Goal: Task Accomplishment & Management: Use online tool/utility

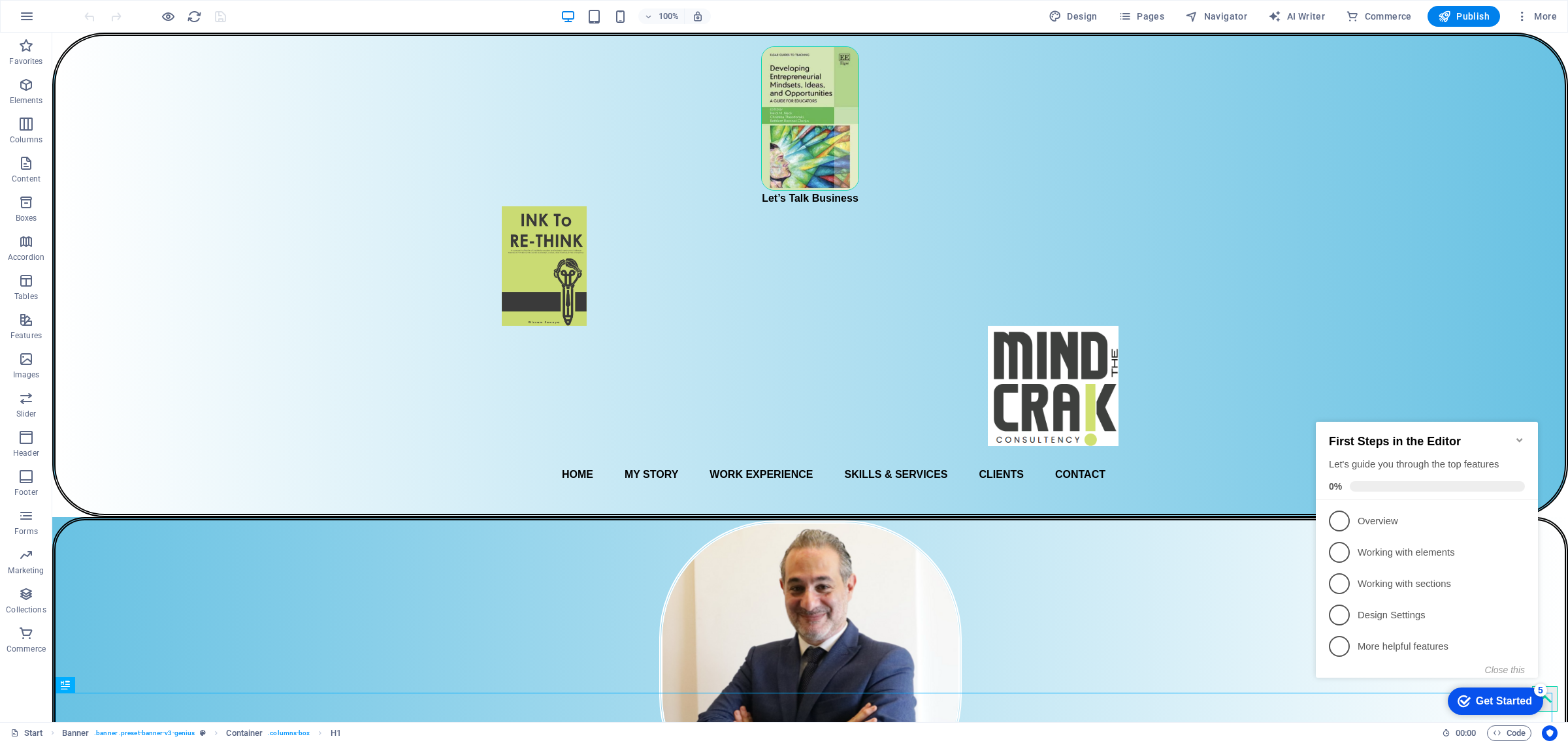
click at [1520, 435] on icon "Minimize checklist" at bounding box center [1520, 439] width 11 height 11
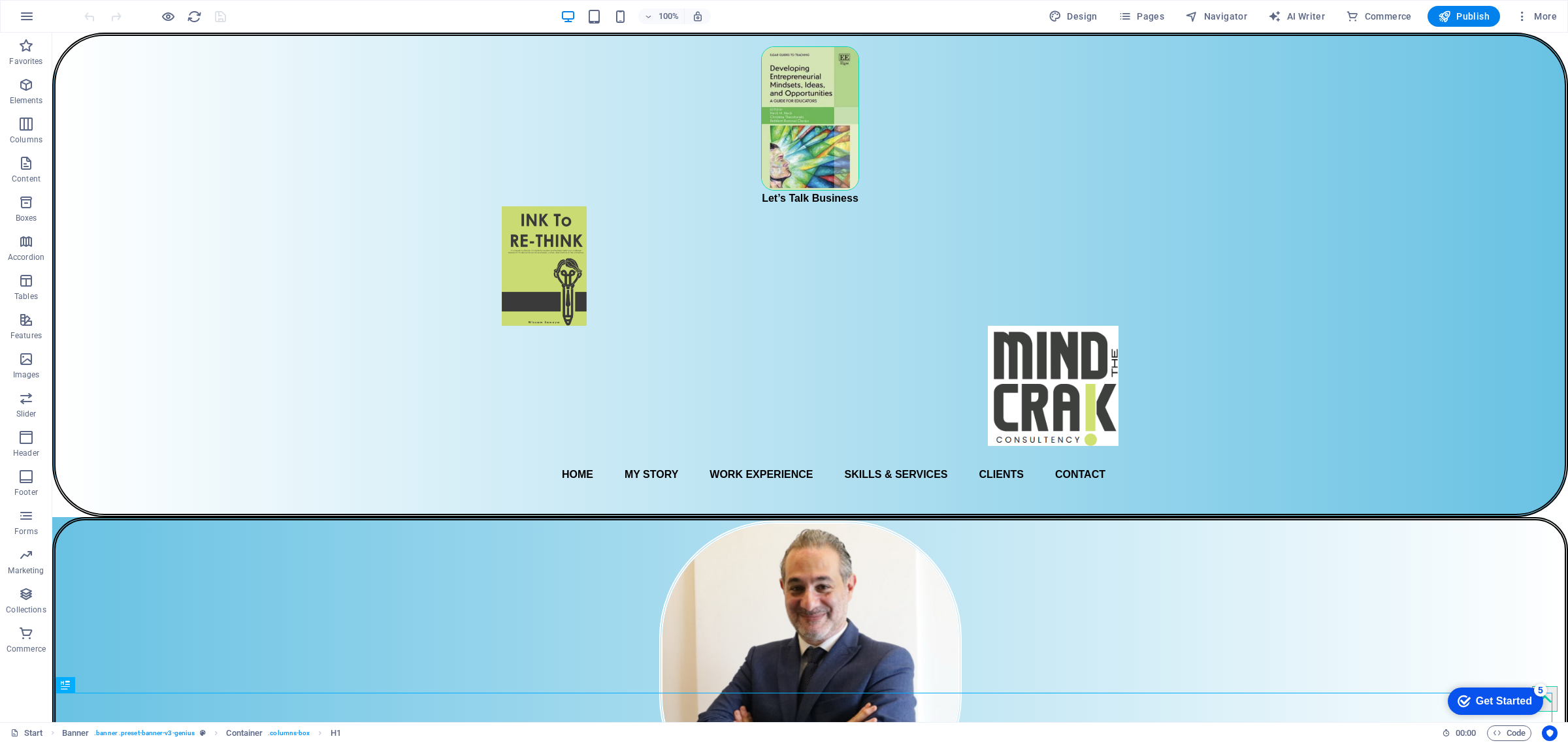
drag, startPoint x: 1630, startPoint y: 978, endPoint x: 1648, endPoint y: 975, distance: 18.2
click at [1521, 697] on div "Get Started" at bounding box center [1504, 701] width 56 height 12
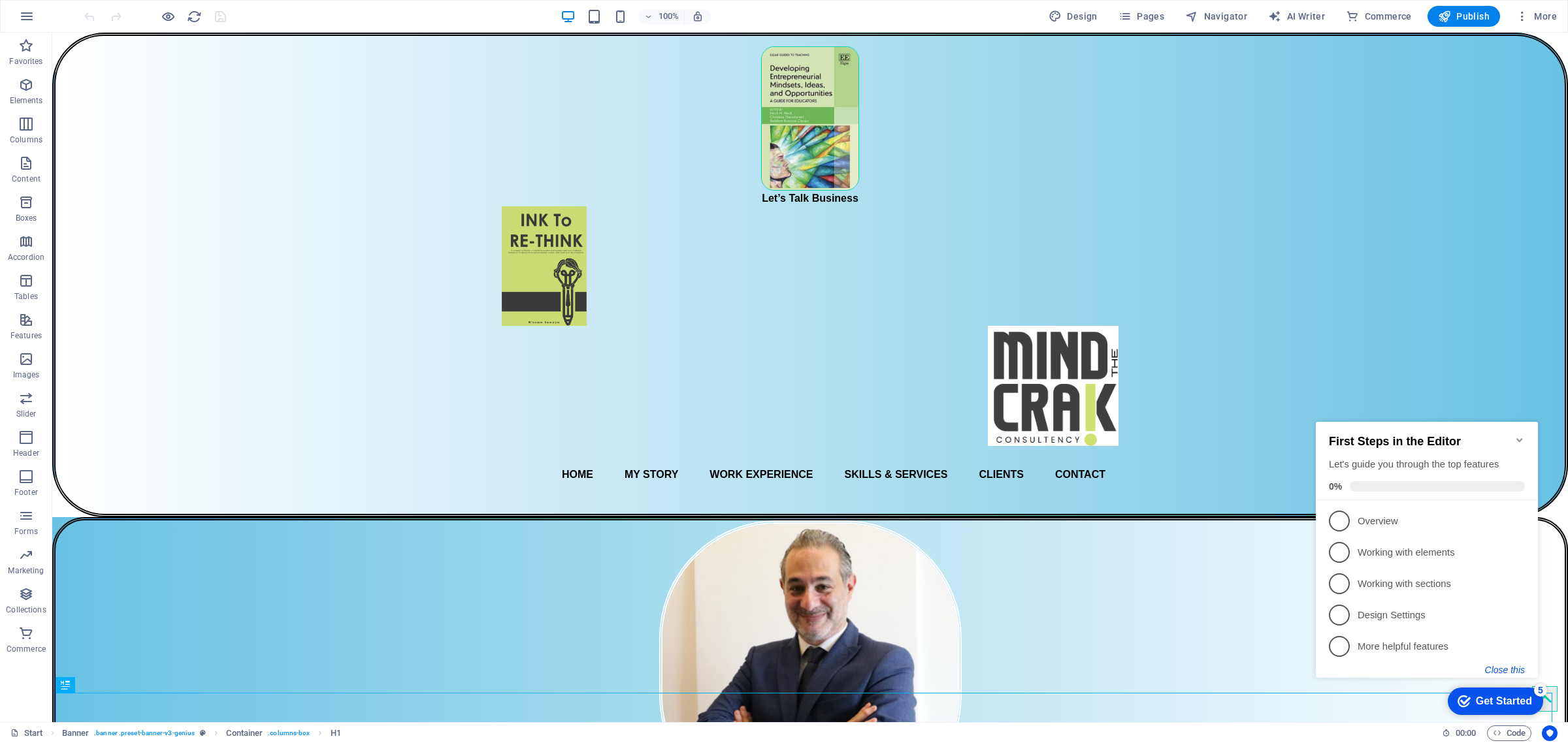
click at [1508, 669] on button "Close this" at bounding box center [1505, 669] width 40 height 11
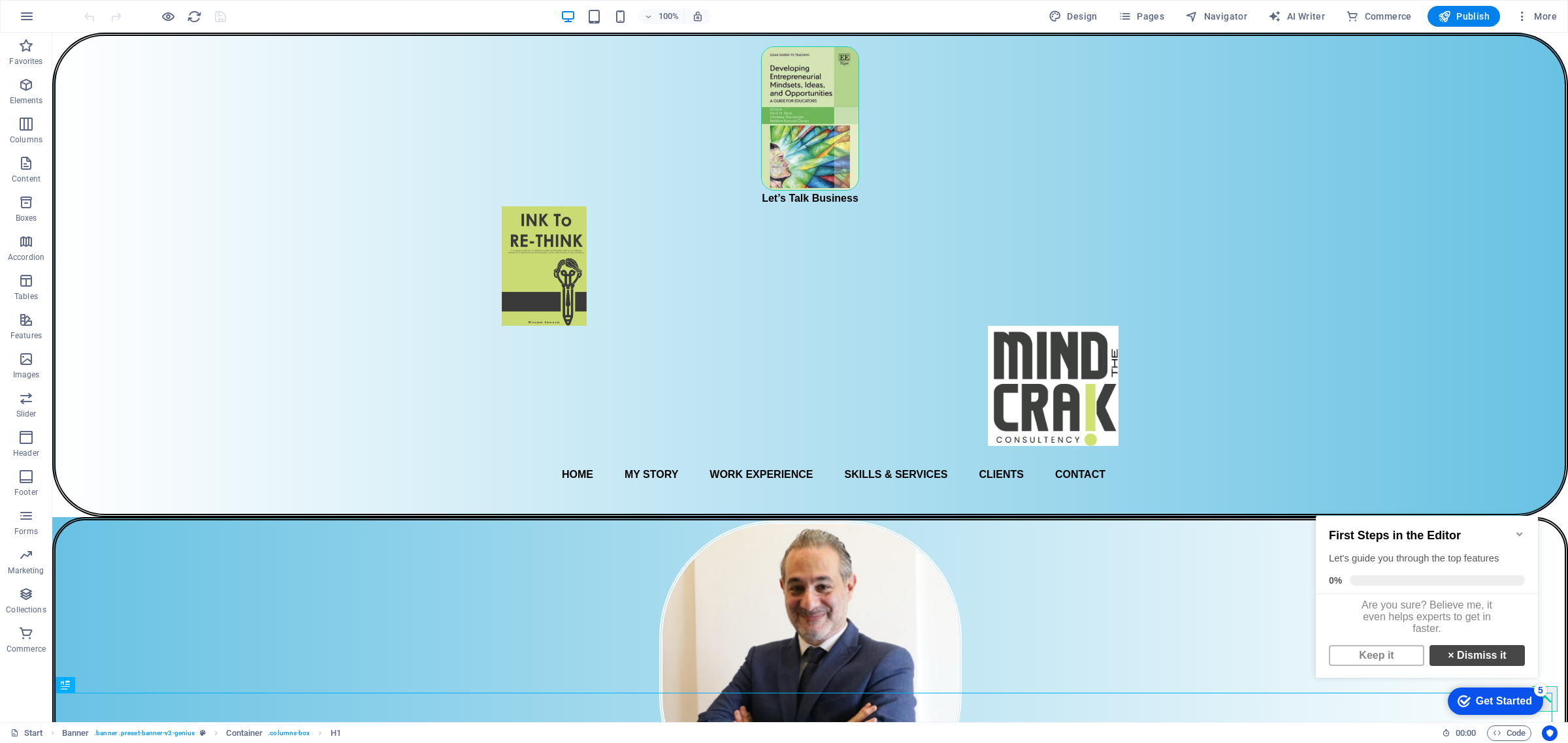
click at [1480, 662] on link "× Dismiss it" at bounding box center [1478, 655] width 95 height 21
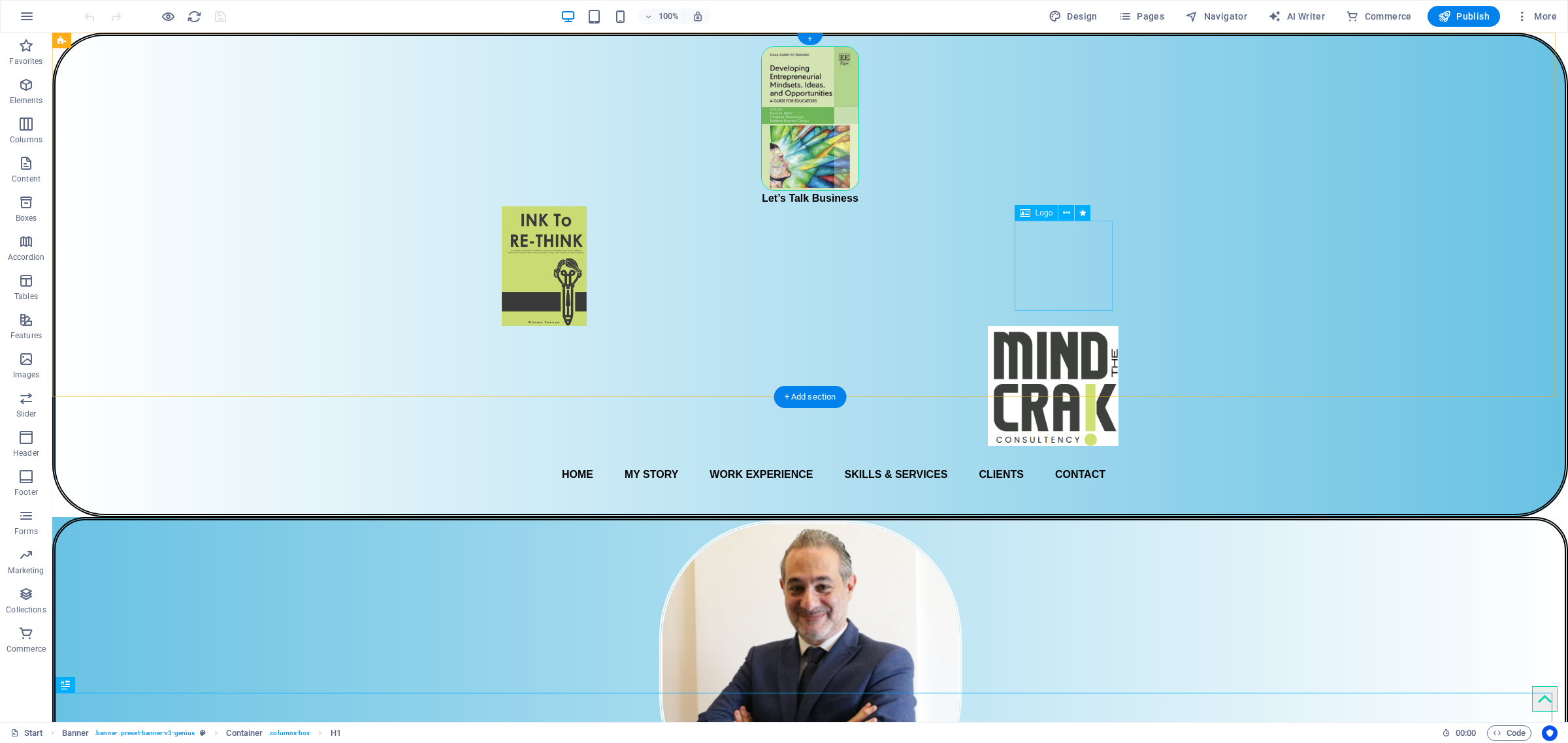
click at [1083, 326] on div at bounding box center [811, 386] width 617 height 120
click at [1043, 217] on div "Logo" at bounding box center [1036, 213] width 43 height 15
select select "px"
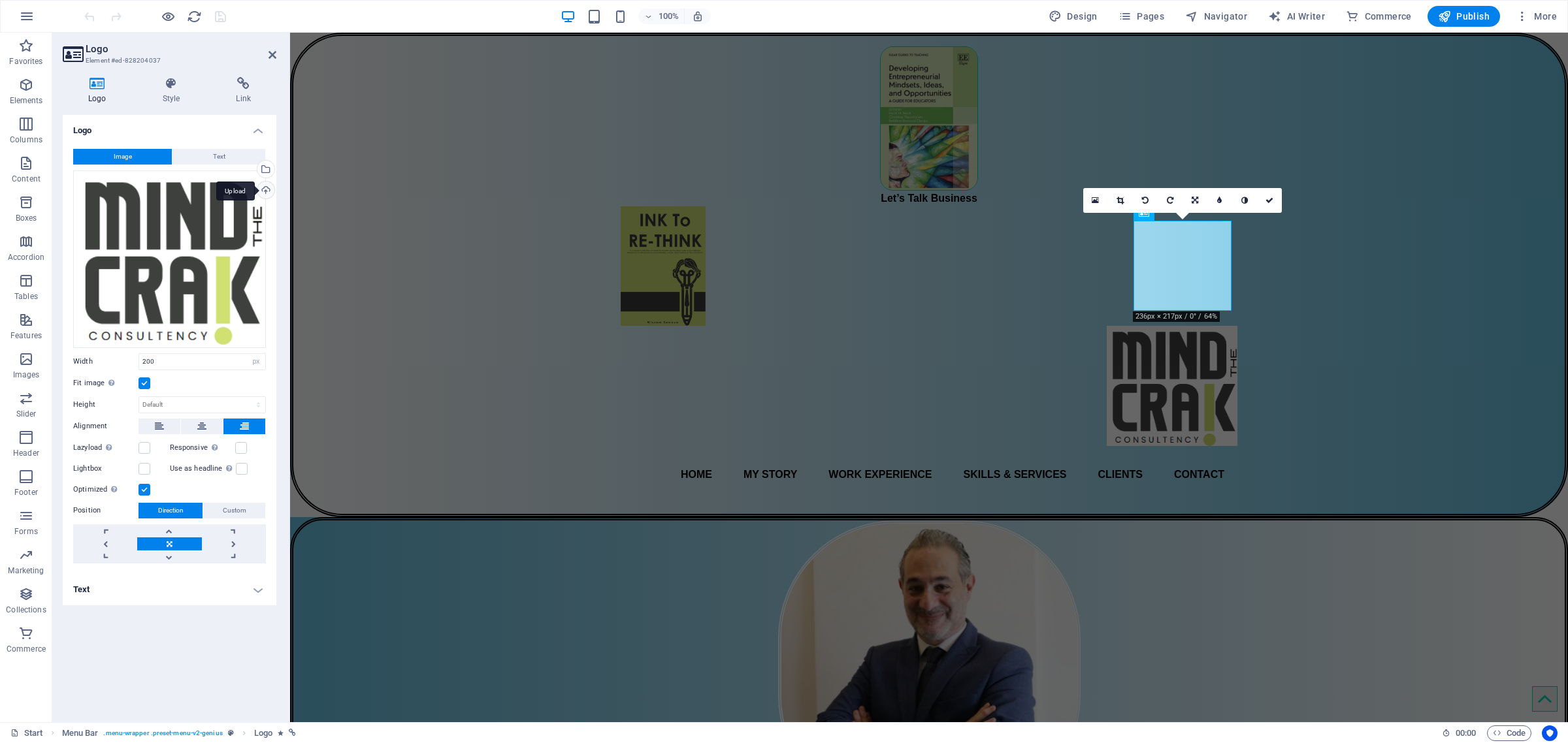
click at [266, 190] on div "Upload" at bounding box center [264, 191] width 20 height 20
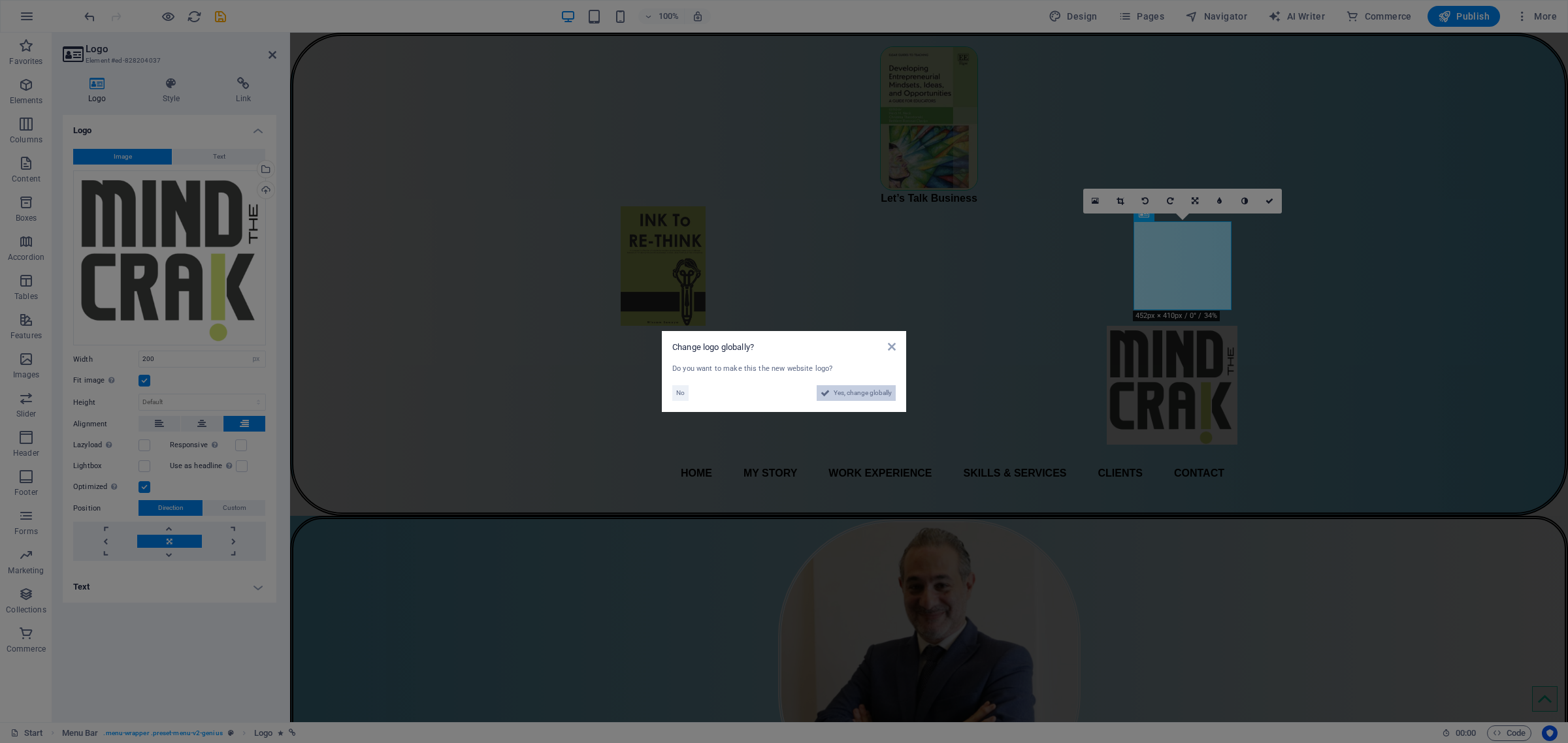
click at [877, 392] on span "Yes, change globally" at bounding box center [863, 393] width 58 height 15
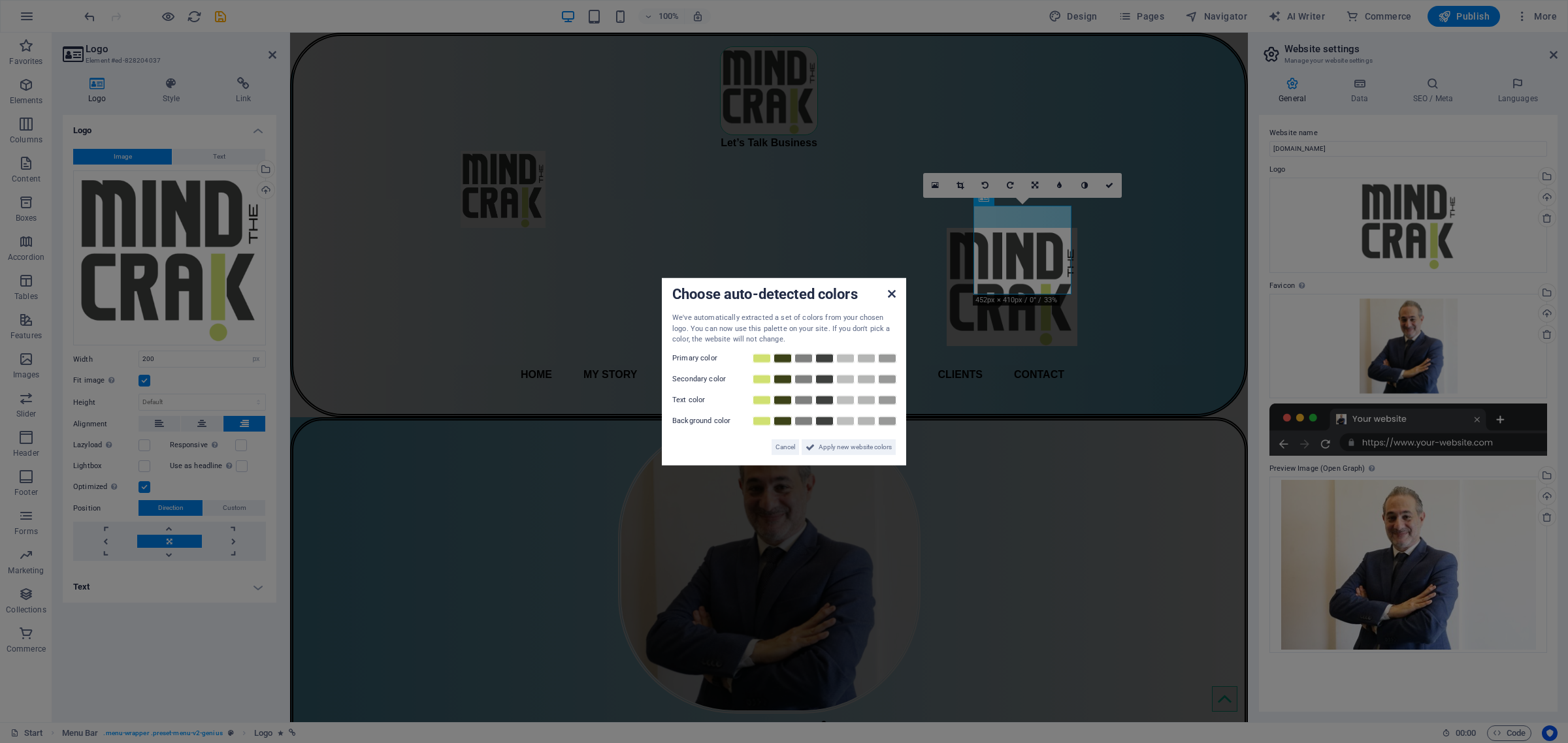
click at [888, 289] on icon at bounding box center [891, 294] width 8 height 11
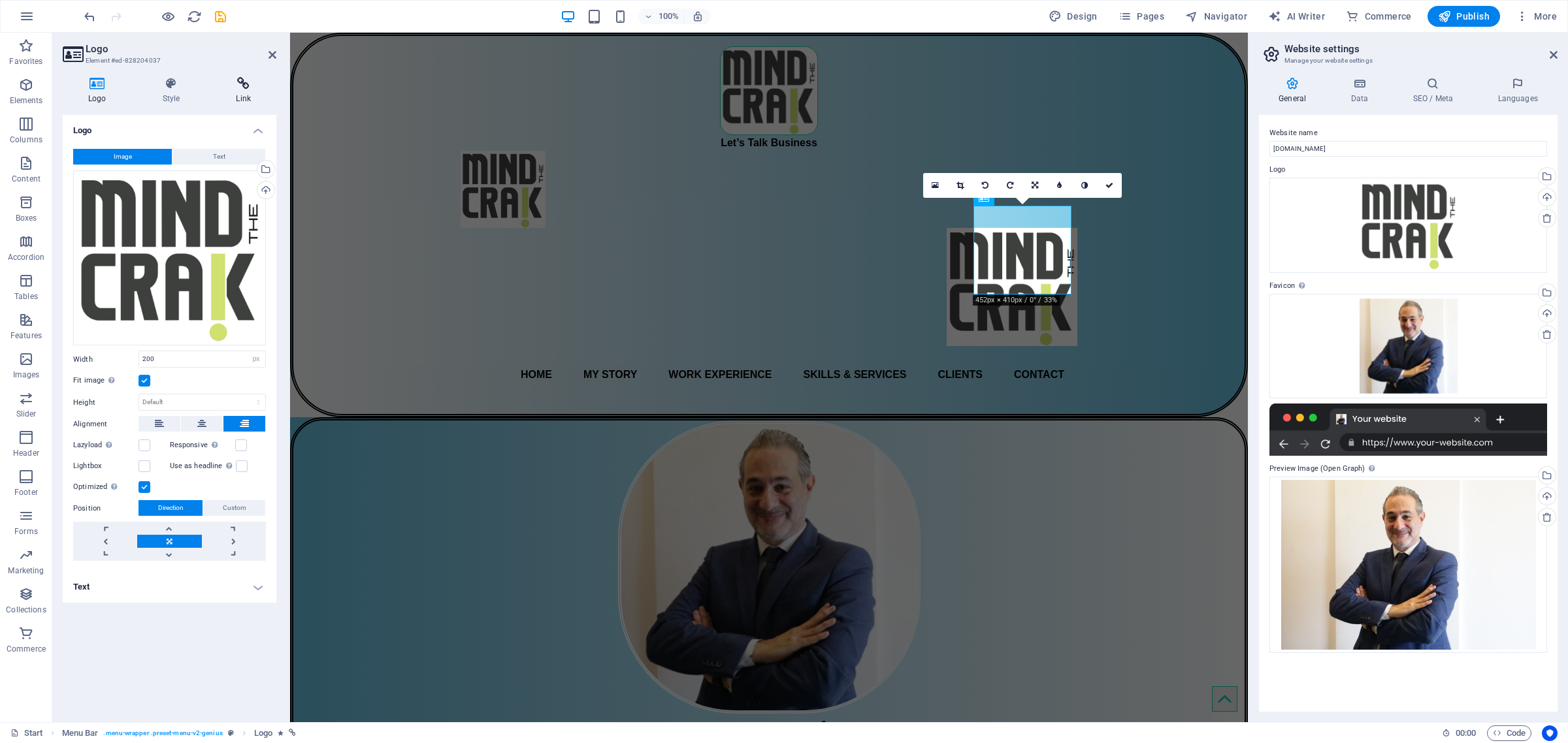
click at [245, 87] on icon at bounding box center [243, 83] width 66 height 13
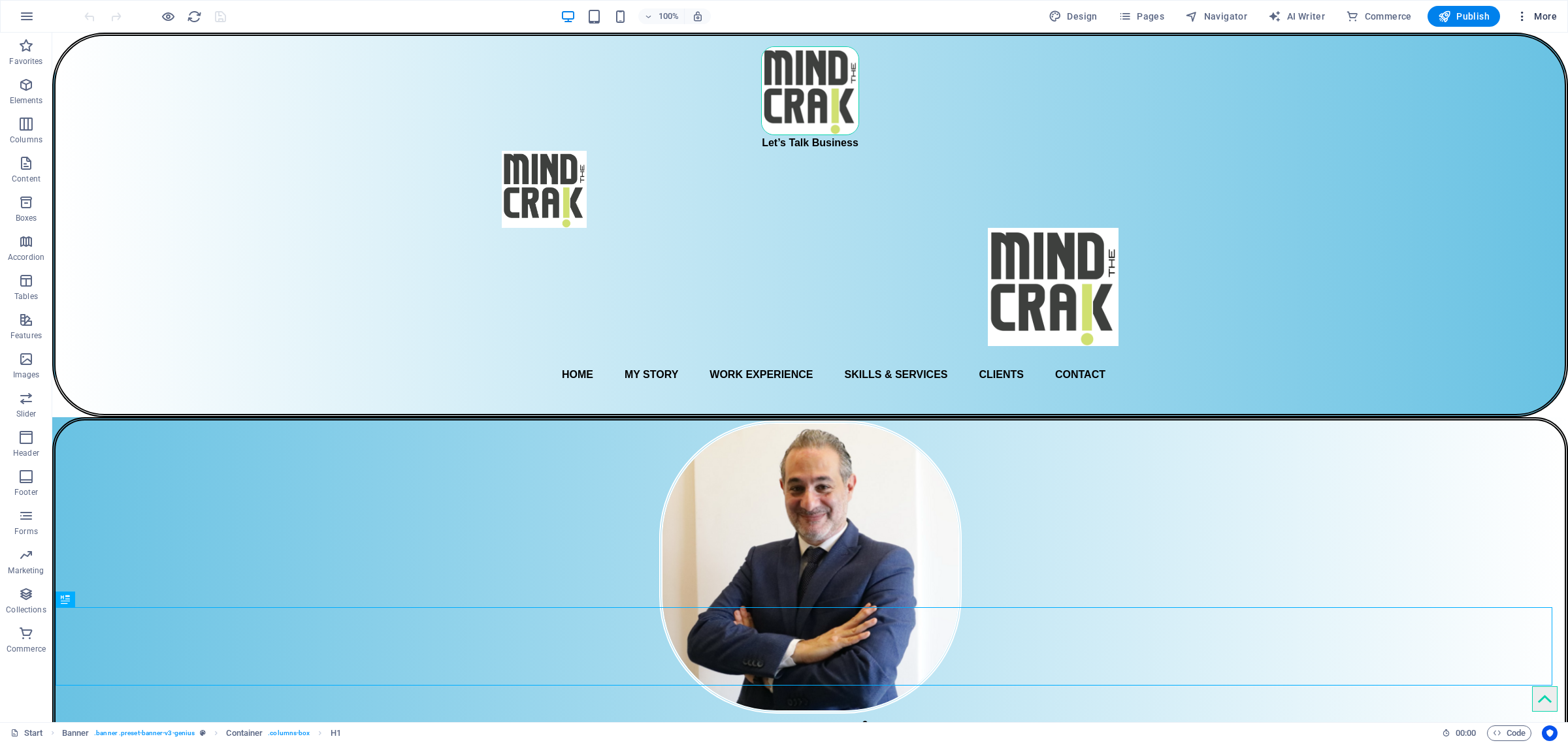
click at [1254, 18] on span "More" at bounding box center [1536, 16] width 41 height 13
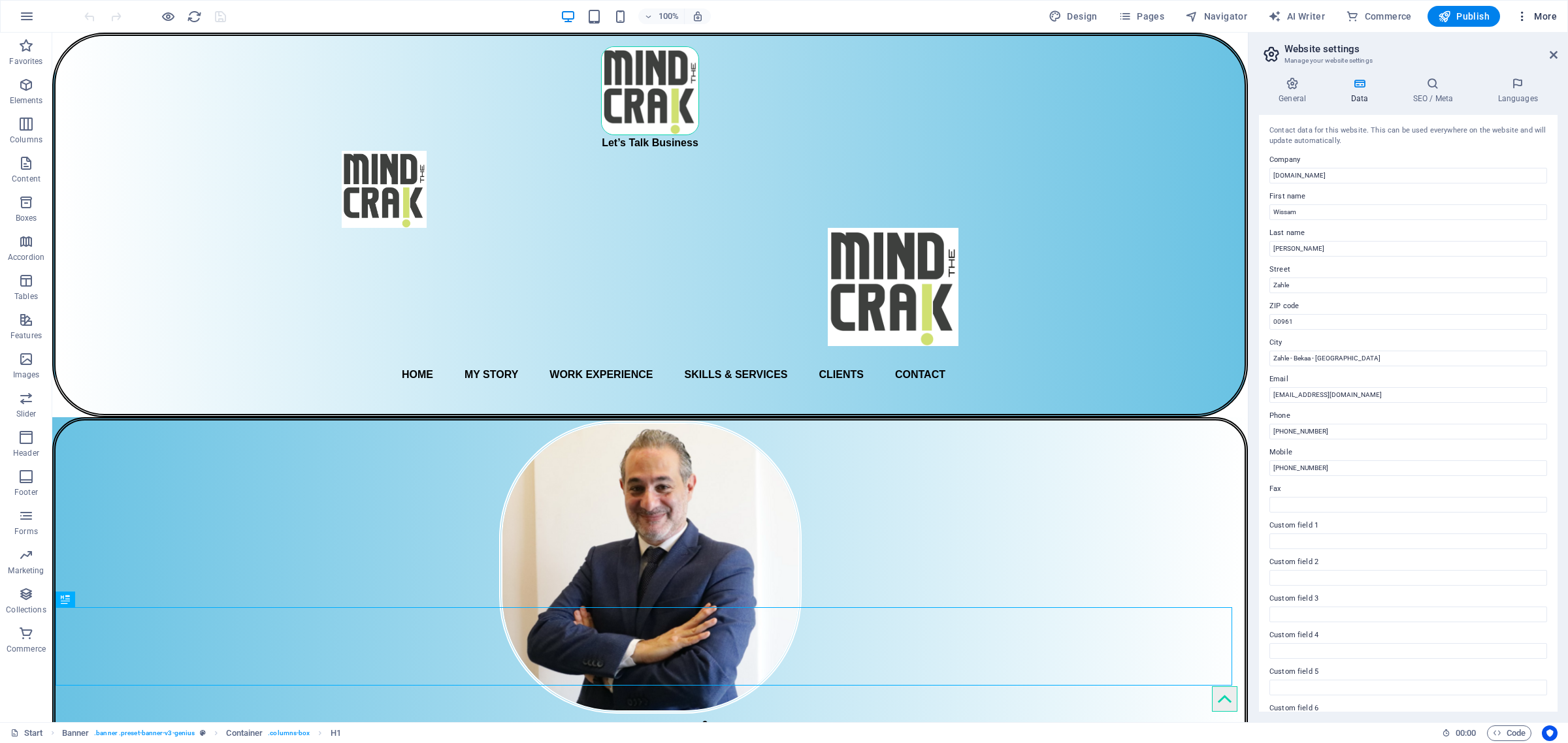
click at [1254, 16] on span "More" at bounding box center [1536, 16] width 41 height 13
click at [1254, 266] on h6 "Content Import" at bounding box center [1508, 270] width 78 height 15
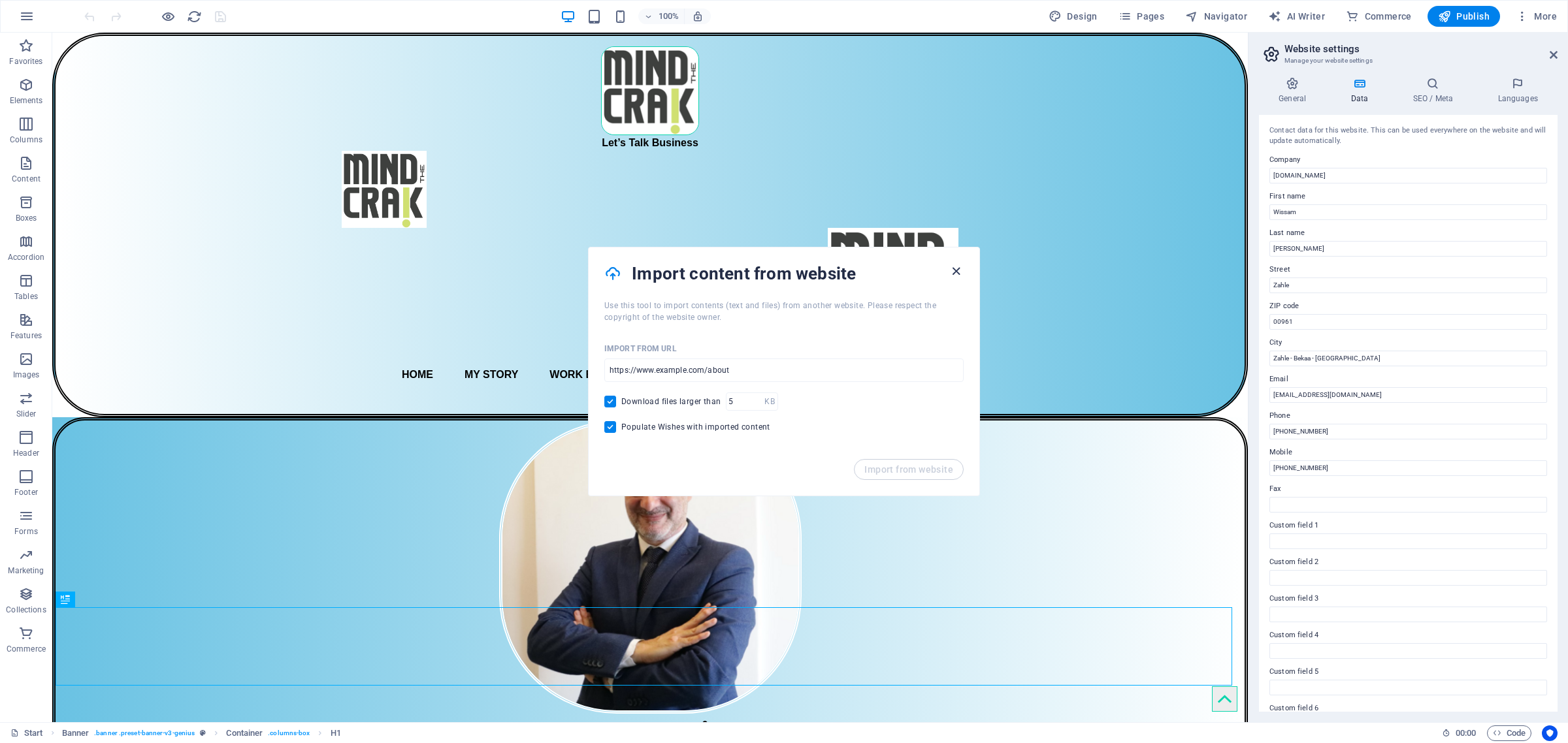
click at [955, 270] on icon "button" at bounding box center [956, 271] width 15 height 15
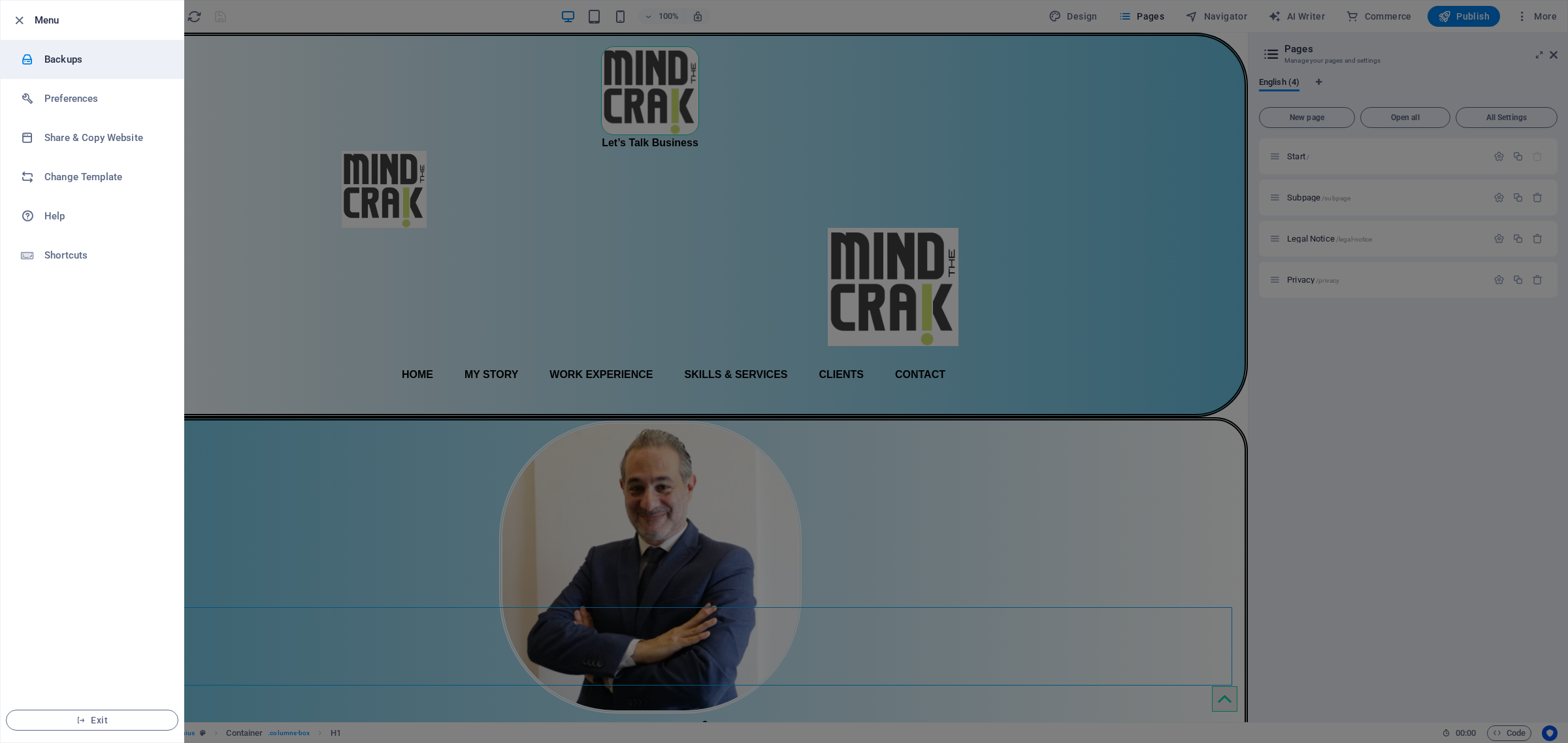
click at [59, 57] on h6 "Backups" at bounding box center [104, 60] width 121 height 15
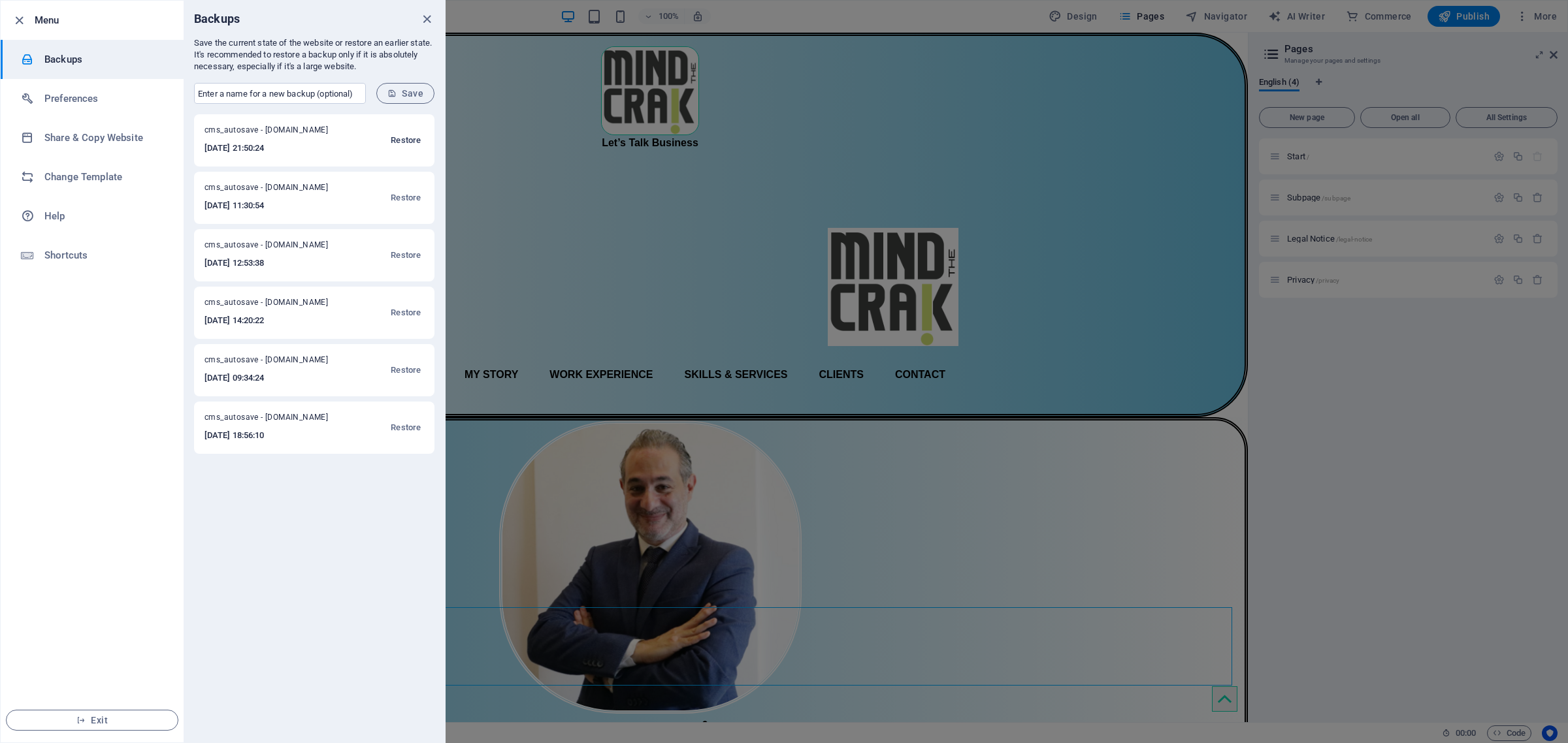
click at [407, 140] on span "Restore" at bounding box center [405, 140] width 30 height 15
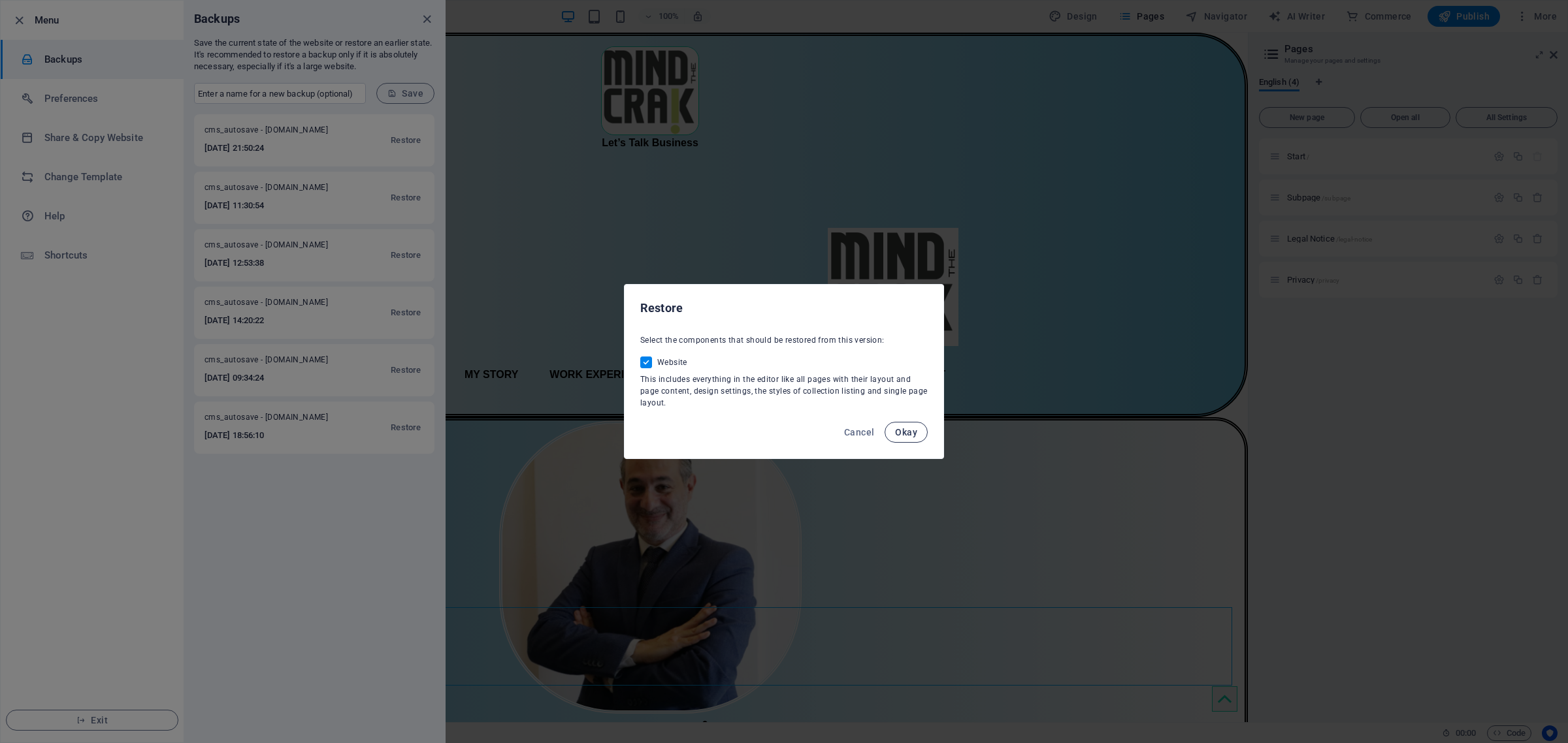
click at [900, 428] on span "Okay" at bounding box center [906, 432] width 22 height 11
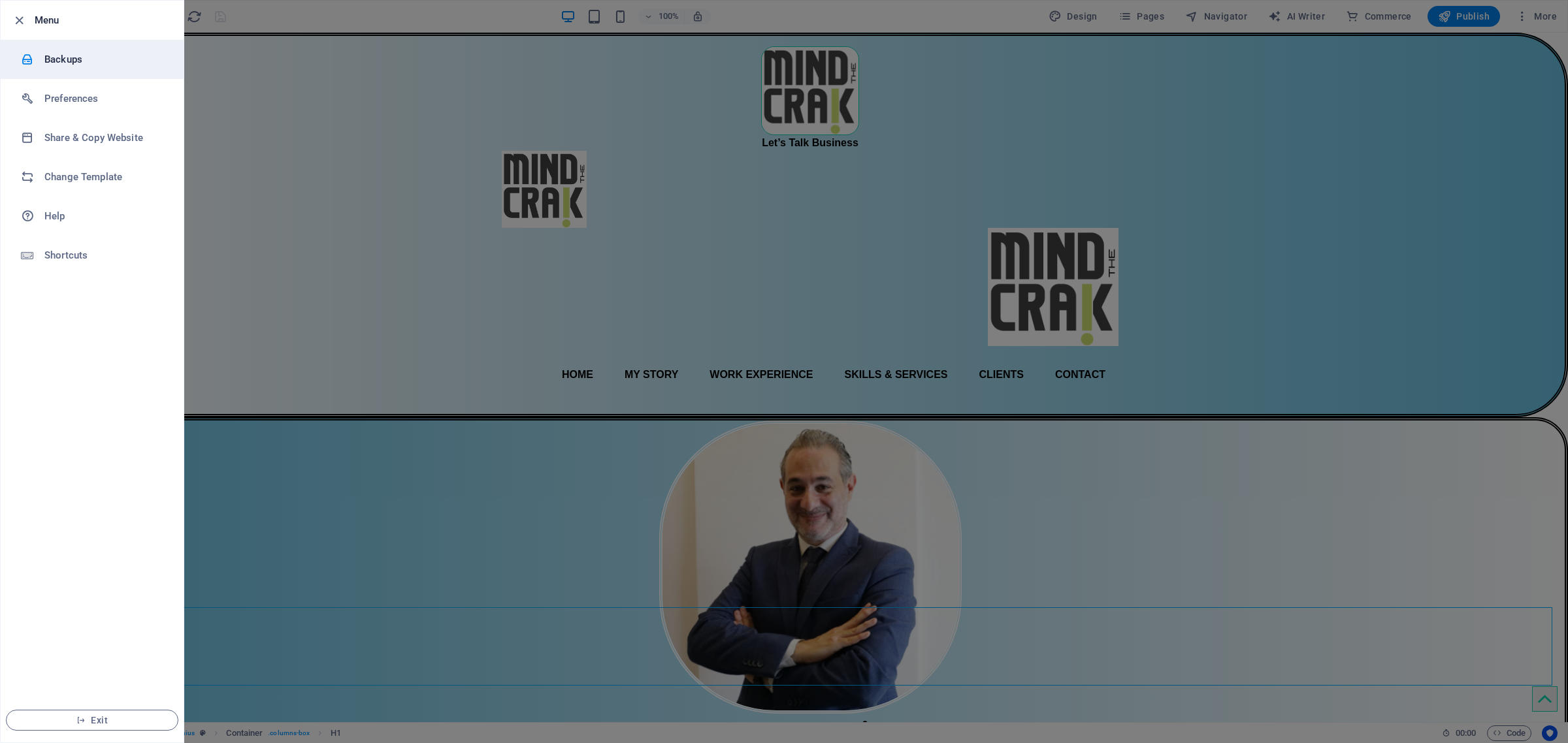
click at [0, 0] on h6 "Backups" at bounding box center [0, 0] width 0 height 0
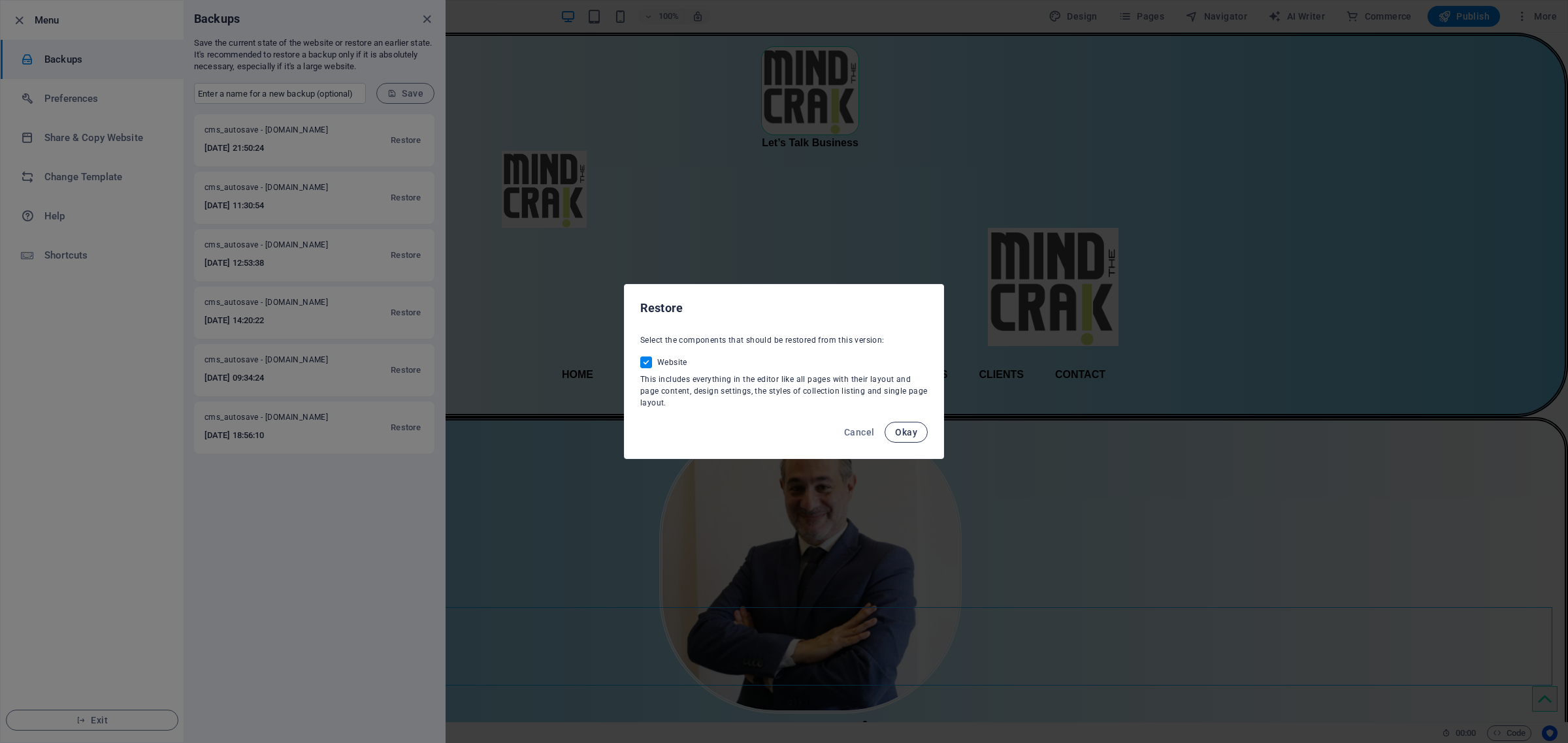
click at [900, 428] on span "Okay" at bounding box center [906, 432] width 22 height 11
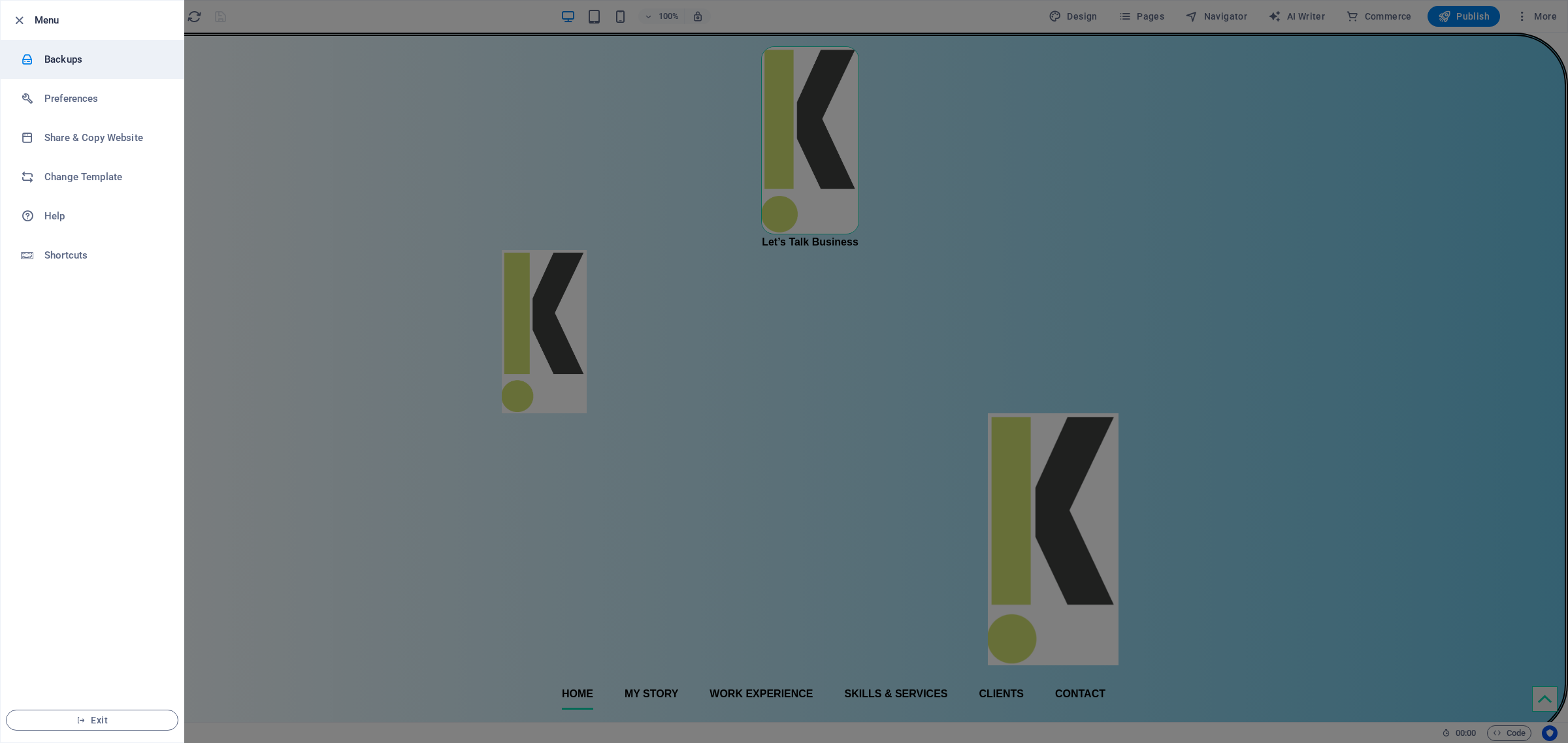
click at [93, 50] on li "Backups" at bounding box center [92, 60] width 183 height 39
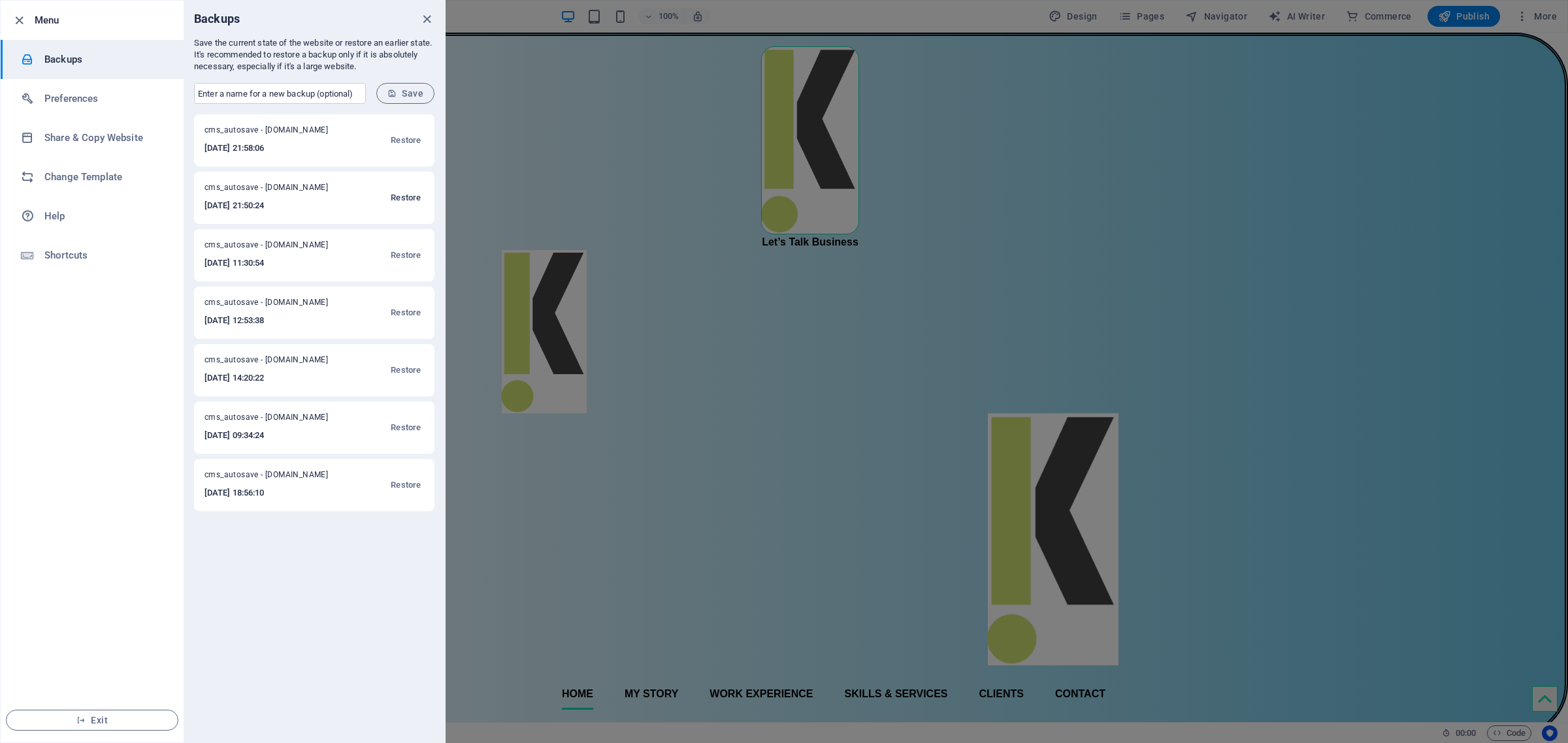
click at [409, 199] on span "Restore" at bounding box center [405, 198] width 30 height 15
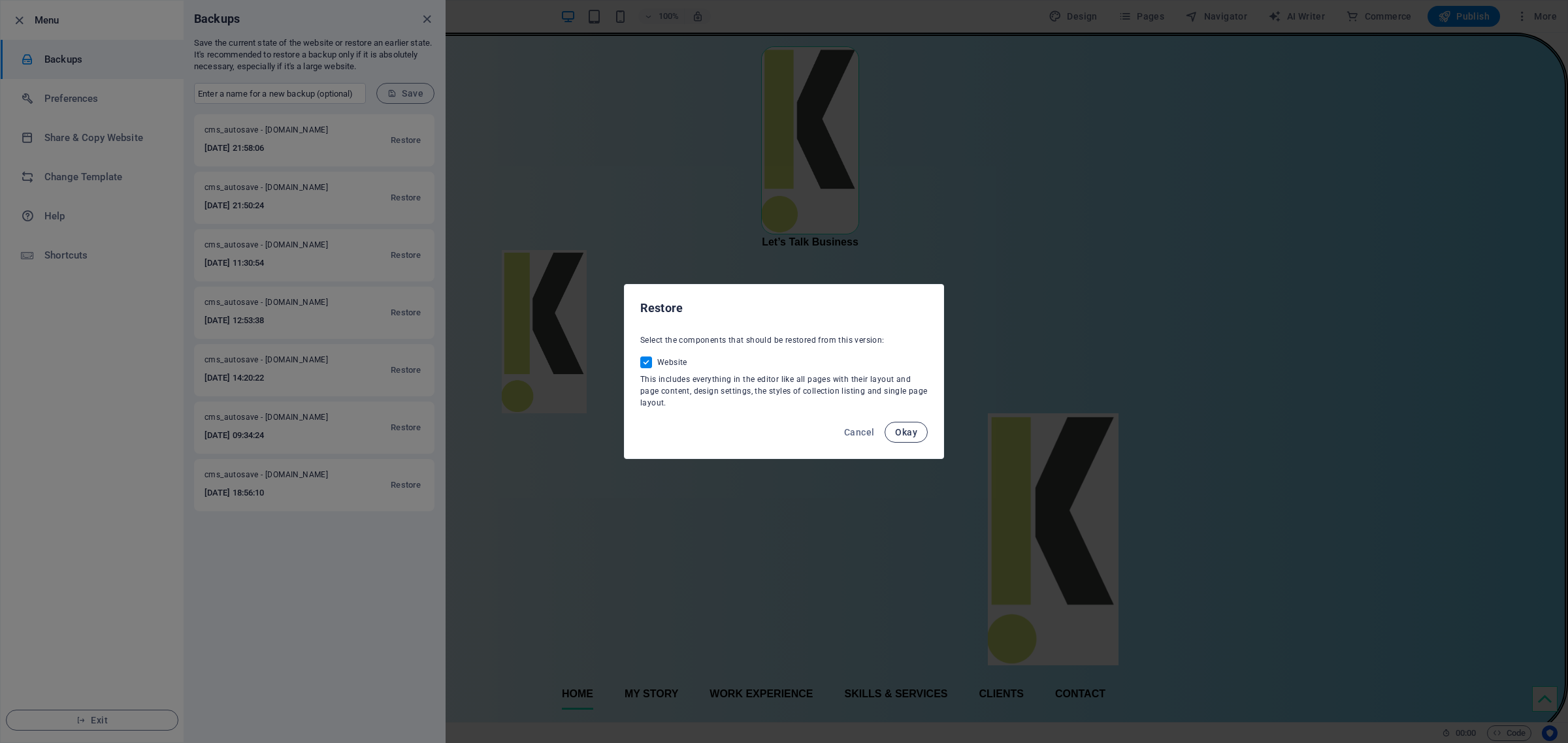
click at [909, 429] on span "Okay" at bounding box center [906, 432] width 22 height 11
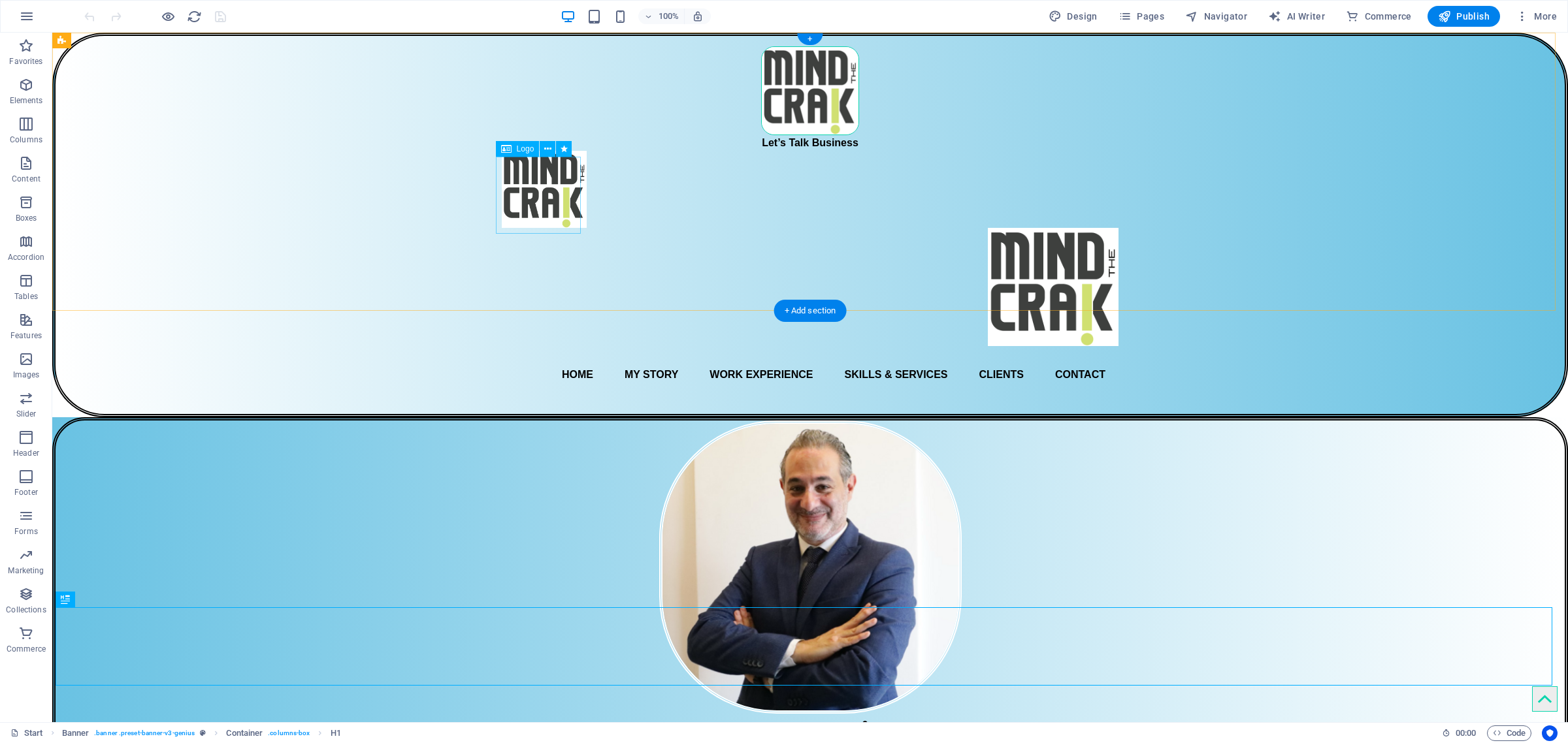
click at [516, 175] on div at bounding box center [811, 189] width 617 height 77
select select "px"
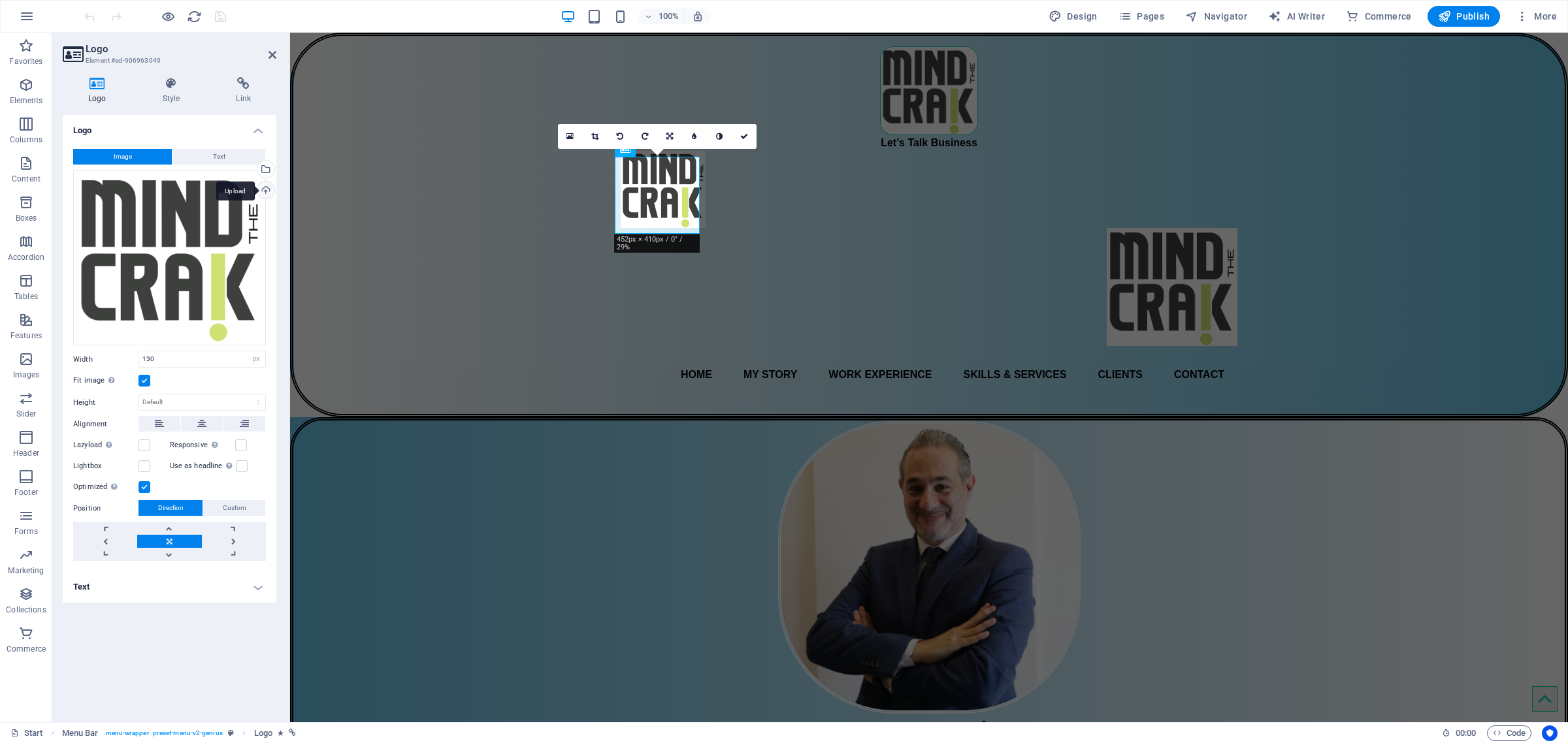
click at [268, 191] on div "Upload" at bounding box center [264, 191] width 20 height 20
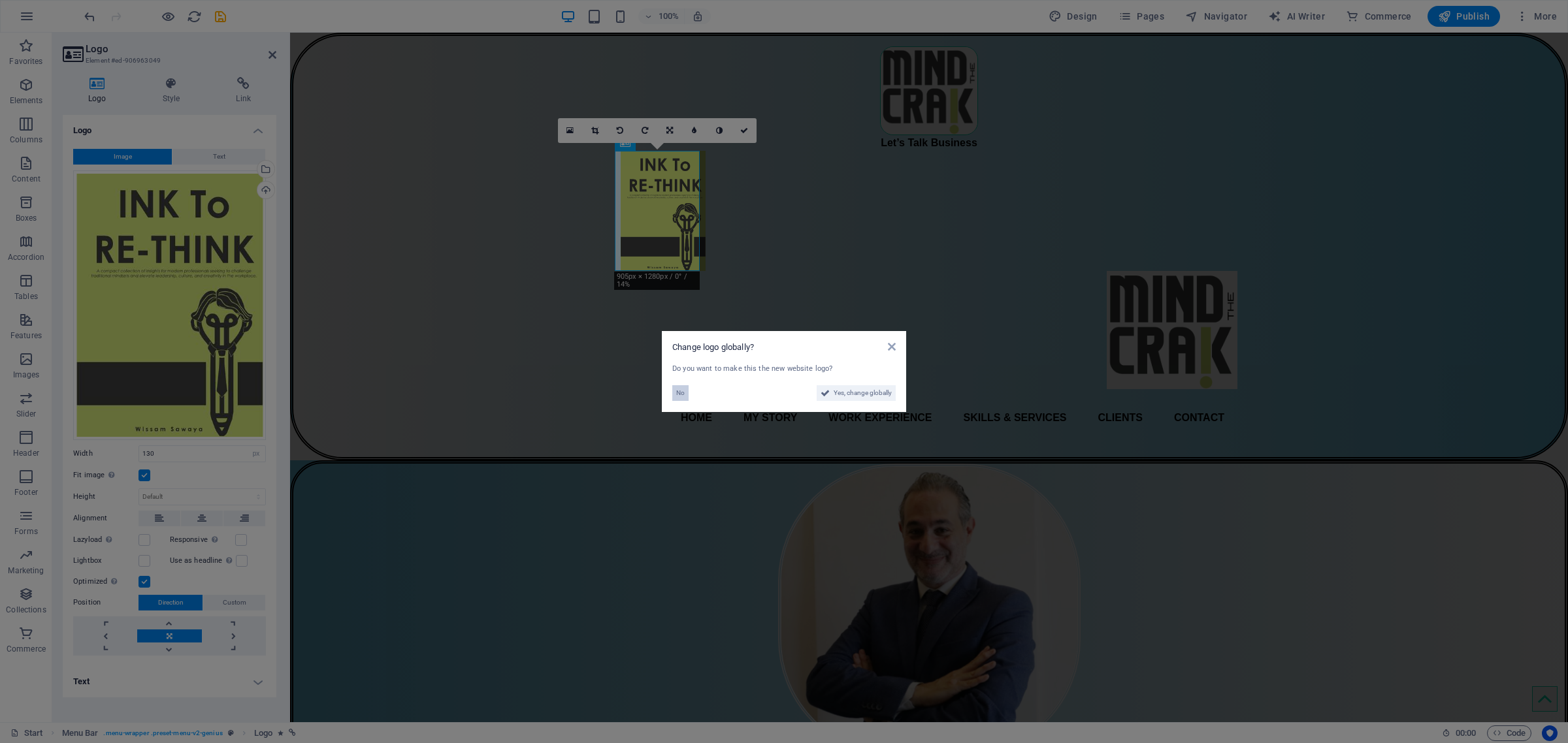
click at [676, 394] on span "No" at bounding box center [680, 393] width 8 height 15
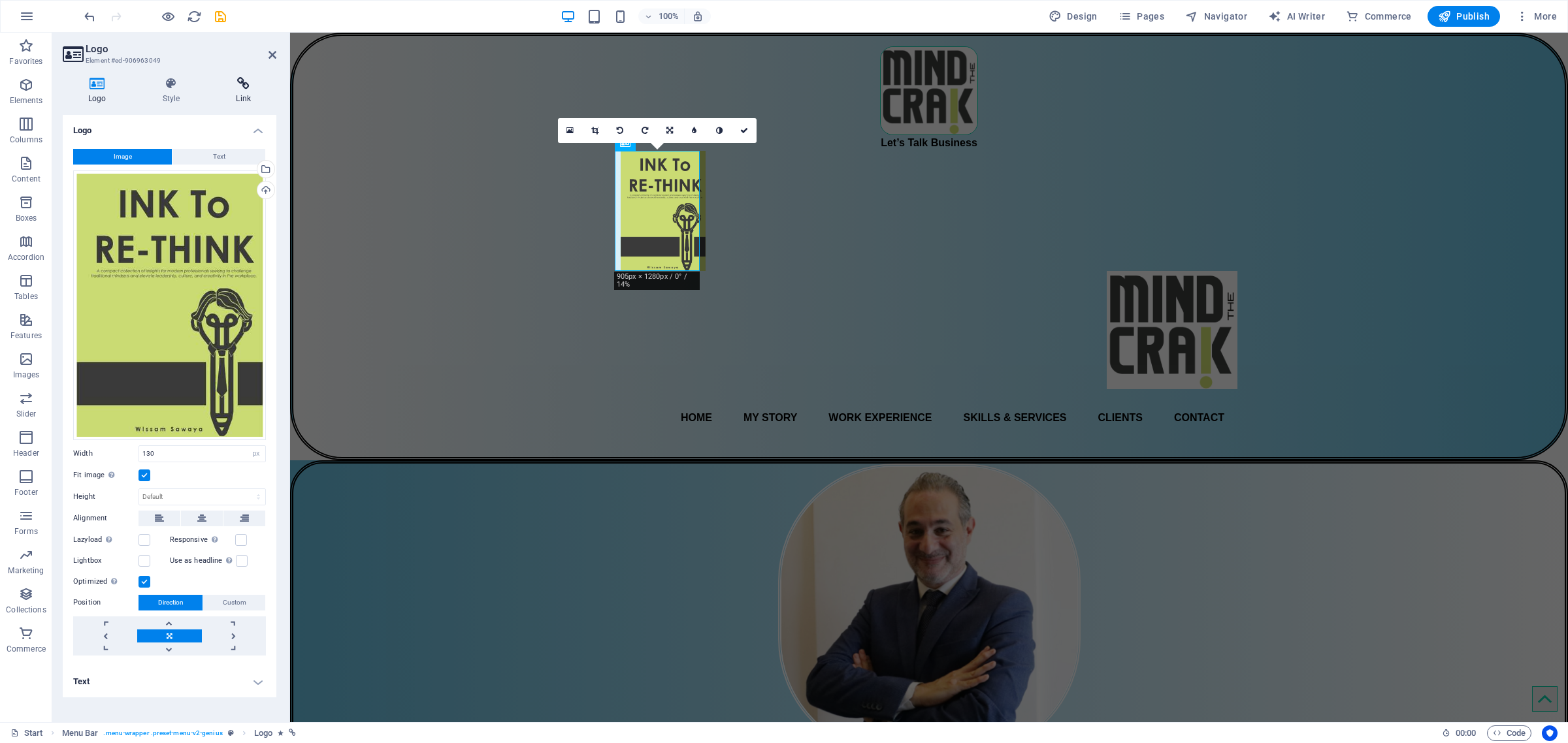
click at [238, 83] on icon at bounding box center [243, 83] width 66 height 13
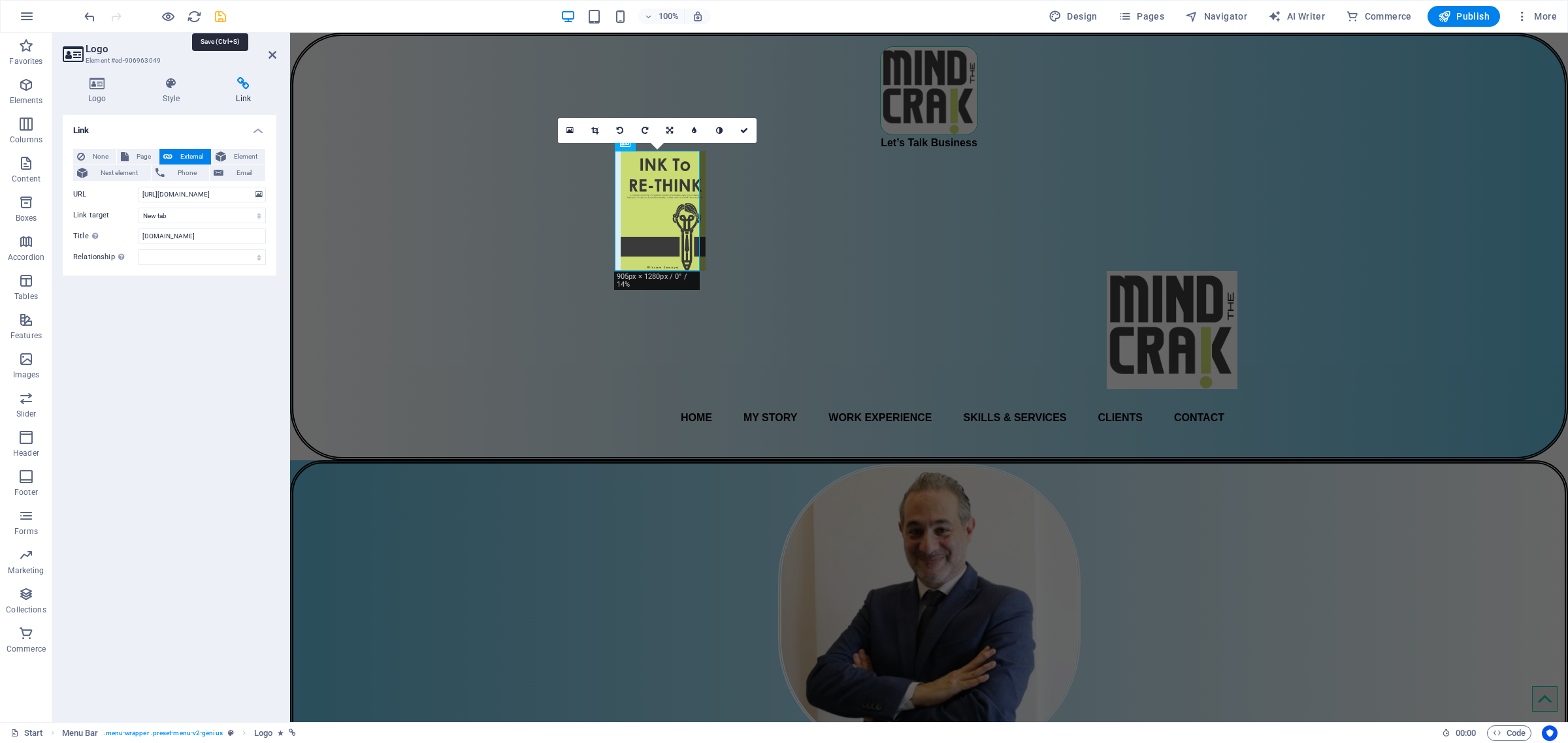
click at [219, 15] on icon "save" at bounding box center [220, 16] width 15 height 15
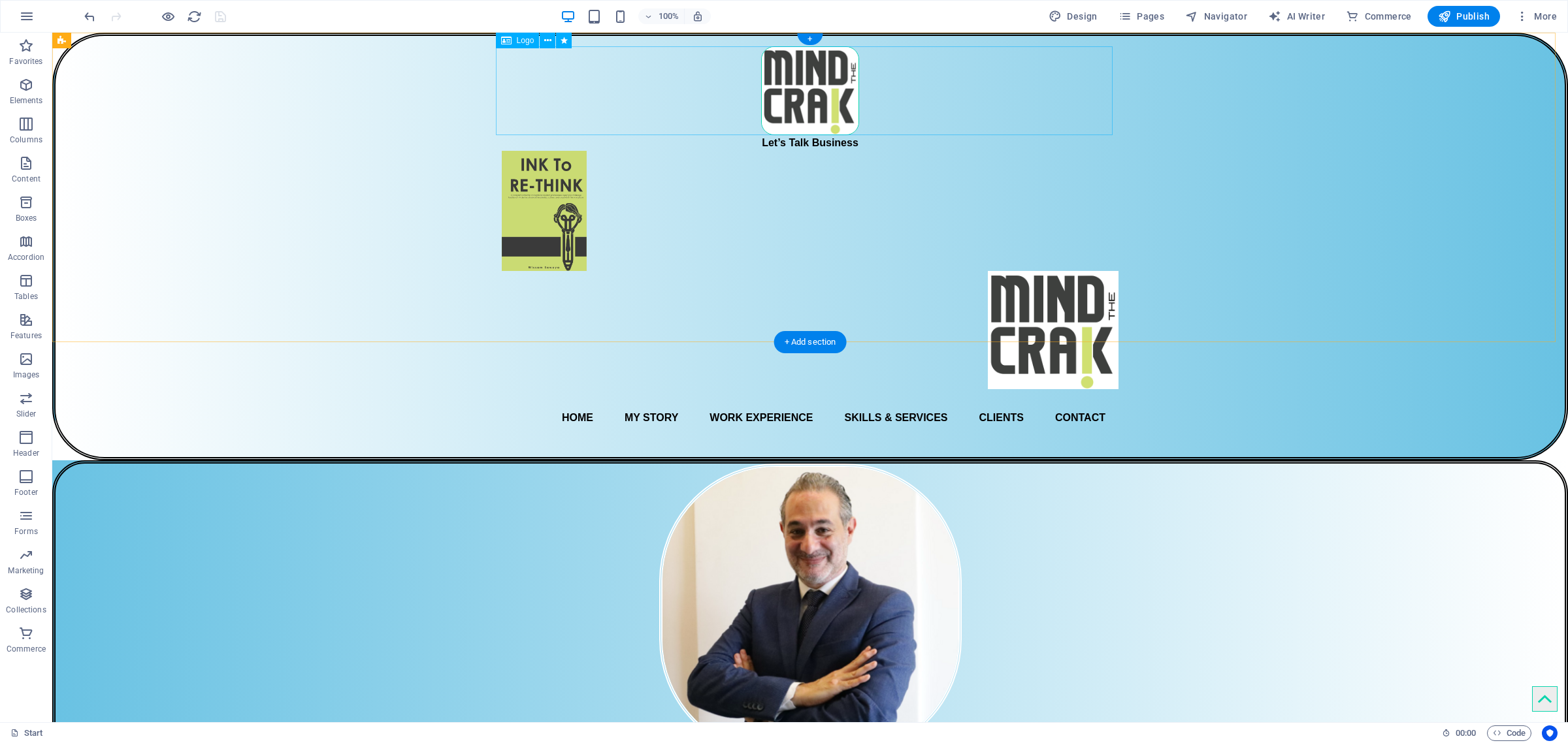
click at [801, 83] on div at bounding box center [811, 90] width 617 height 89
select select "px"
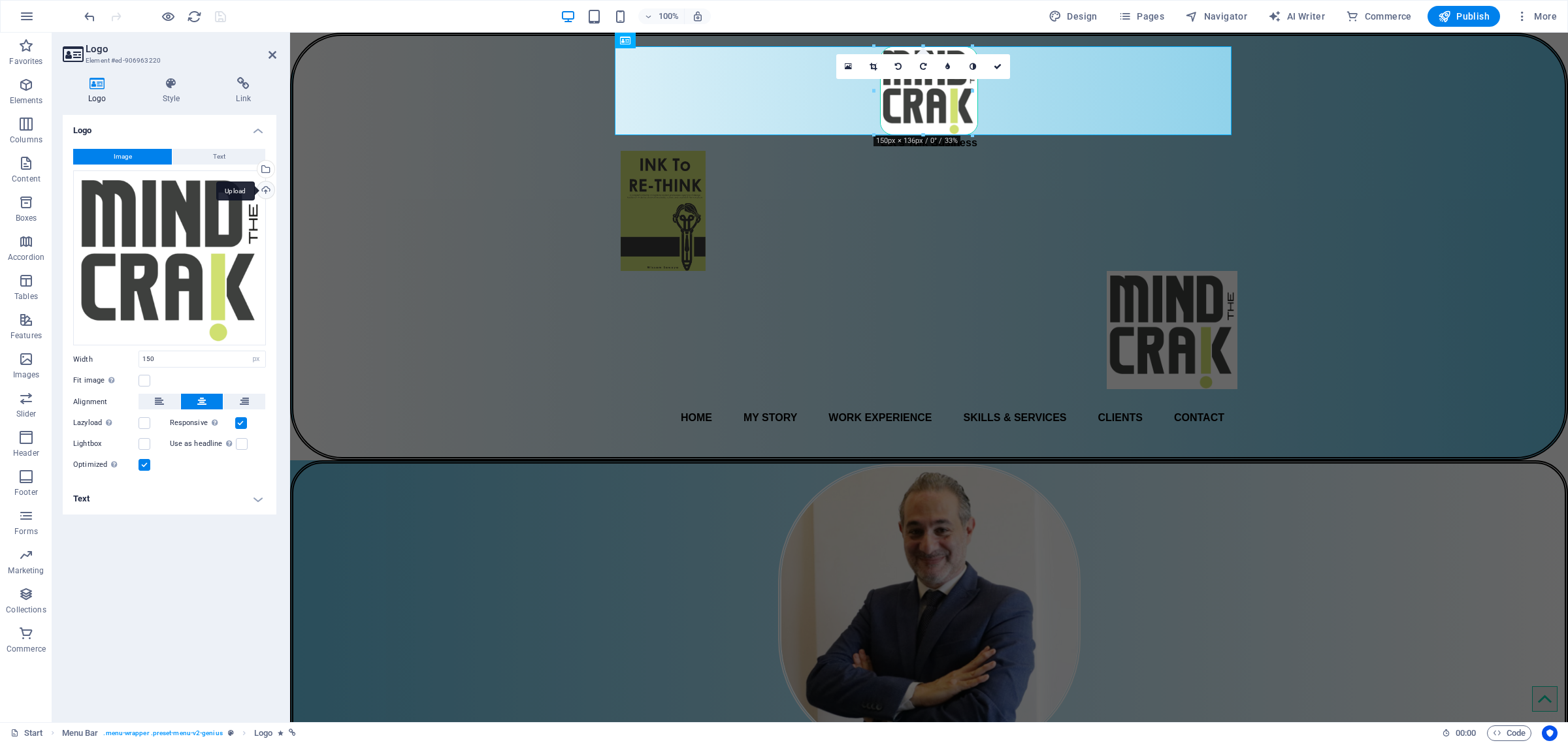
click at [262, 188] on div "Upload" at bounding box center [264, 191] width 20 height 20
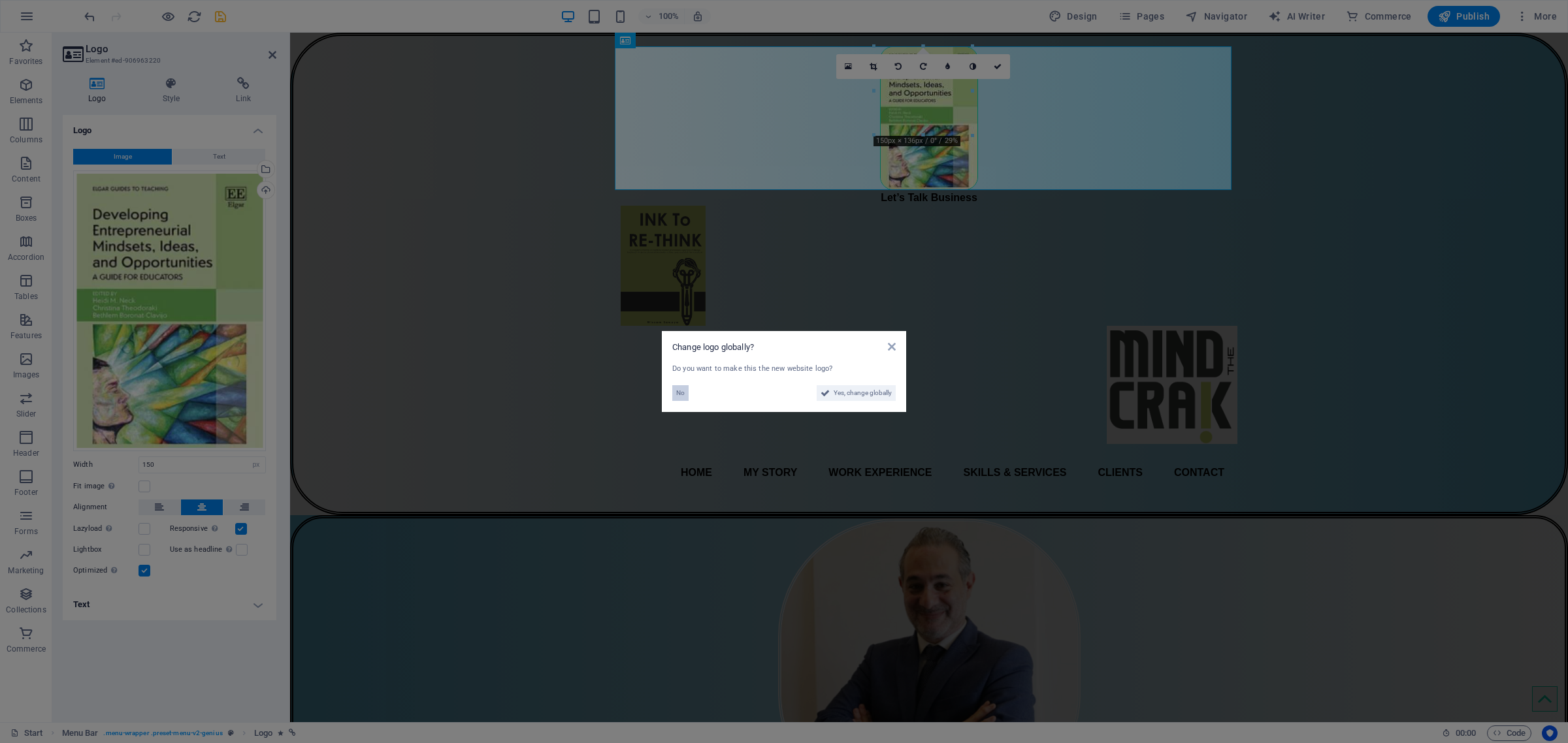
click at [673, 395] on button "No" at bounding box center [680, 393] width 16 height 15
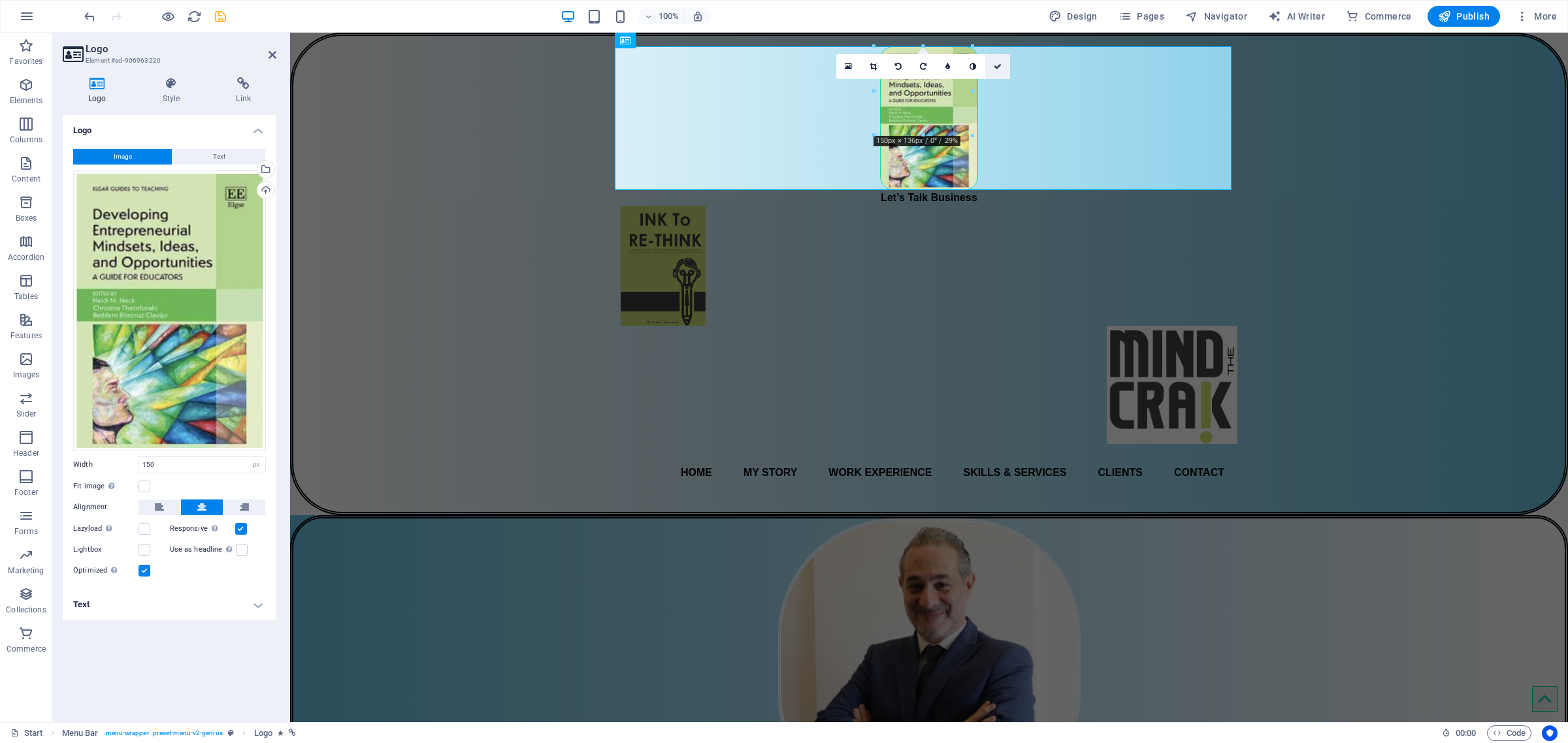
click at [999, 67] on icon at bounding box center [997, 66] width 8 height 8
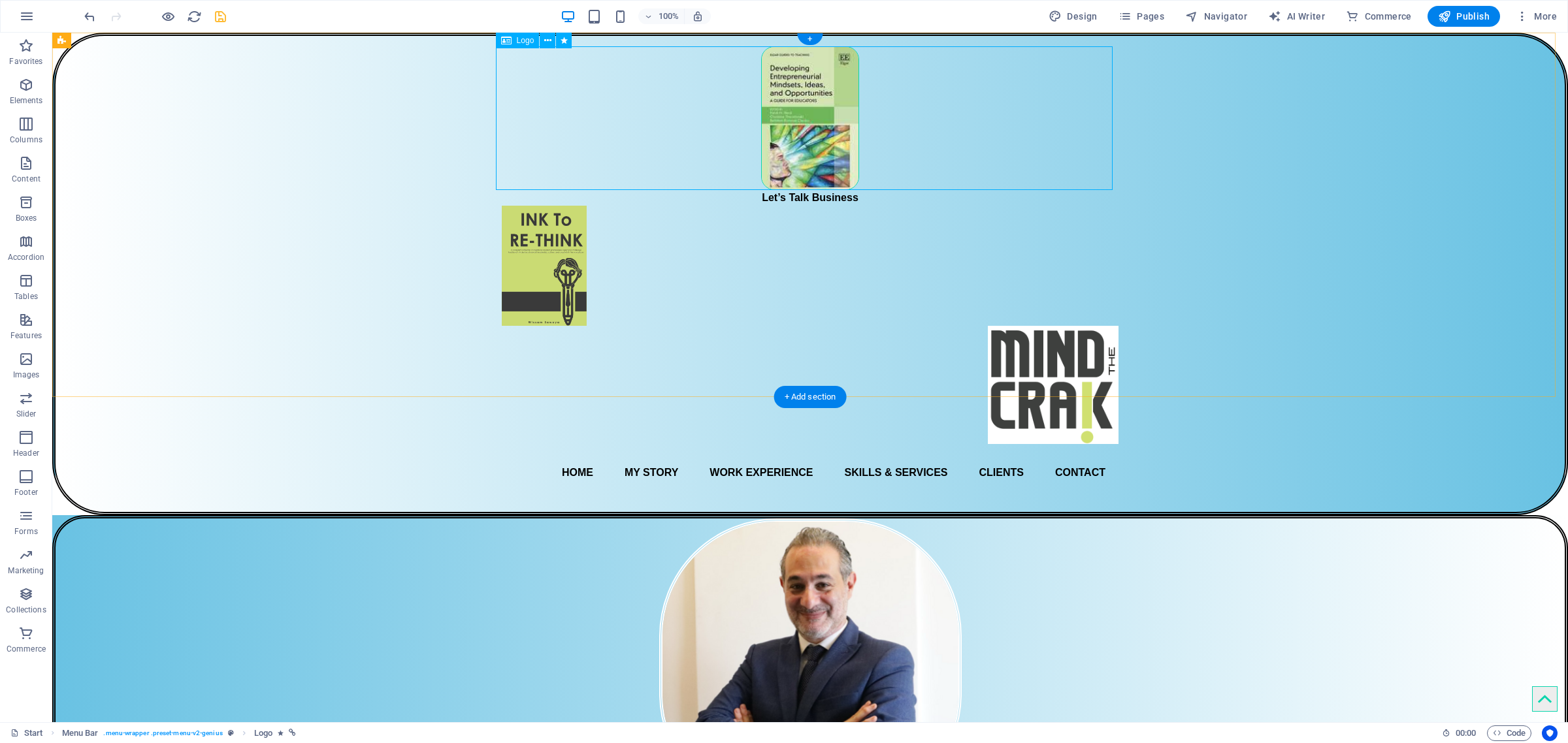
click at [822, 118] on div at bounding box center [811, 118] width 617 height 144
select select "px"
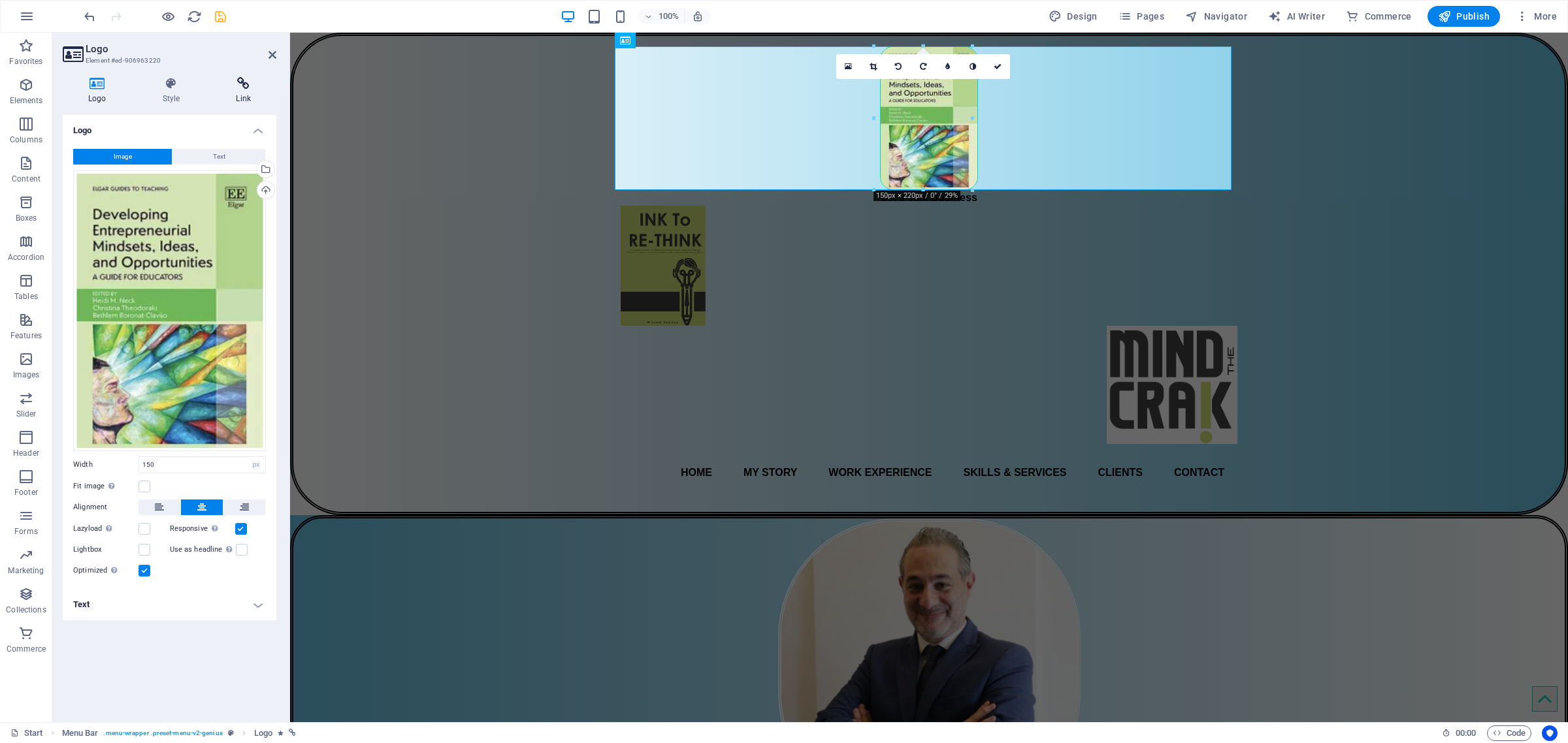
click at [248, 83] on icon at bounding box center [243, 83] width 66 height 13
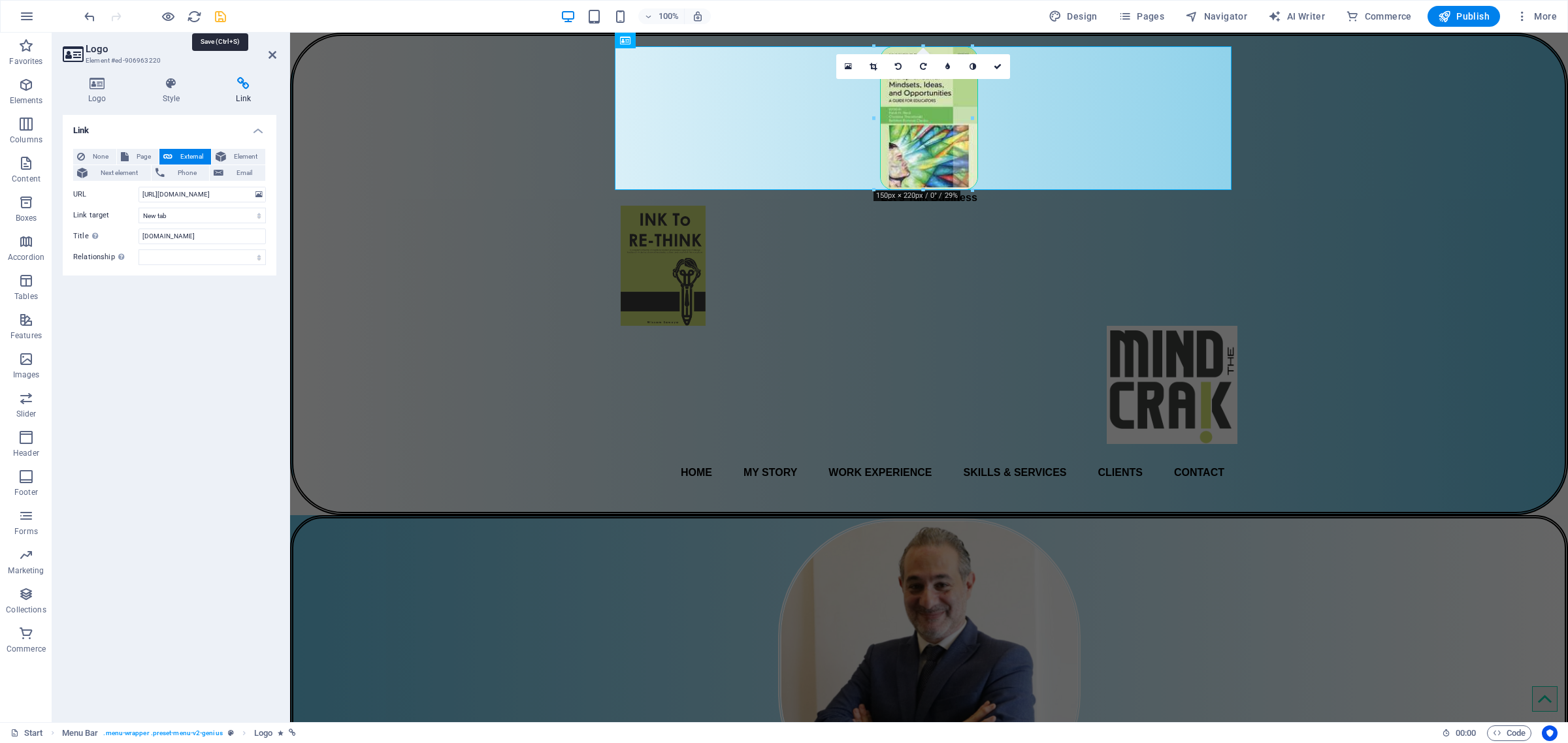
click at [219, 12] on icon "save" at bounding box center [220, 16] width 15 height 15
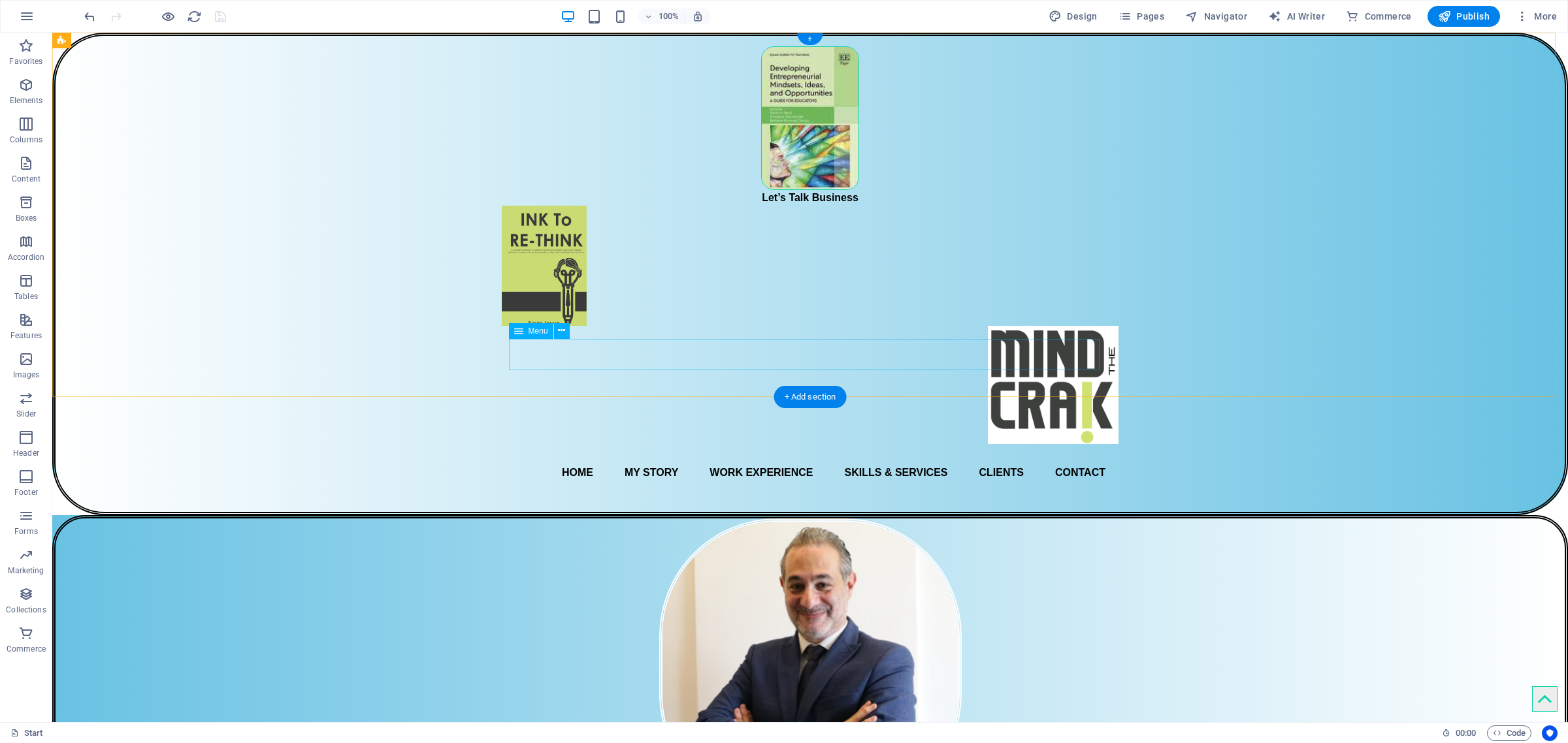
click at [994, 457] on nav "Home My Story Work Experience Skills & Services Clients Contact" at bounding box center [810, 472] width 590 height 32
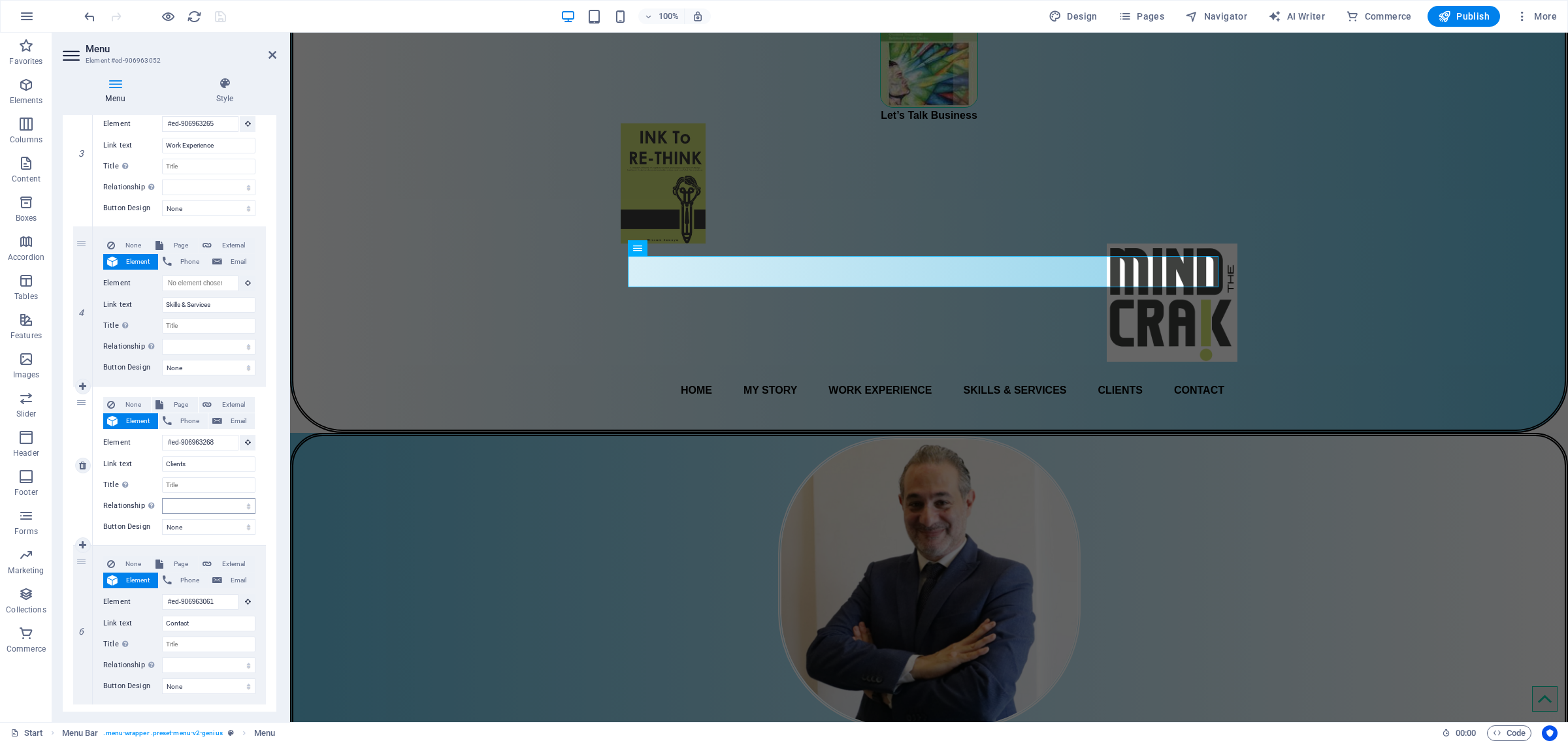
scroll to position [81, 0]
drag, startPoint x: 193, startPoint y: 467, endPoint x: 156, endPoint y: 471, distance: 37.2
click at [156, 471] on div "Link text Clients" at bounding box center [179, 464] width 152 height 15
type input "Pa"
select select
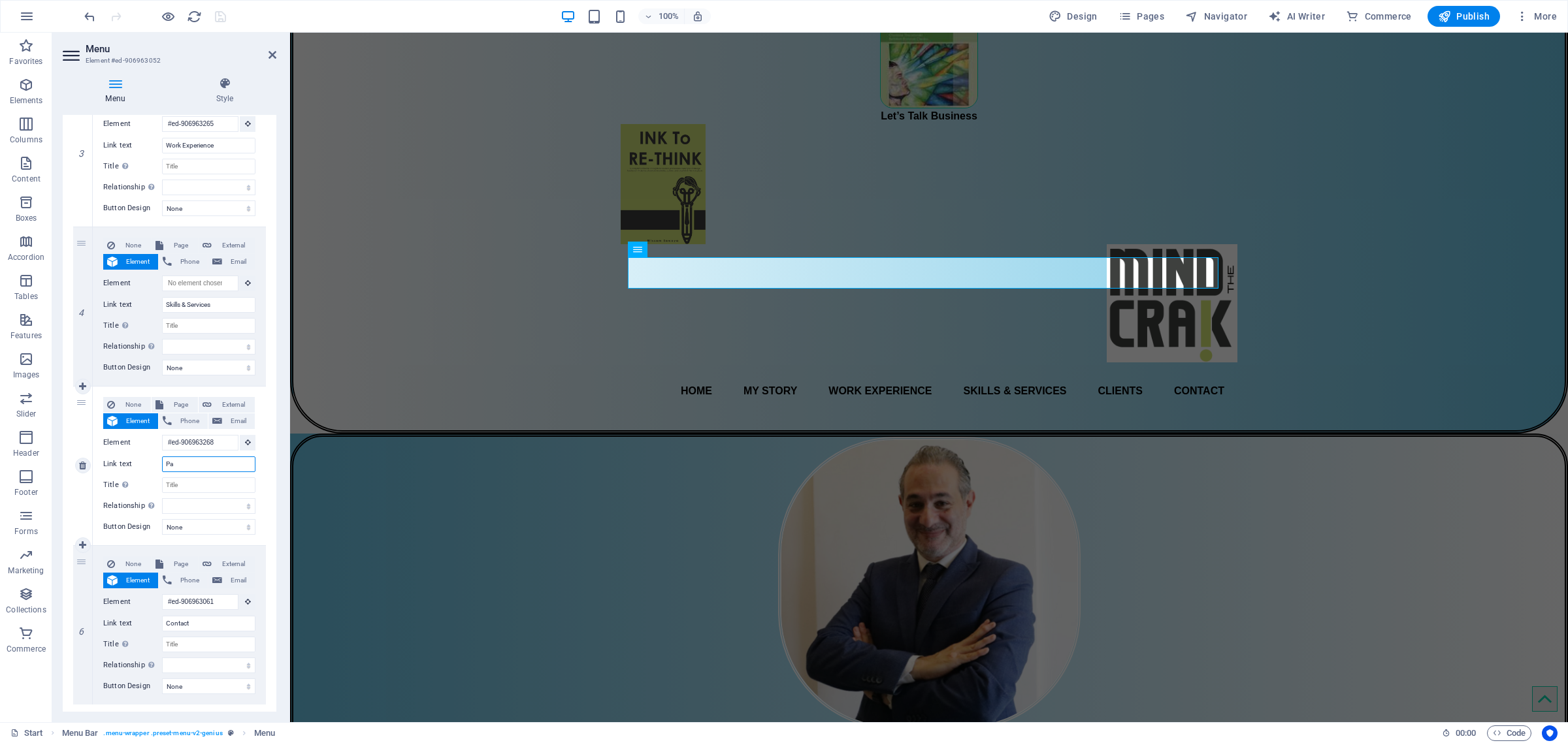
select select
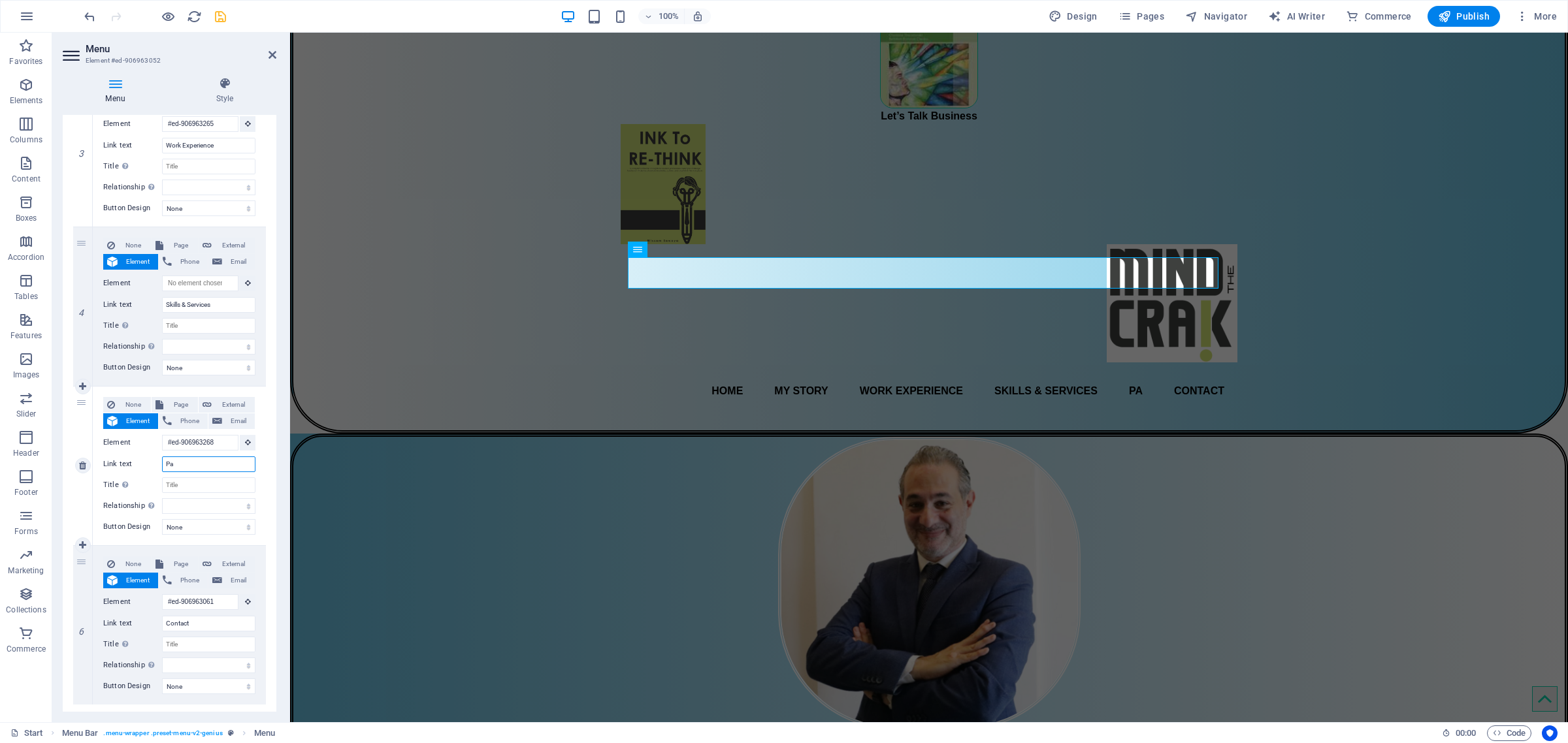
type input "Par"
select select
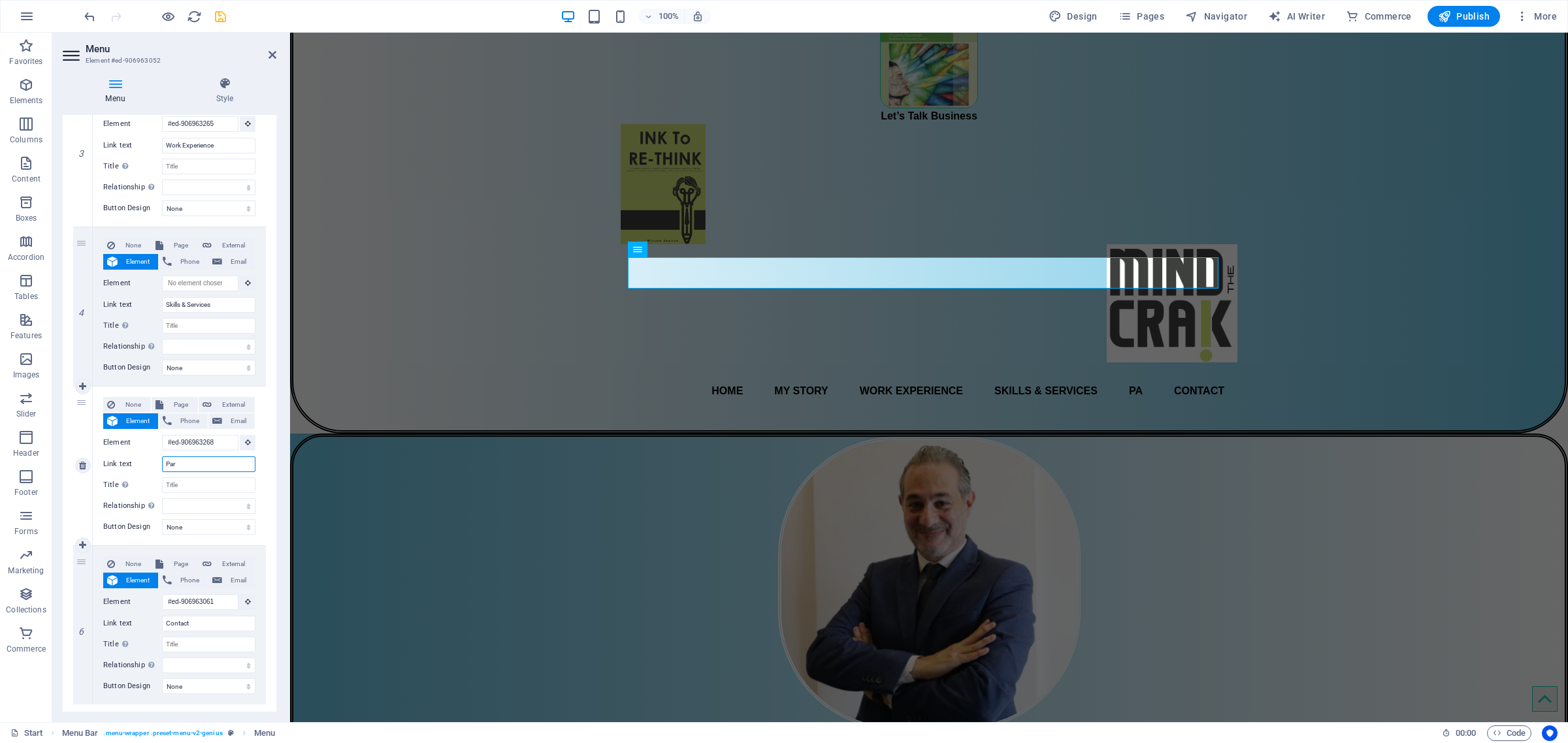
select select
type input "Partner"
select select
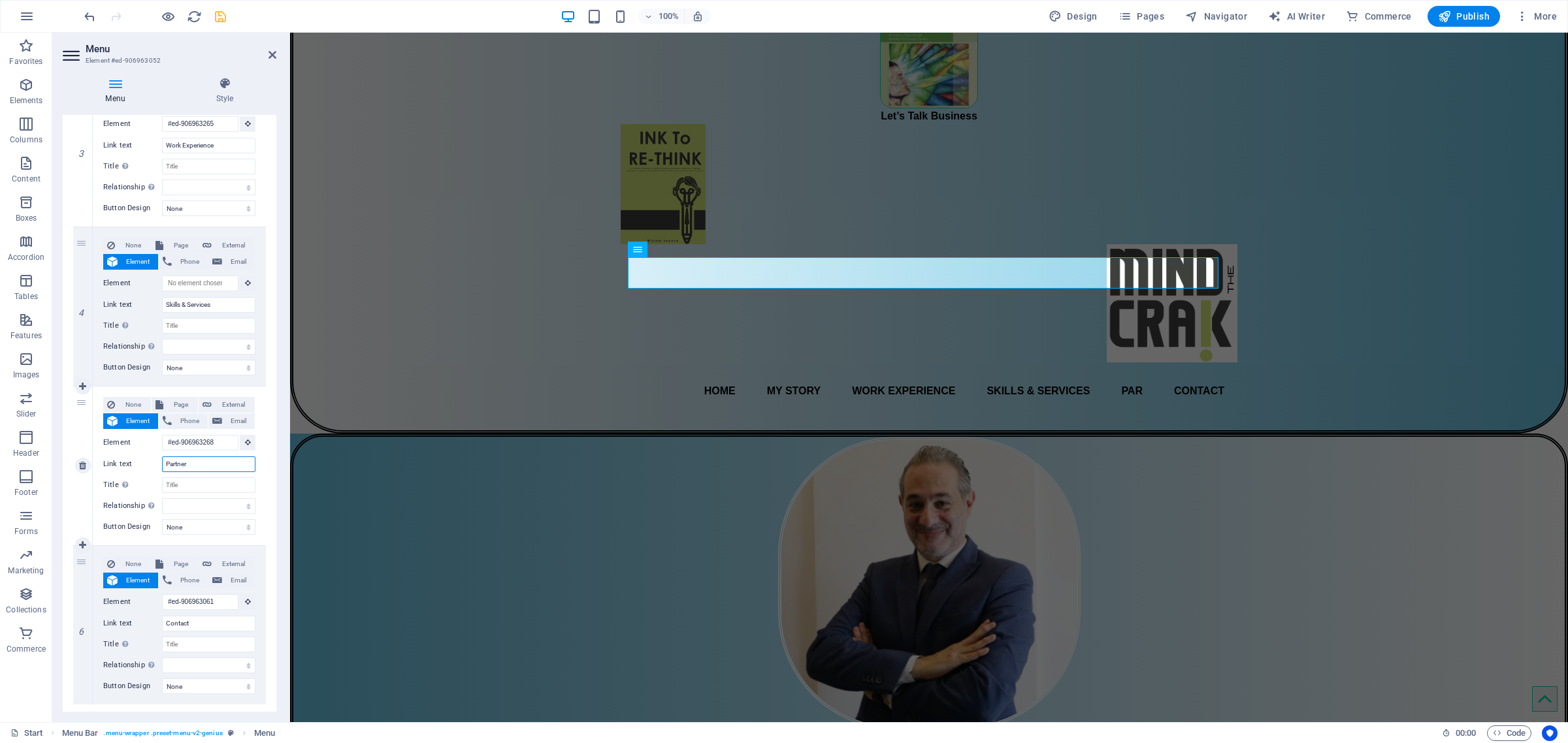
select select
type input "Partners"
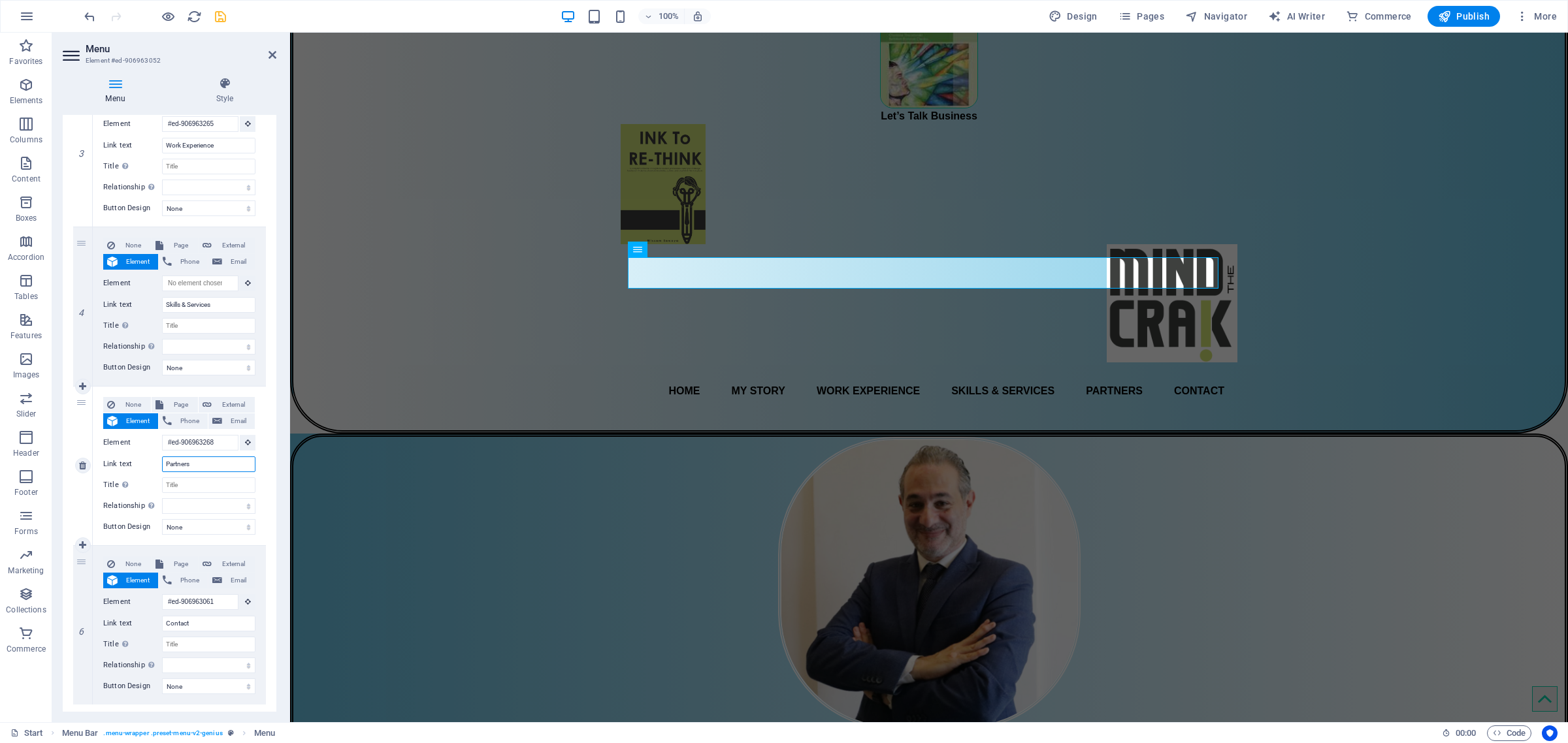
select select
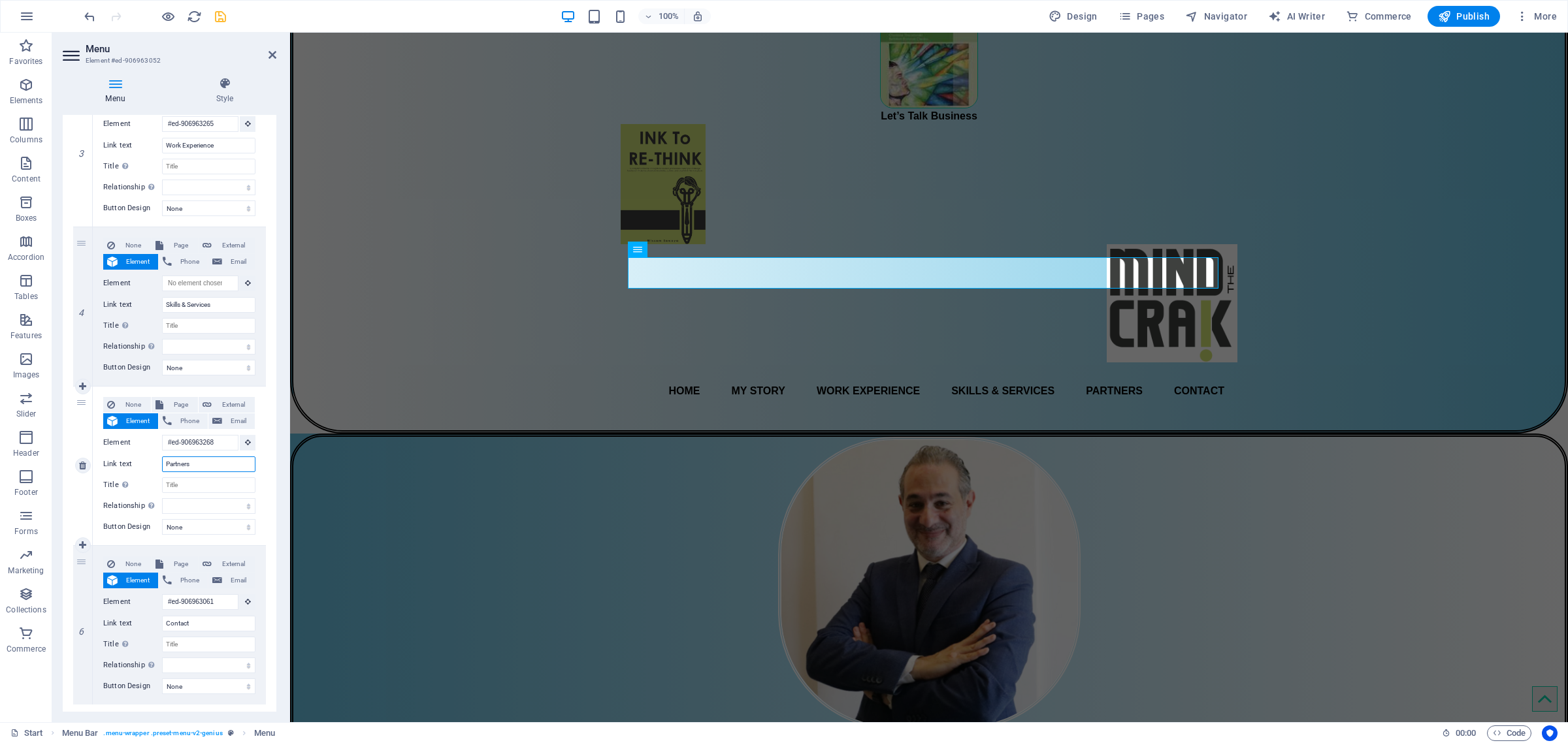
select select
type input "Partners"
click at [222, 14] on icon "save" at bounding box center [220, 16] width 15 height 15
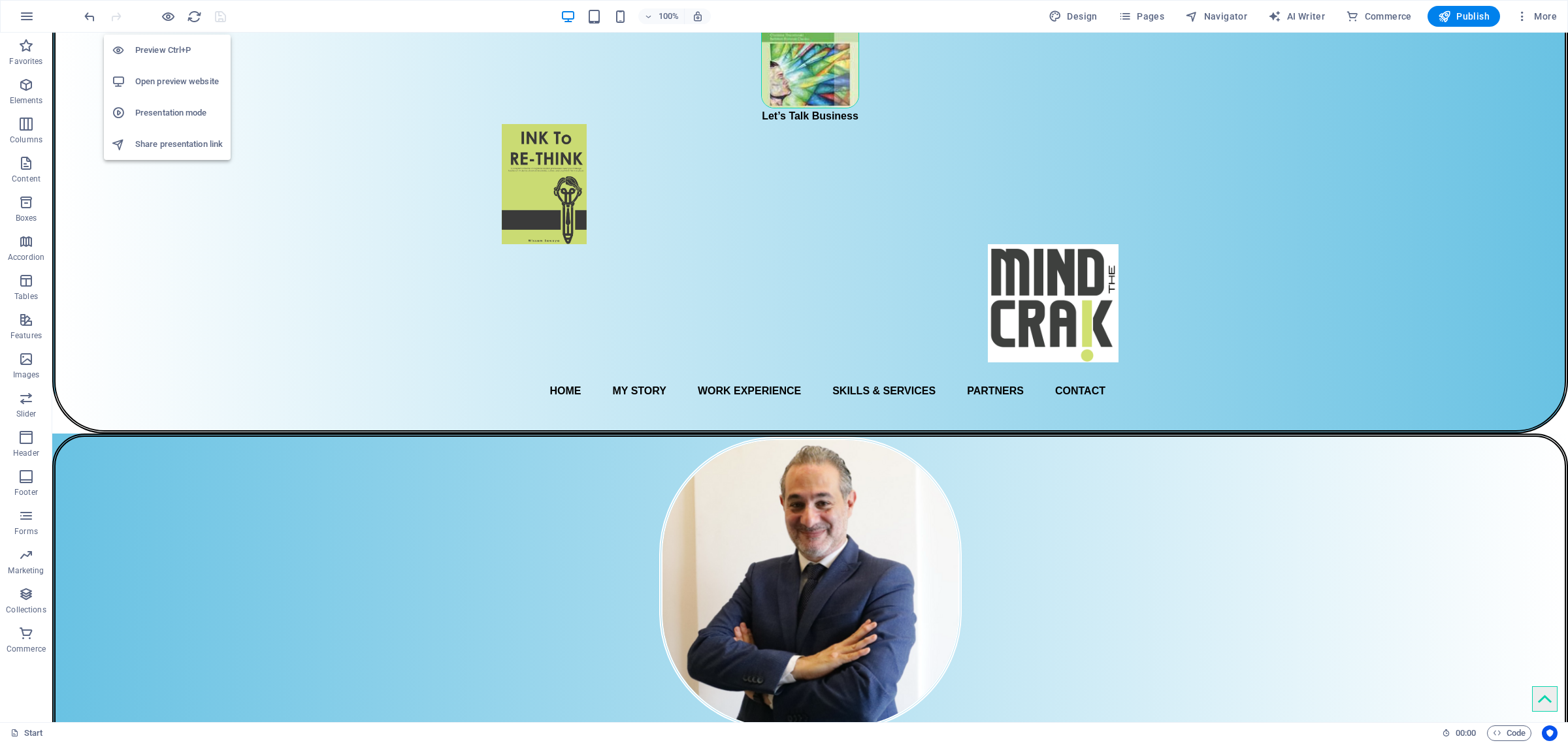
click at [170, 82] on h6 "Open preview website" at bounding box center [179, 81] width 88 height 15
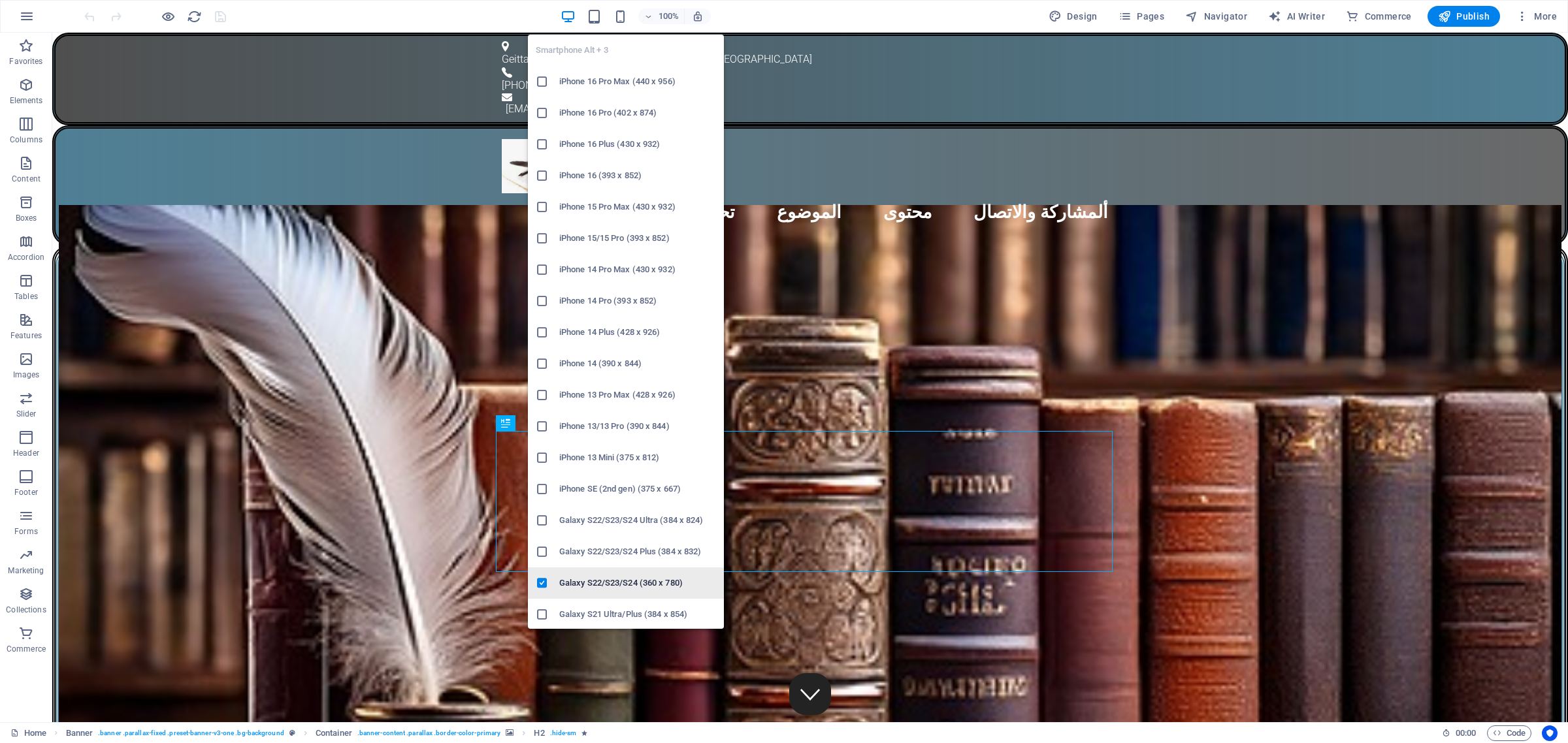
click at [606, 583] on h6 "Galaxy S22/S23/S24 (360 x 780)" at bounding box center [638, 583] width 157 height 15
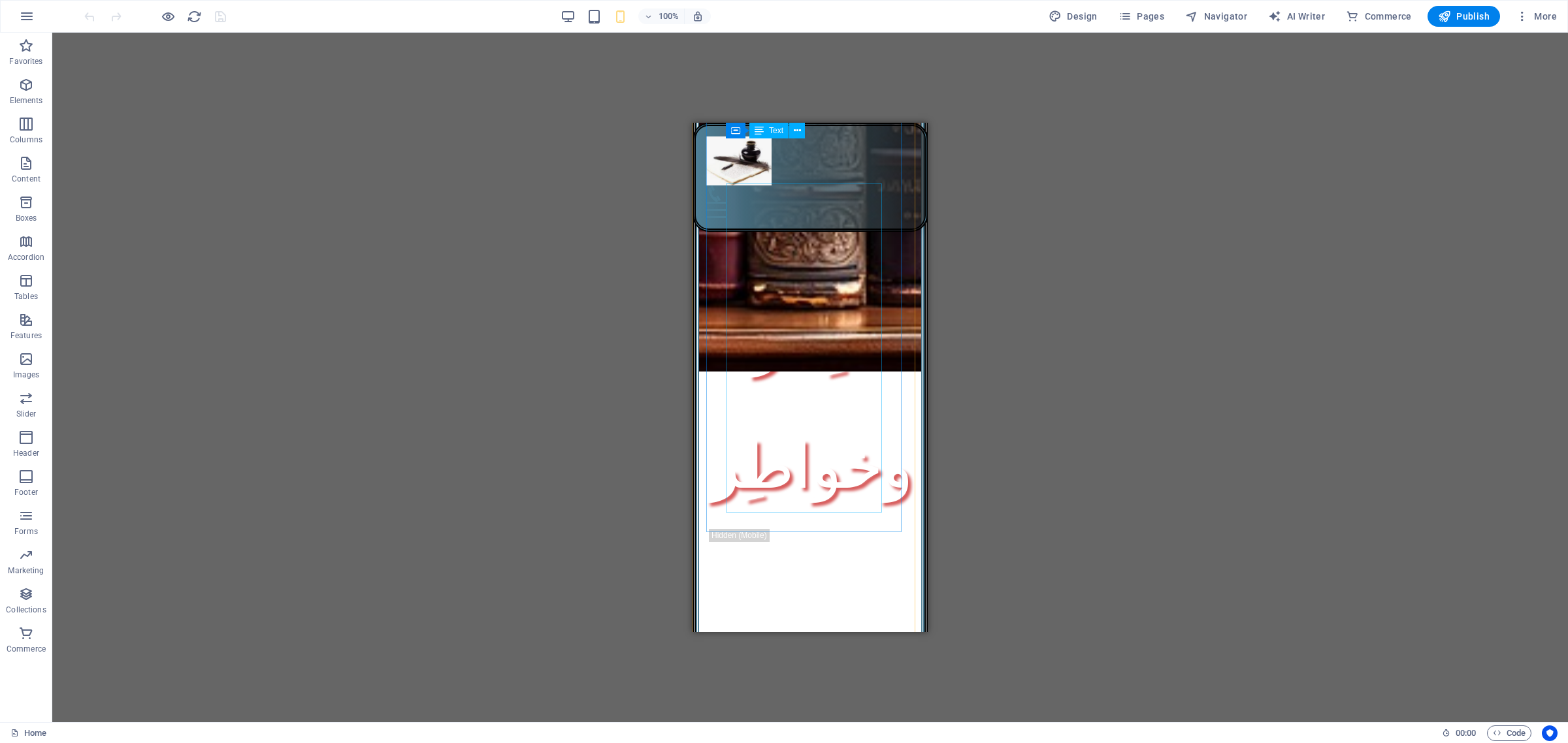
scroll to position [817, 0]
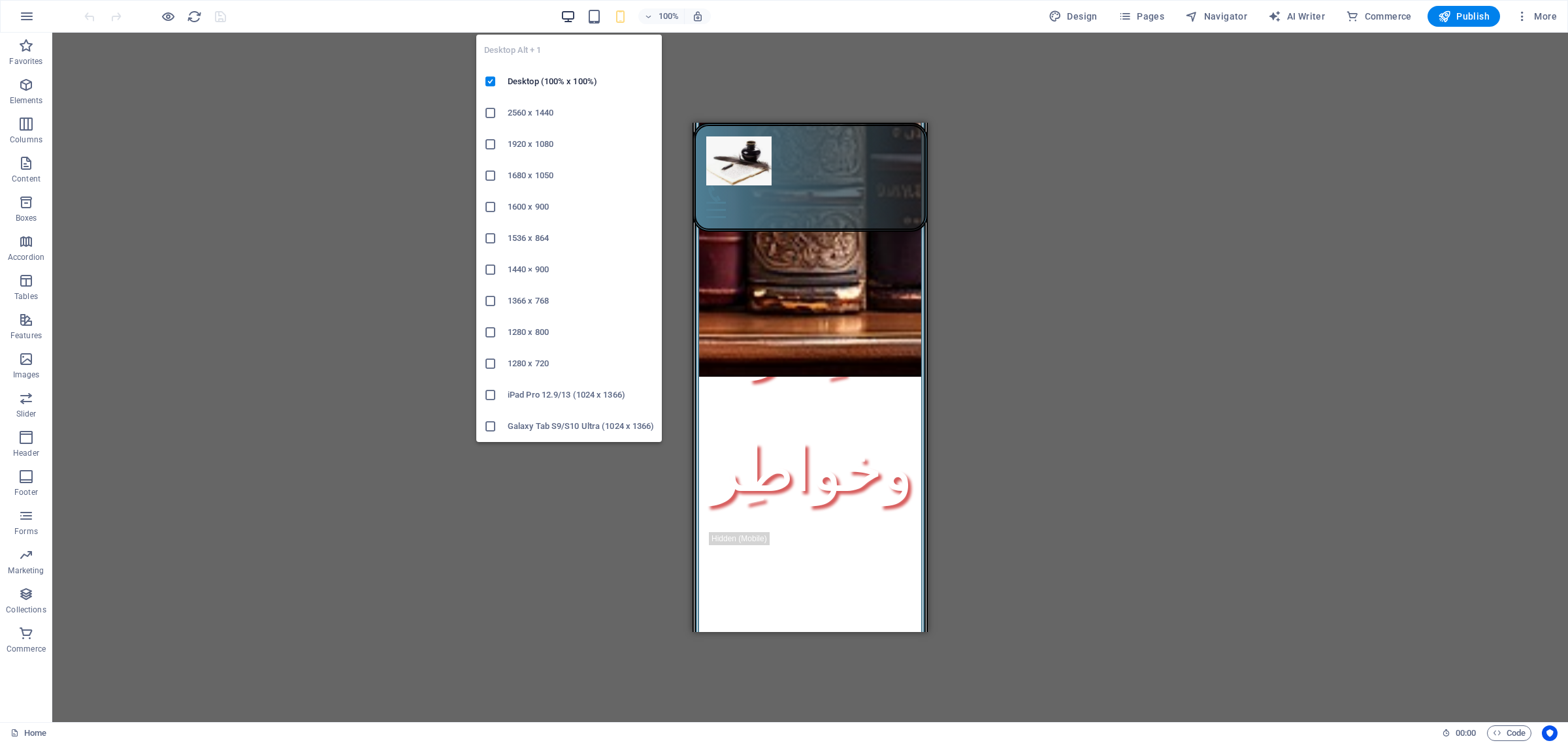
click at [0, 0] on icon "button" at bounding box center [0, 0] width 0 height 0
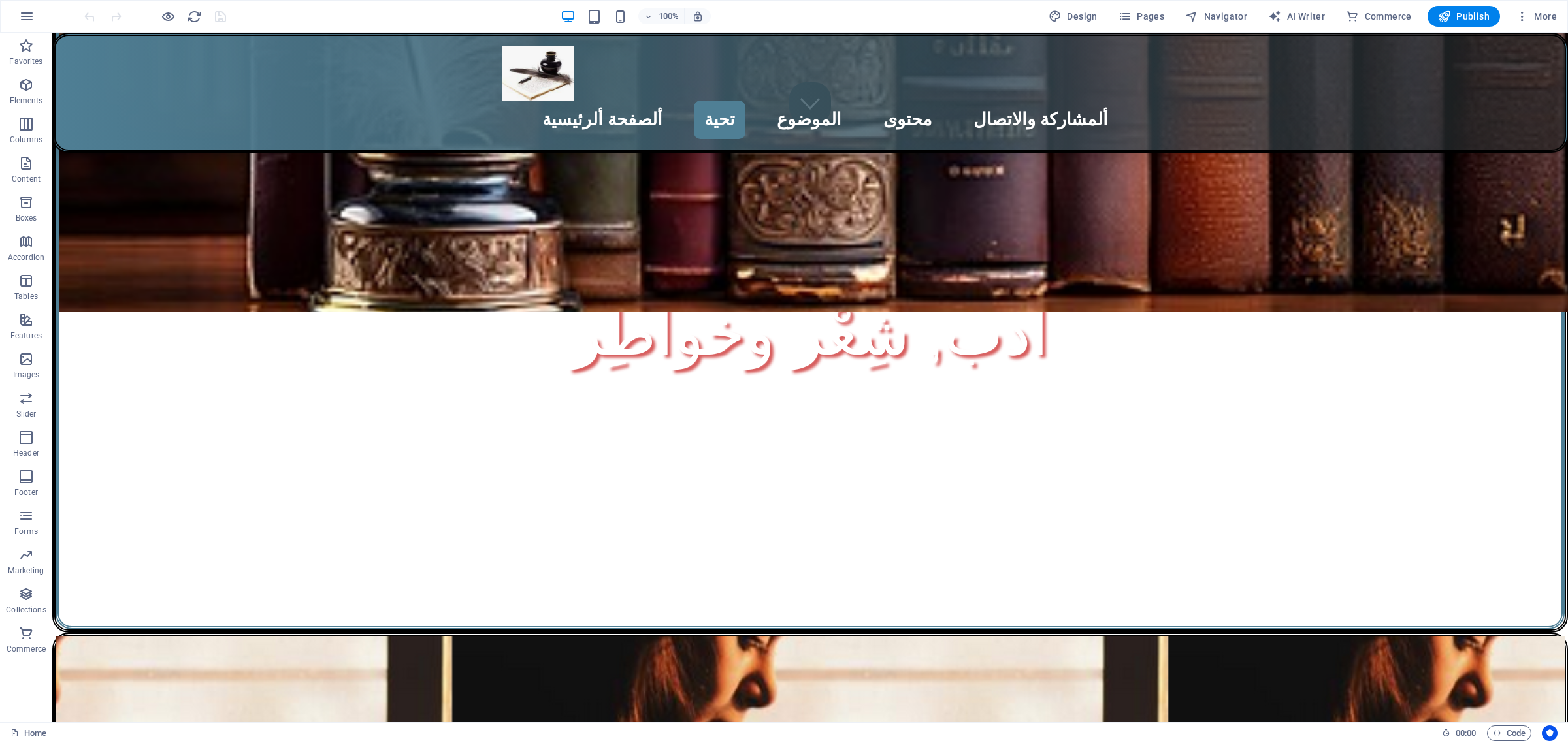
scroll to position [490, 0]
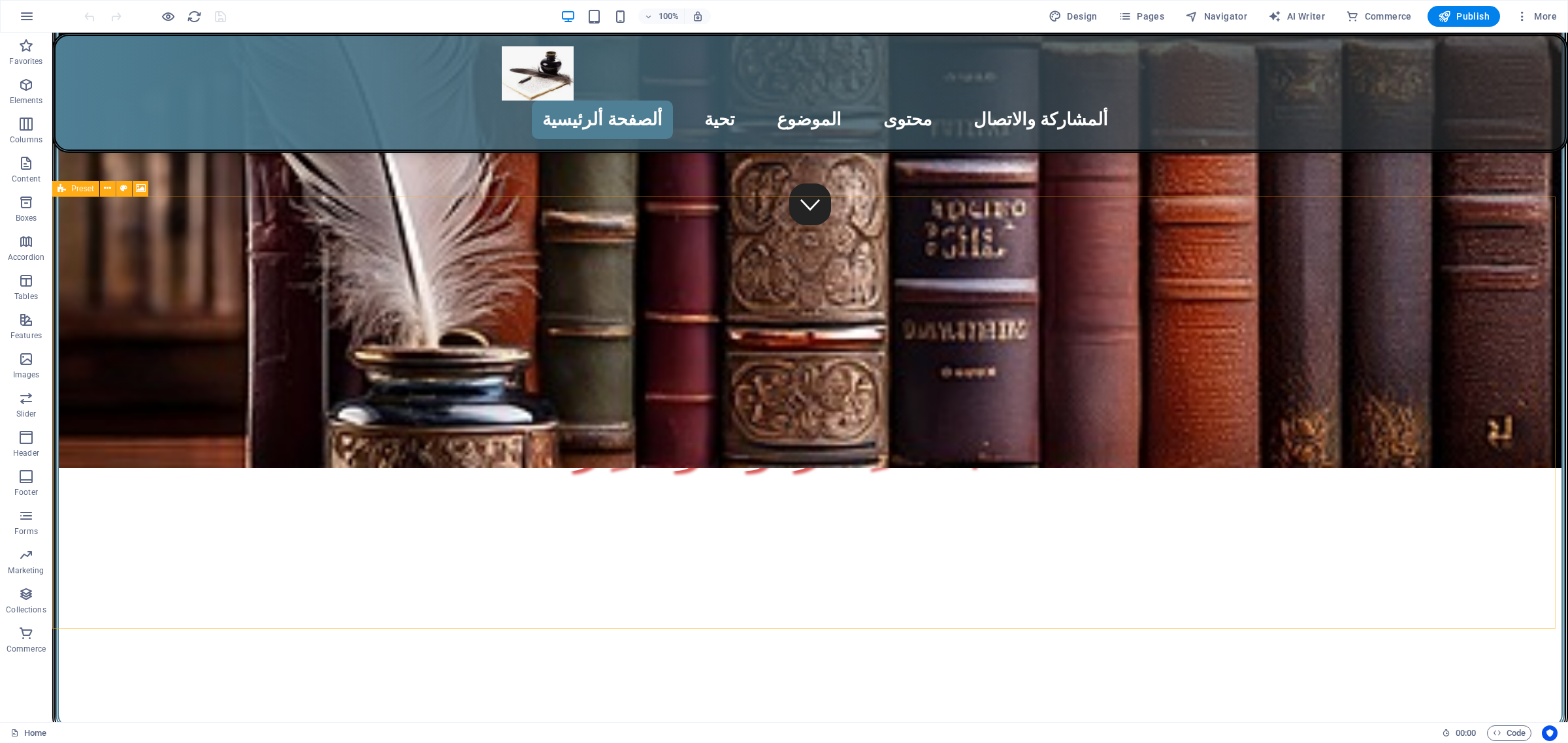
click at [81, 186] on span "Preset" at bounding box center [83, 189] width 23 height 8
drag, startPoint x: 81, startPoint y: 186, endPoint x: 7, endPoint y: 404, distance: 230.2
click at [81, 186] on span "Preset" at bounding box center [83, 189] width 23 height 8
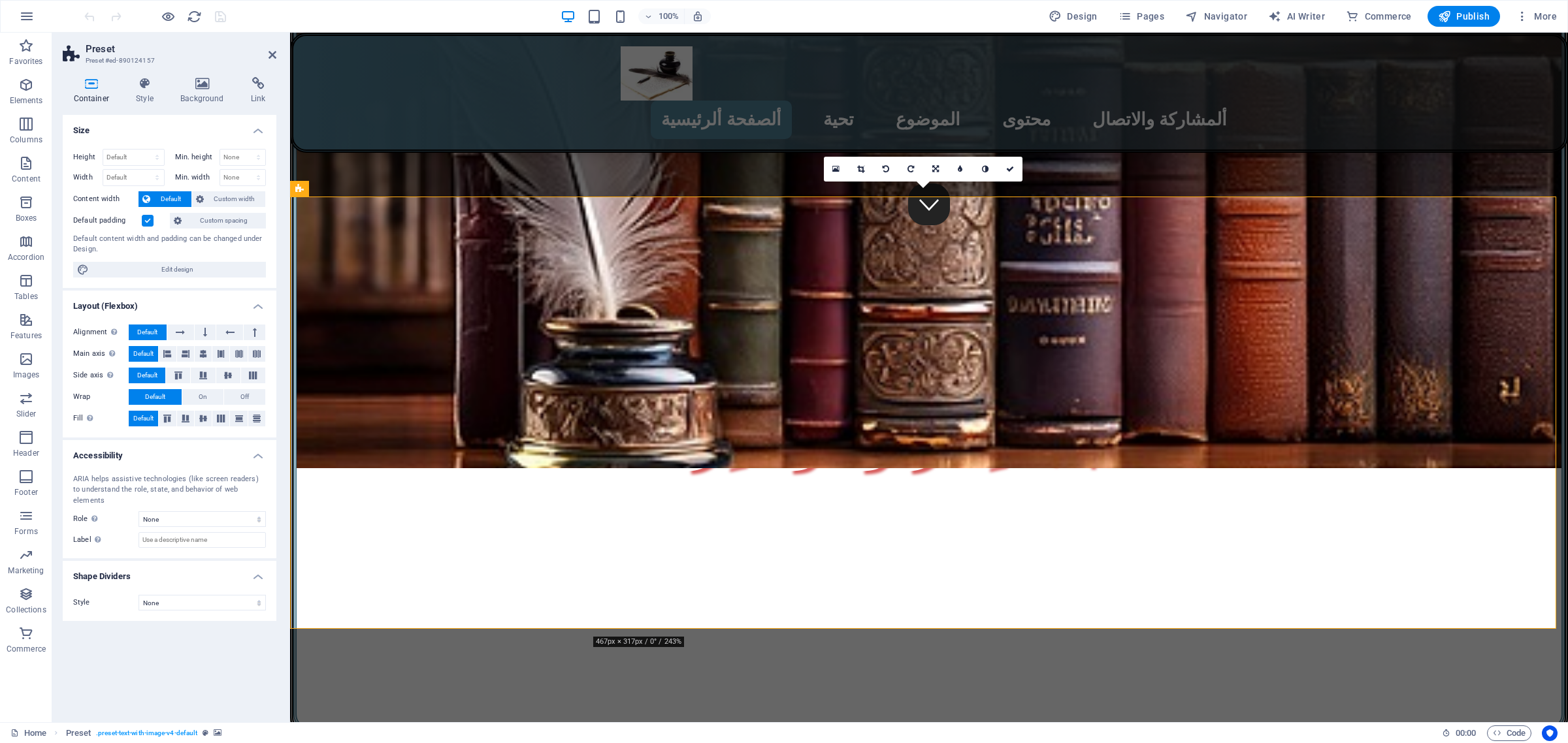
click at [198, 74] on div "Container Style Background Link Size Height Default px rem % vh vw Min. height …" at bounding box center [170, 394] width 234 height 655
click at [207, 91] on h4 "Background" at bounding box center [205, 90] width 71 height 27
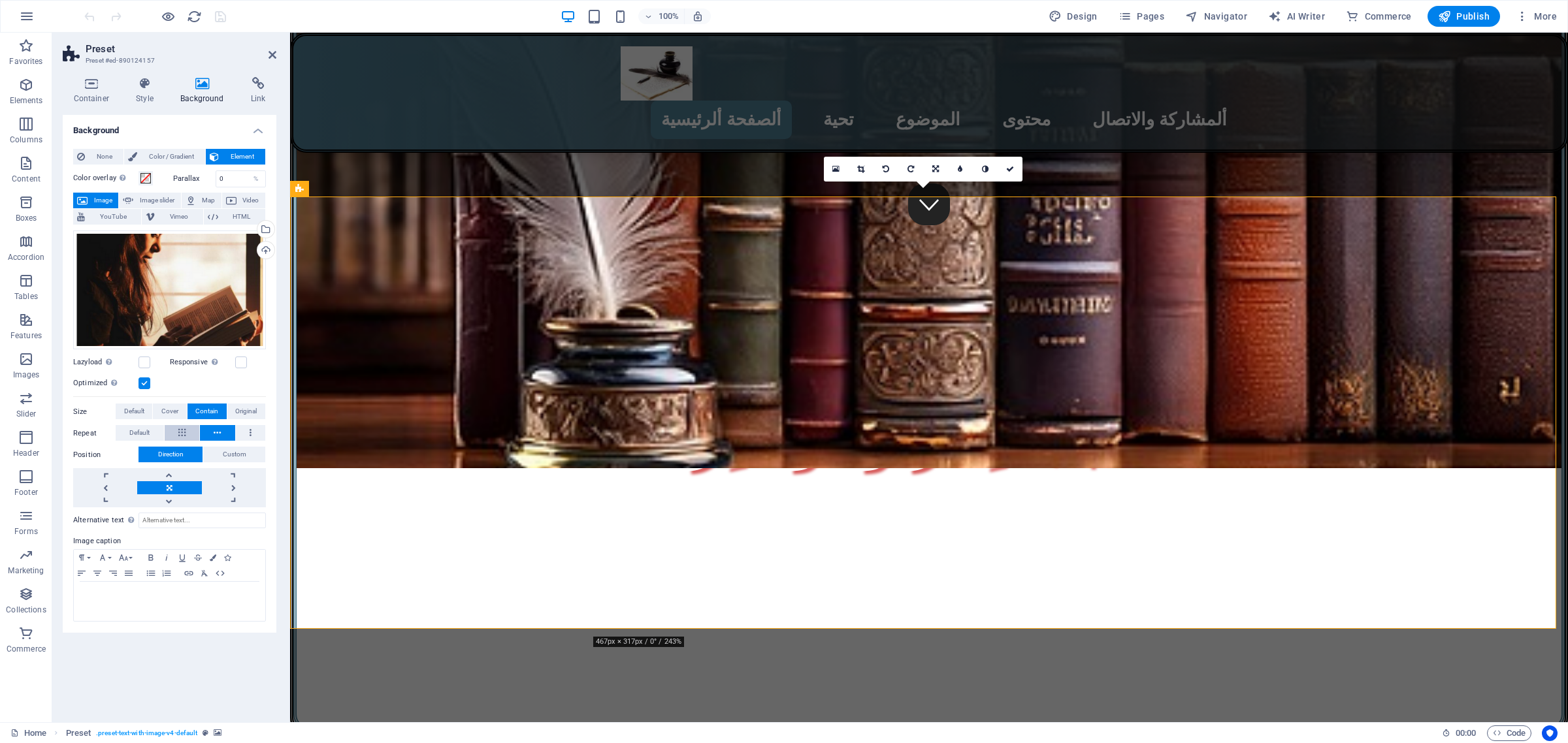
click at [183, 431] on icon at bounding box center [182, 433] width 7 height 15
click at [219, 15] on icon "save" at bounding box center [220, 16] width 15 height 15
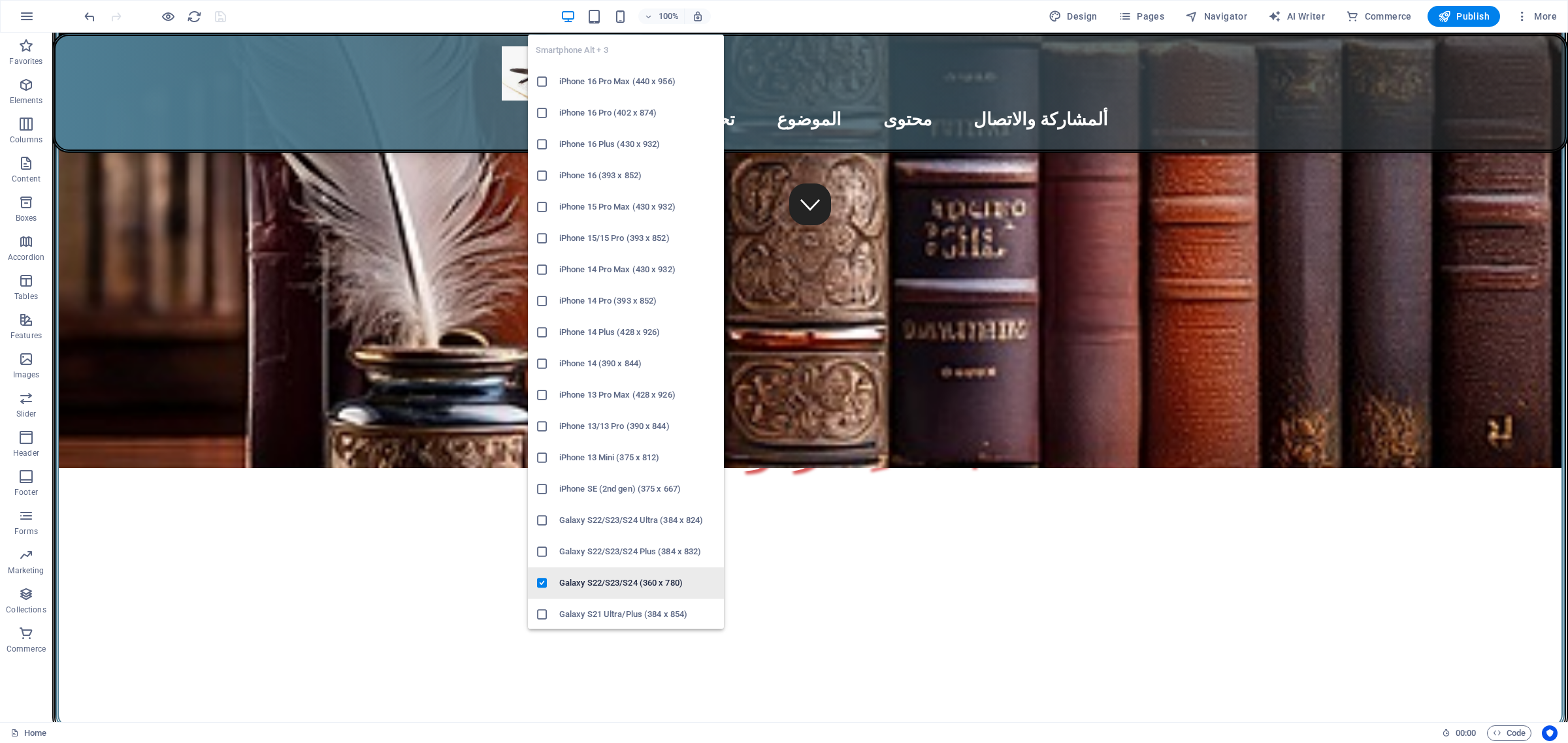
click at [590, 582] on h6 "Galaxy S22/S23/S24 (360 x 780)" at bounding box center [638, 583] width 157 height 15
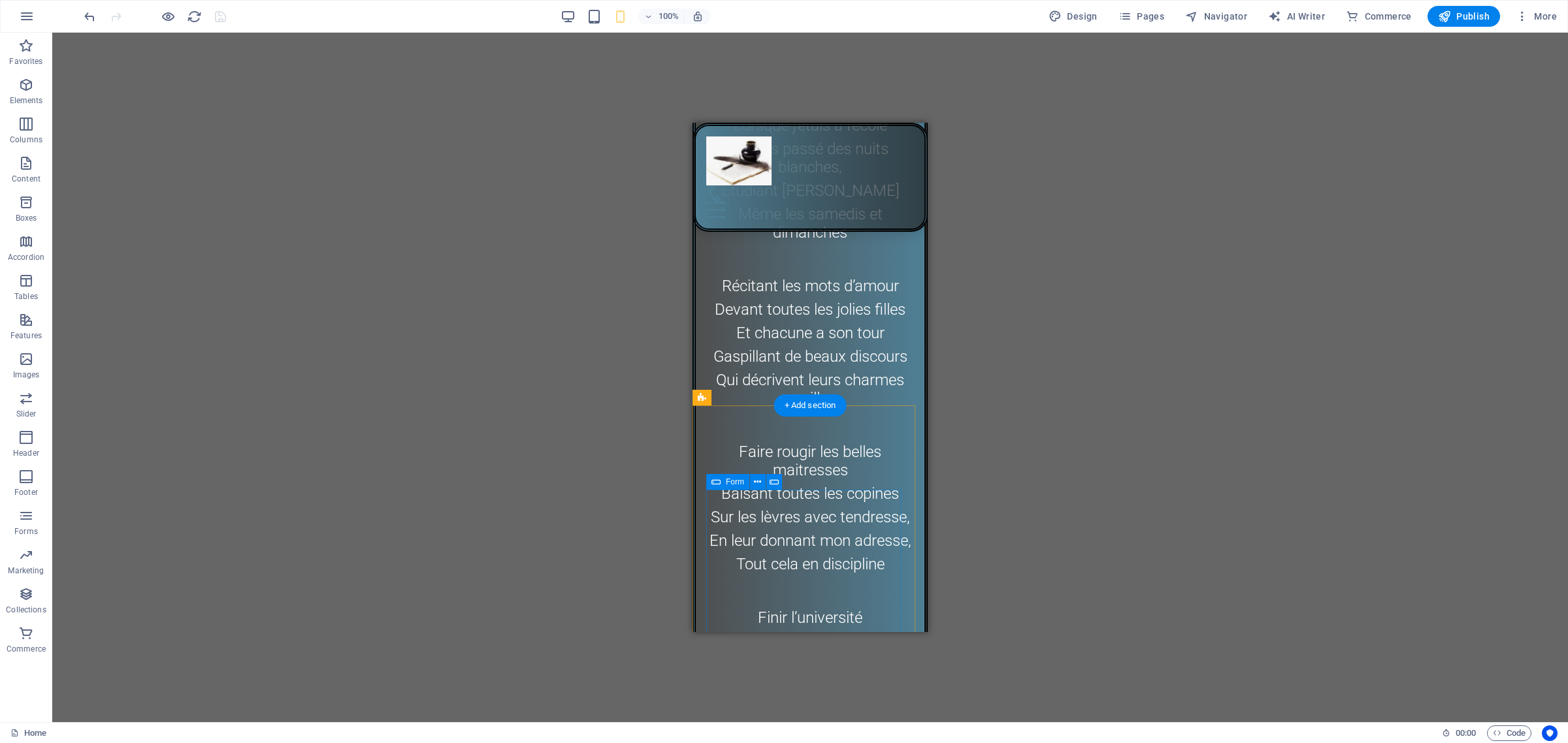
scroll to position [6055, 0]
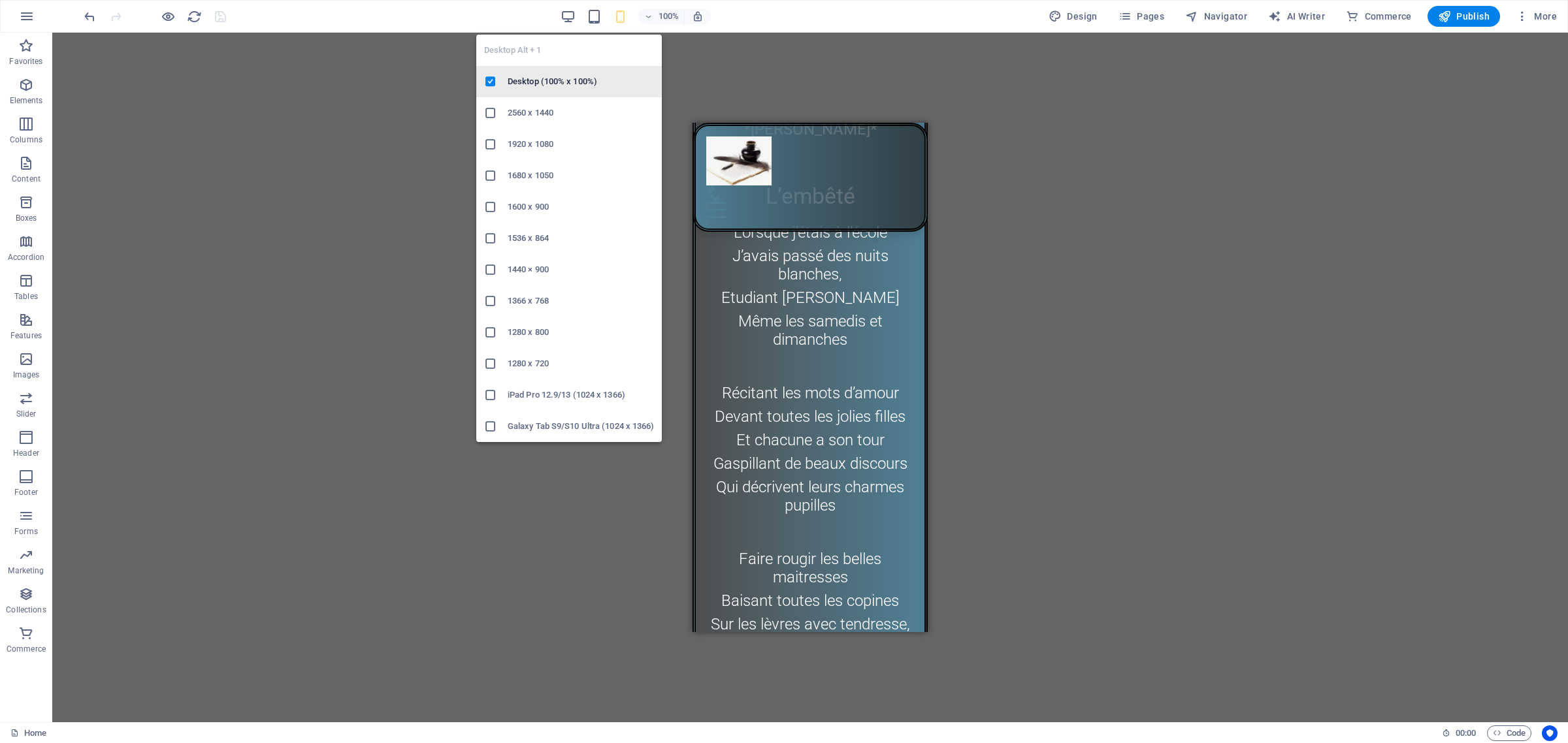
click at [557, 81] on h6 "Desktop (100% x 100%)" at bounding box center [581, 81] width 147 height 15
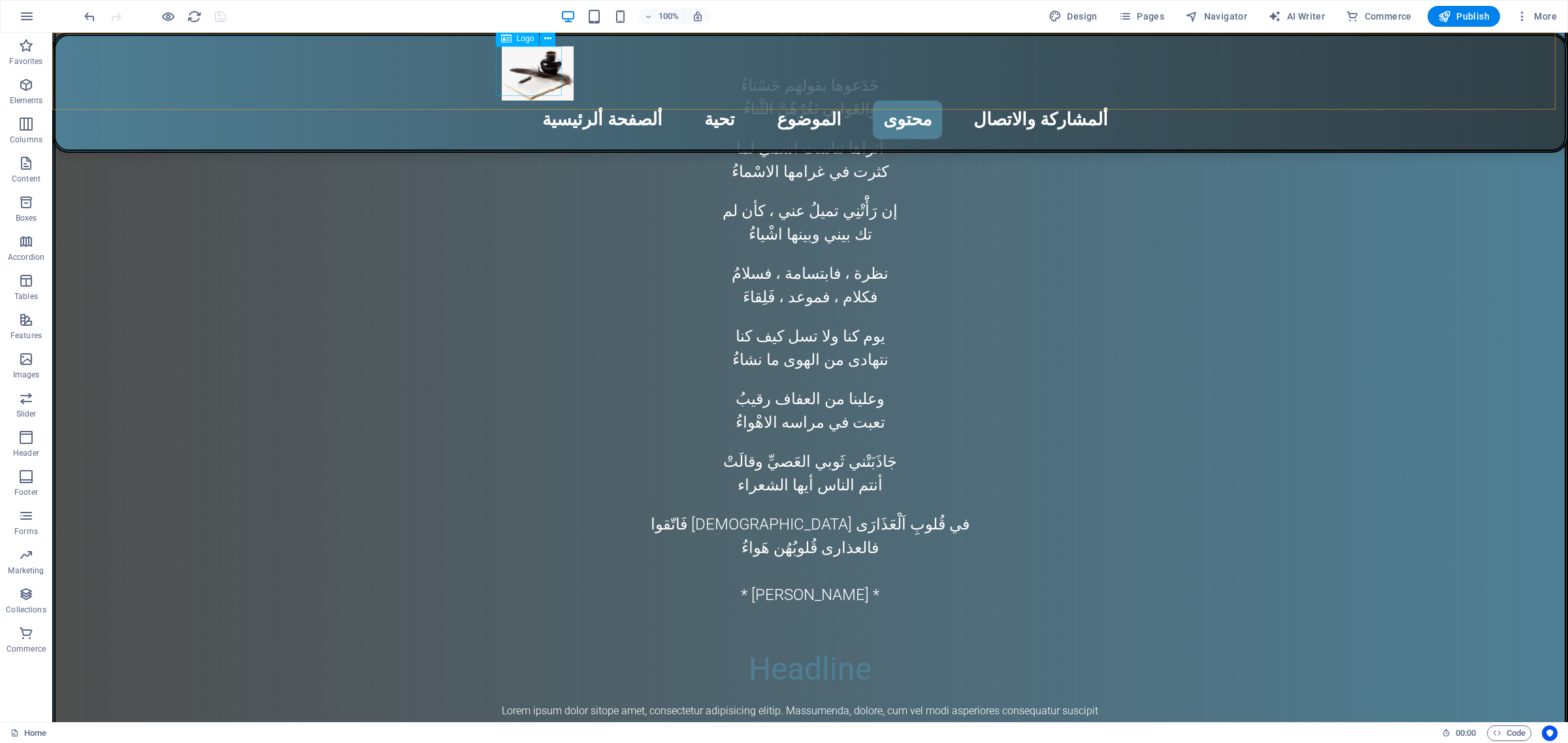
scroll to position [4772, 0]
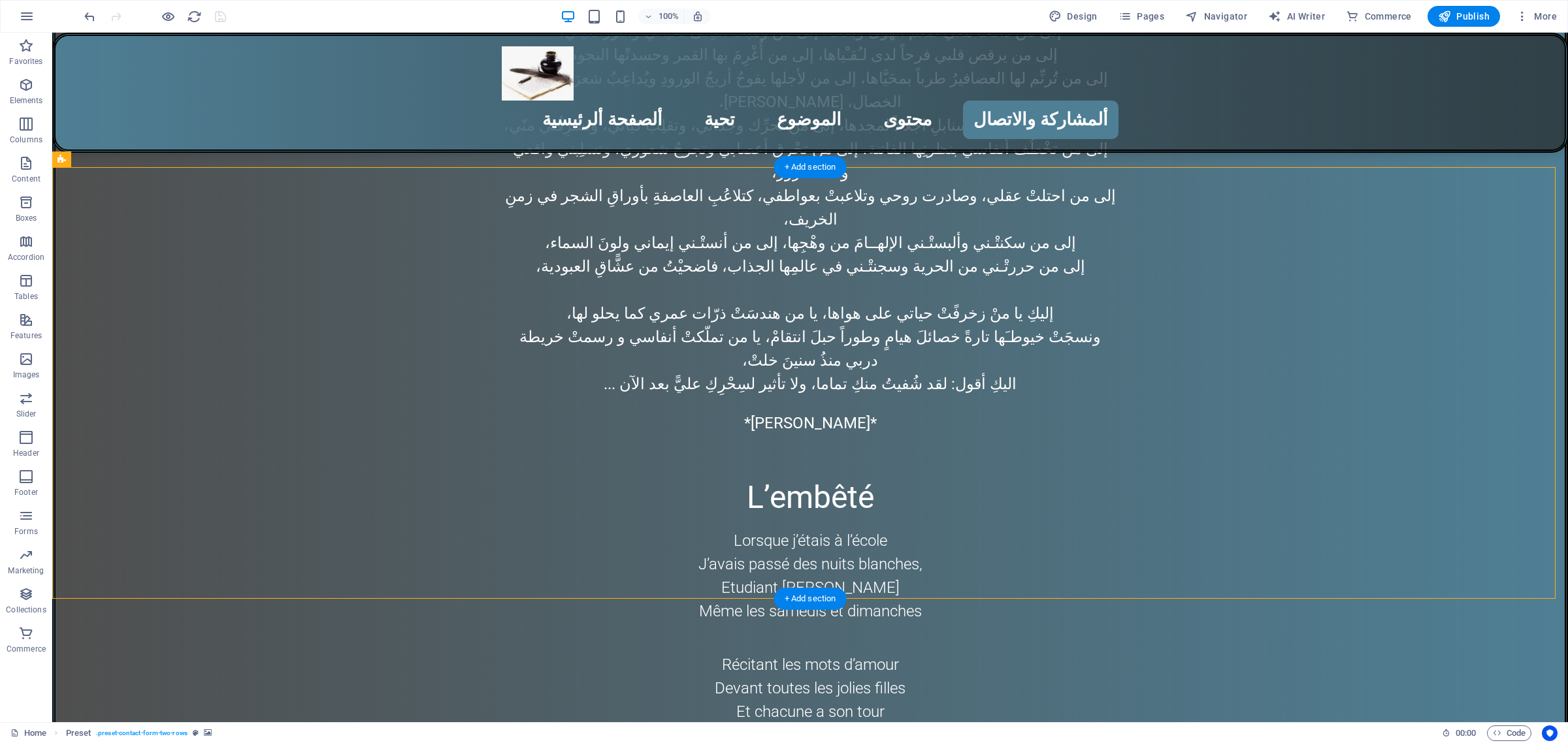
scroll to position [4690, 0]
click at [63, 139] on icon at bounding box center [62, 137] width 8 height 15
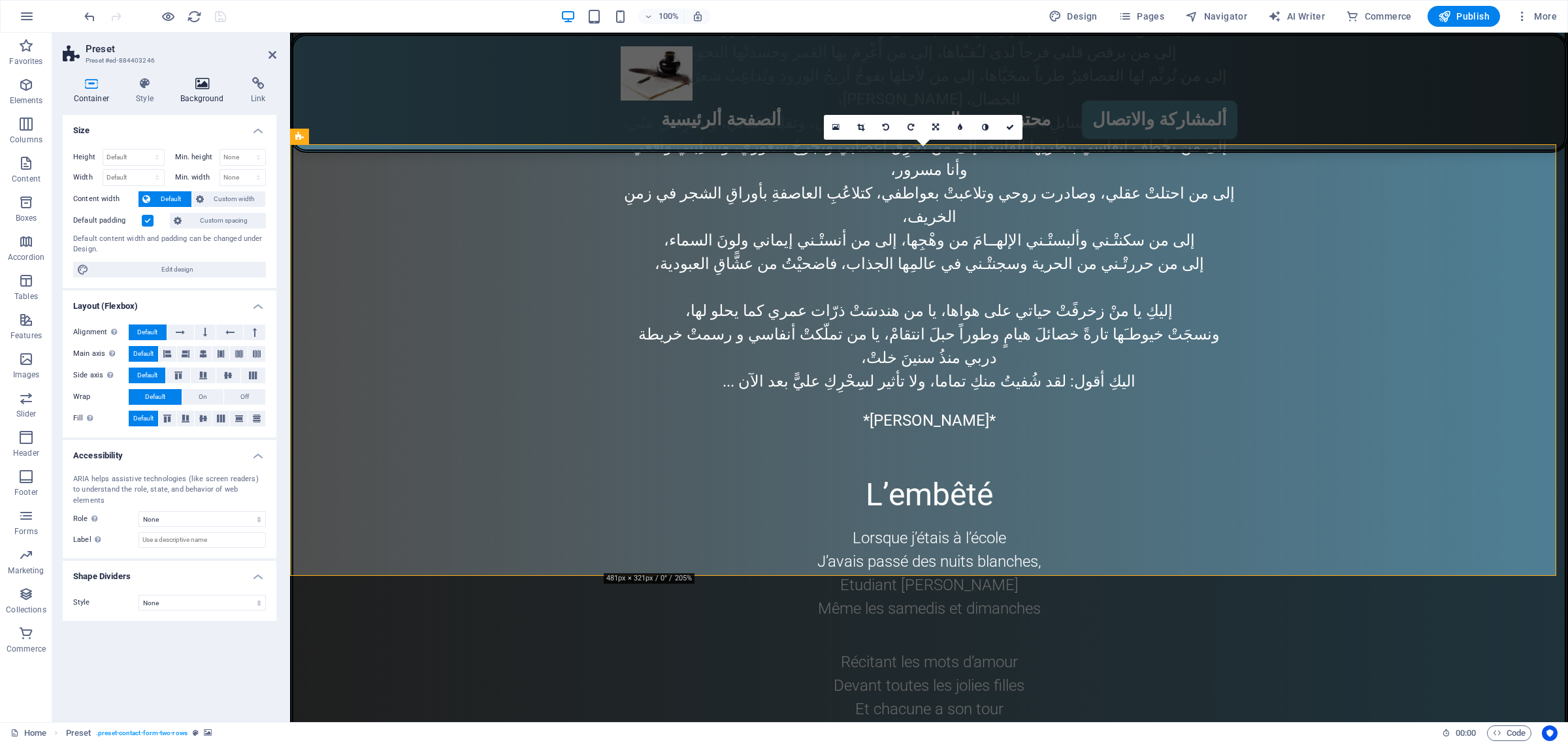
click at [200, 89] on icon at bounding box center [202, 83] width 65 height 13
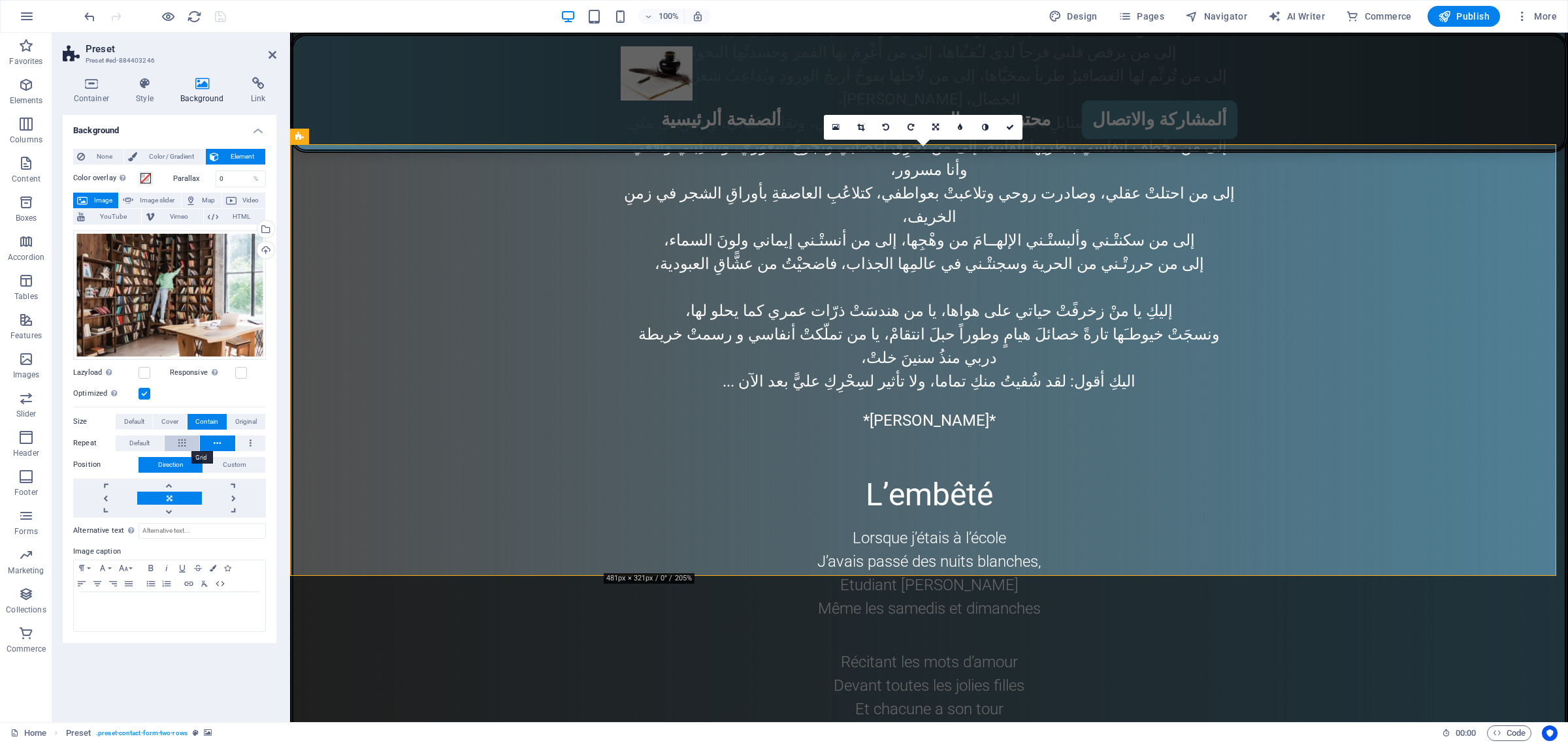
click at [182, 444] on icon at bounding box center [182, 443] width 7 height 15
click at [221, 14] on icon "save" at bounding box center [220, 16] width 15 height 15
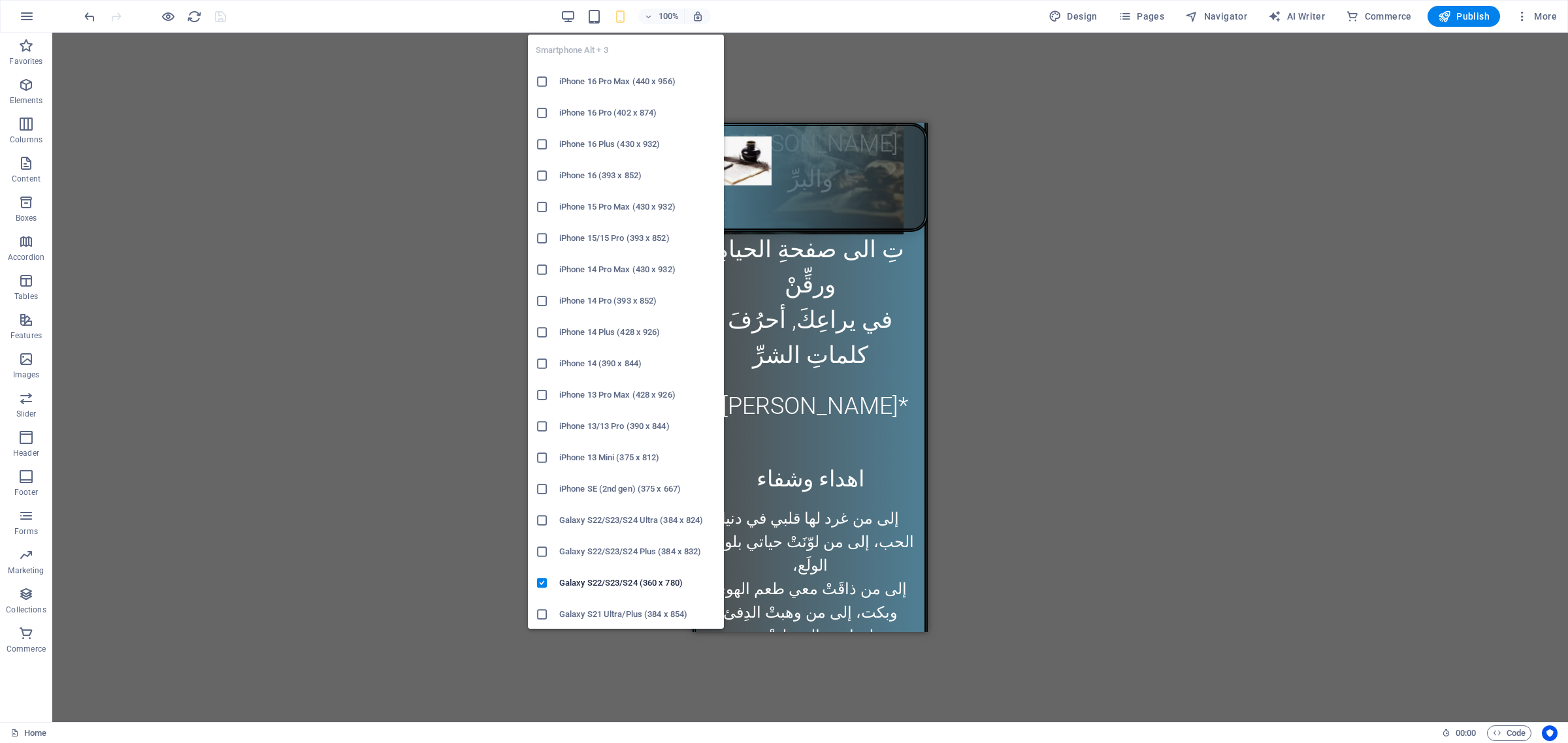
scroll to position [4686, 0]
click at [600, 578] on h6 "Galaxy S22/S23/S24 (360 x 780)" at bounding box center [638, 583] width 157 height 15
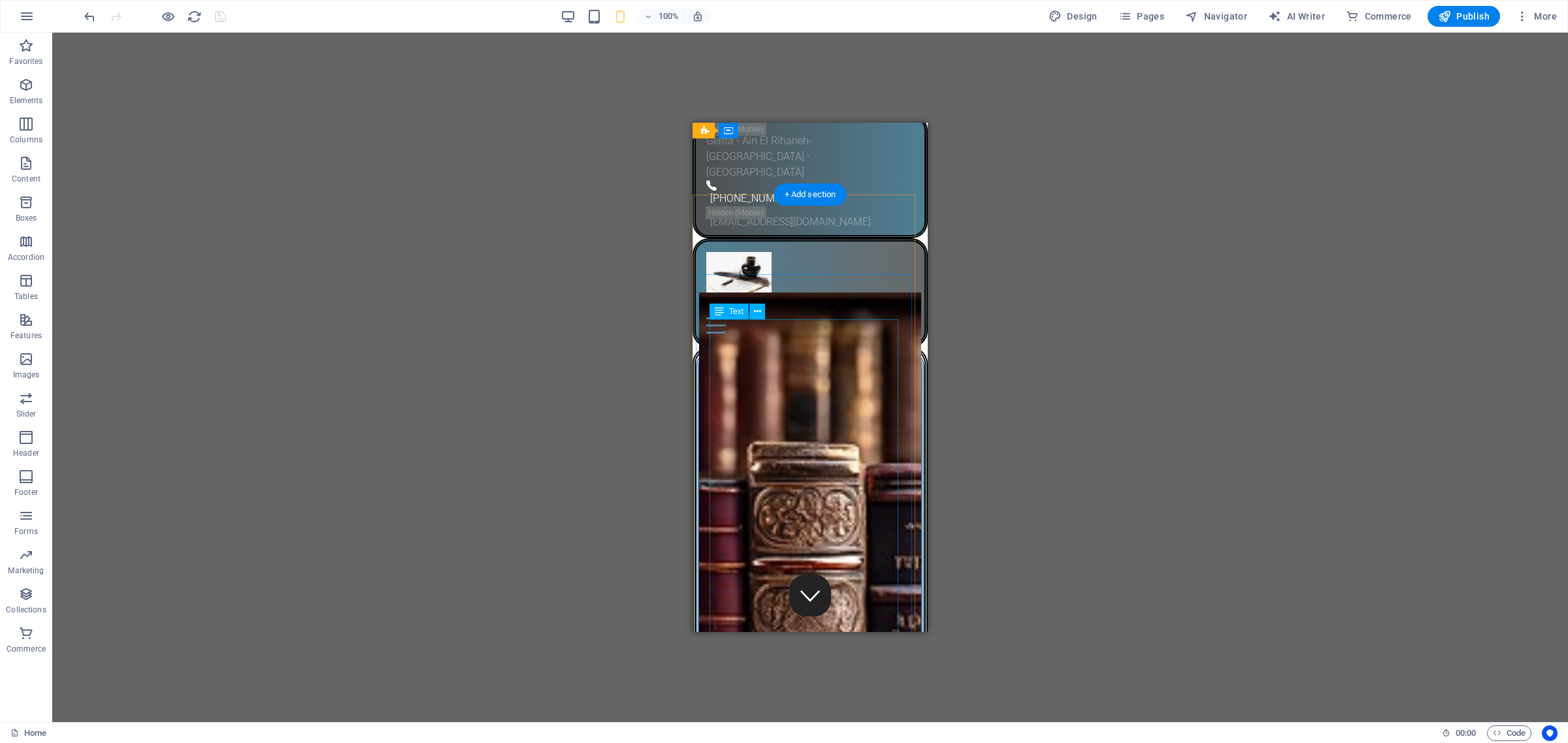
scroll to position [0, 0]
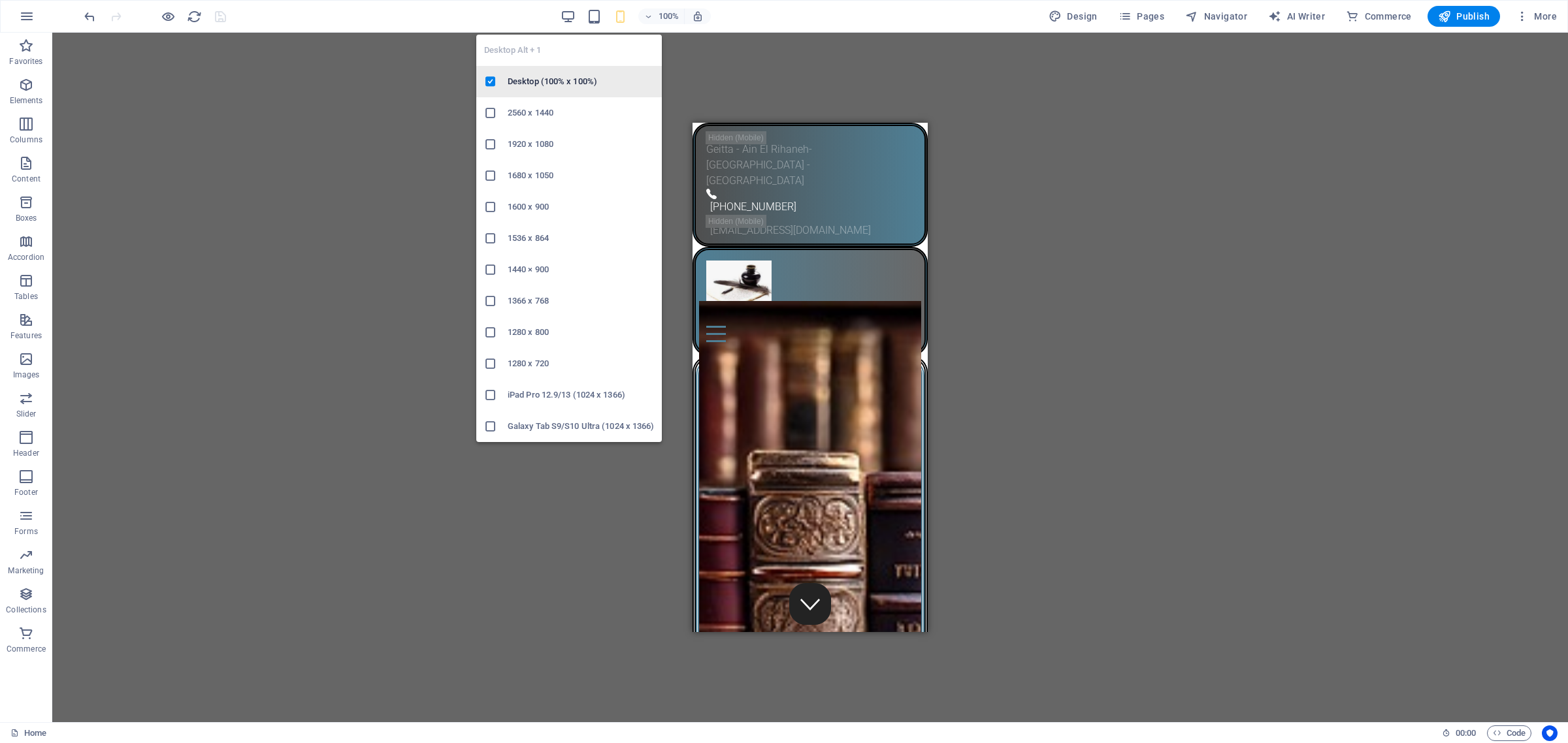
click at [550, 81] on h6 "Desktop (100% x 100%)" at bounding box center [581, 81] width 147 height 15
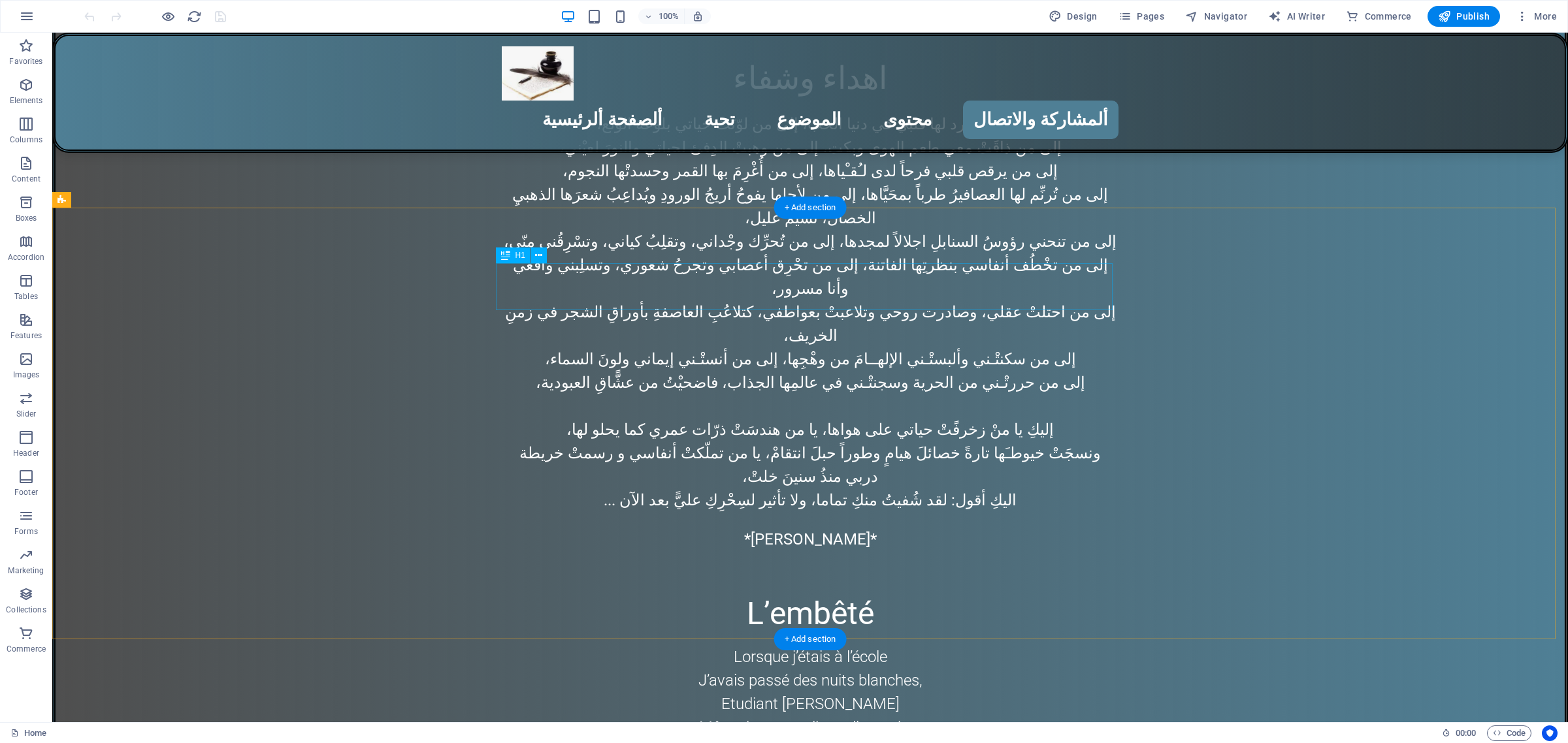
scroll to position [4609, 0]
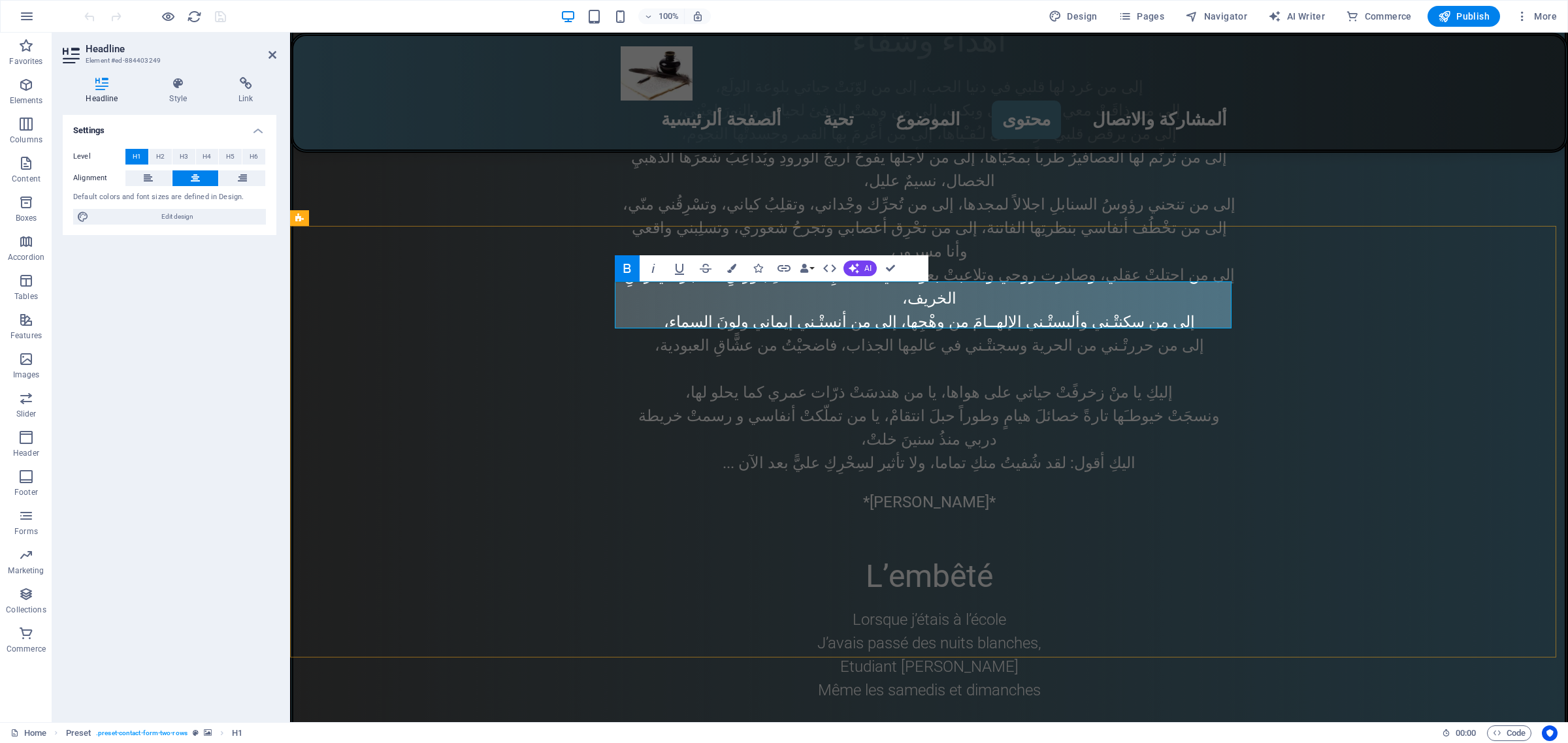
drag, startPoint x: 980, startPoint y: 299, endPoint x: 879, endPoint y: 297, distance: 101.0
click at [732, 270] on icon "button" at bounding box center [731, 268] width 9 height 9
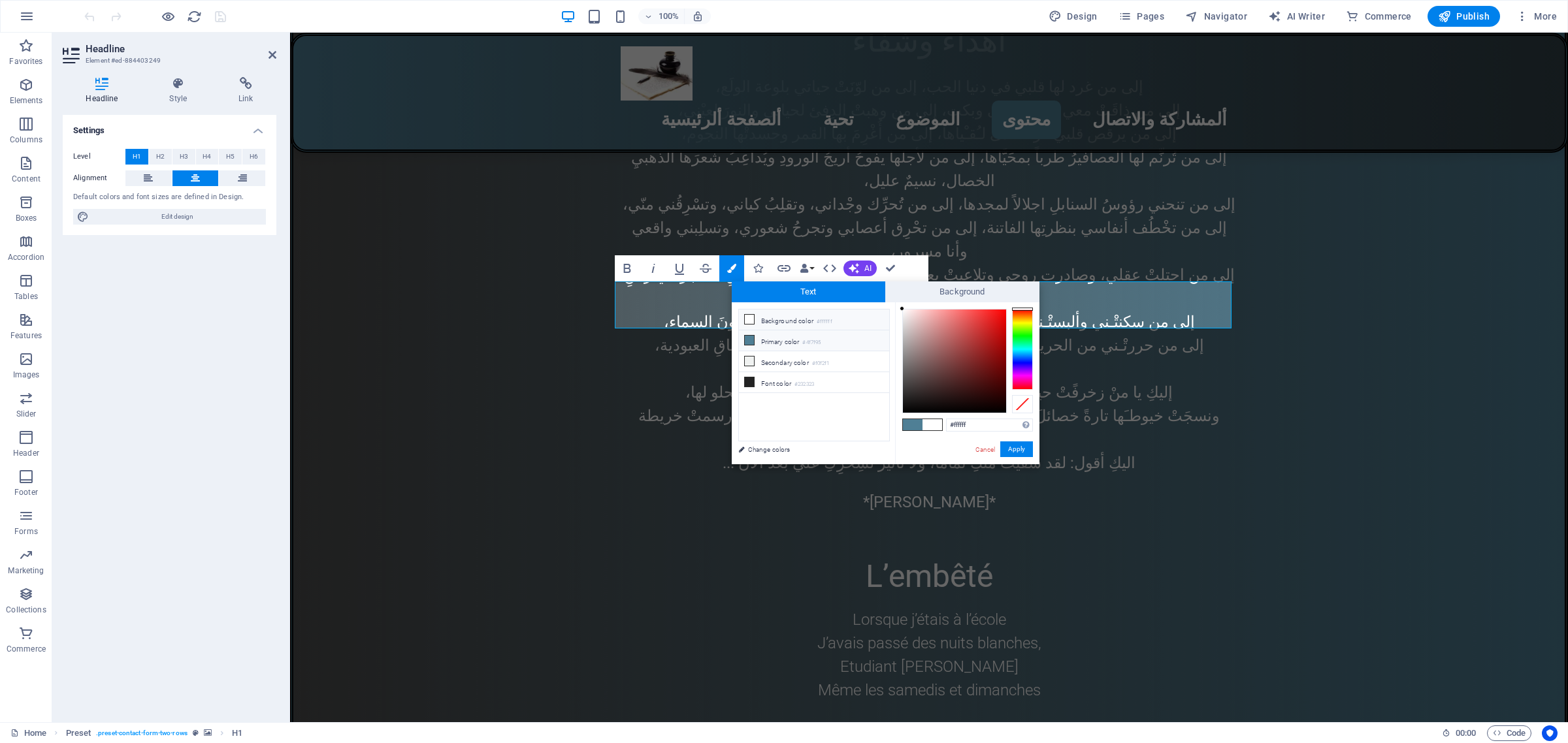
click at [751, 320] on icon at bounding box center [749, 319] width 9 height 9
click at [1013, 449] on button "Apply" at bounding box center [1016, 449] width 33 height 15
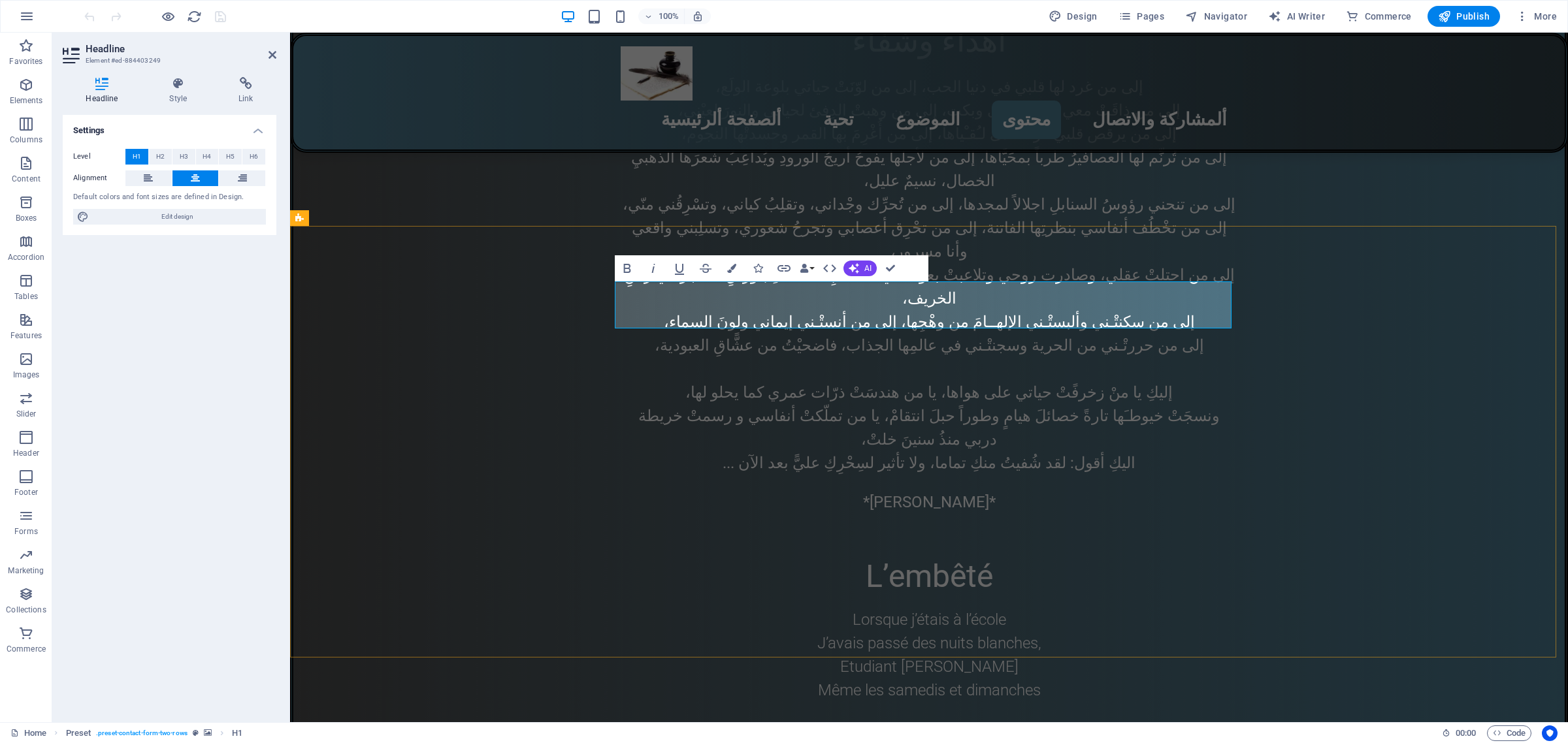
drag, startPoint x: 999, startPoint y: 304, endPoint x: 879, endPoint y: 304, distance: 120.0
click at [731, 268] on icon "button" at bounding box center [731, 268] width 9 height 9
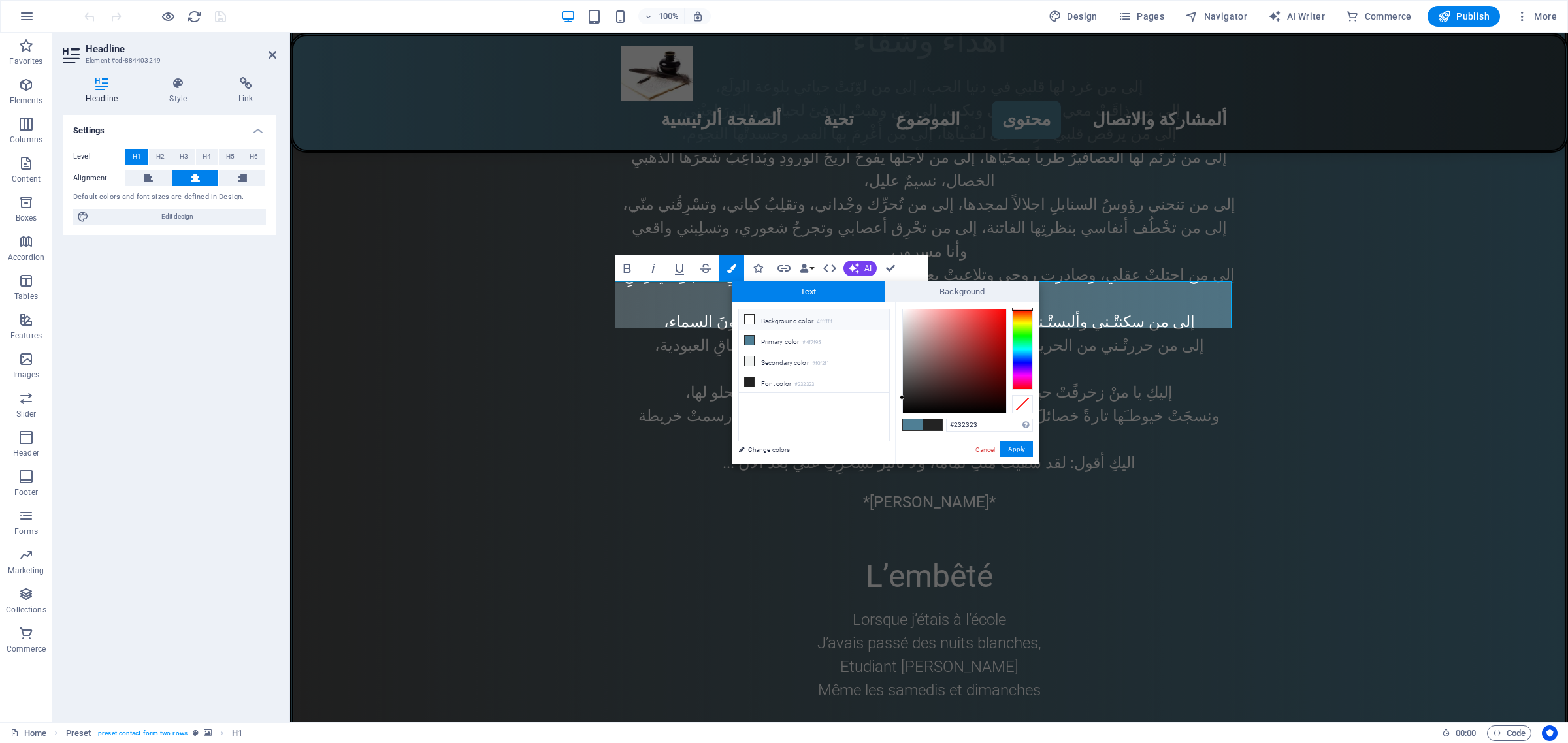
click at [750, 319] on icon at bounding box center [749, 319] width 9 height 9
type input "#ffffff"
click at [1013, 449] on button "Apply" at bounding box center [1016, 449] width 33 height 15
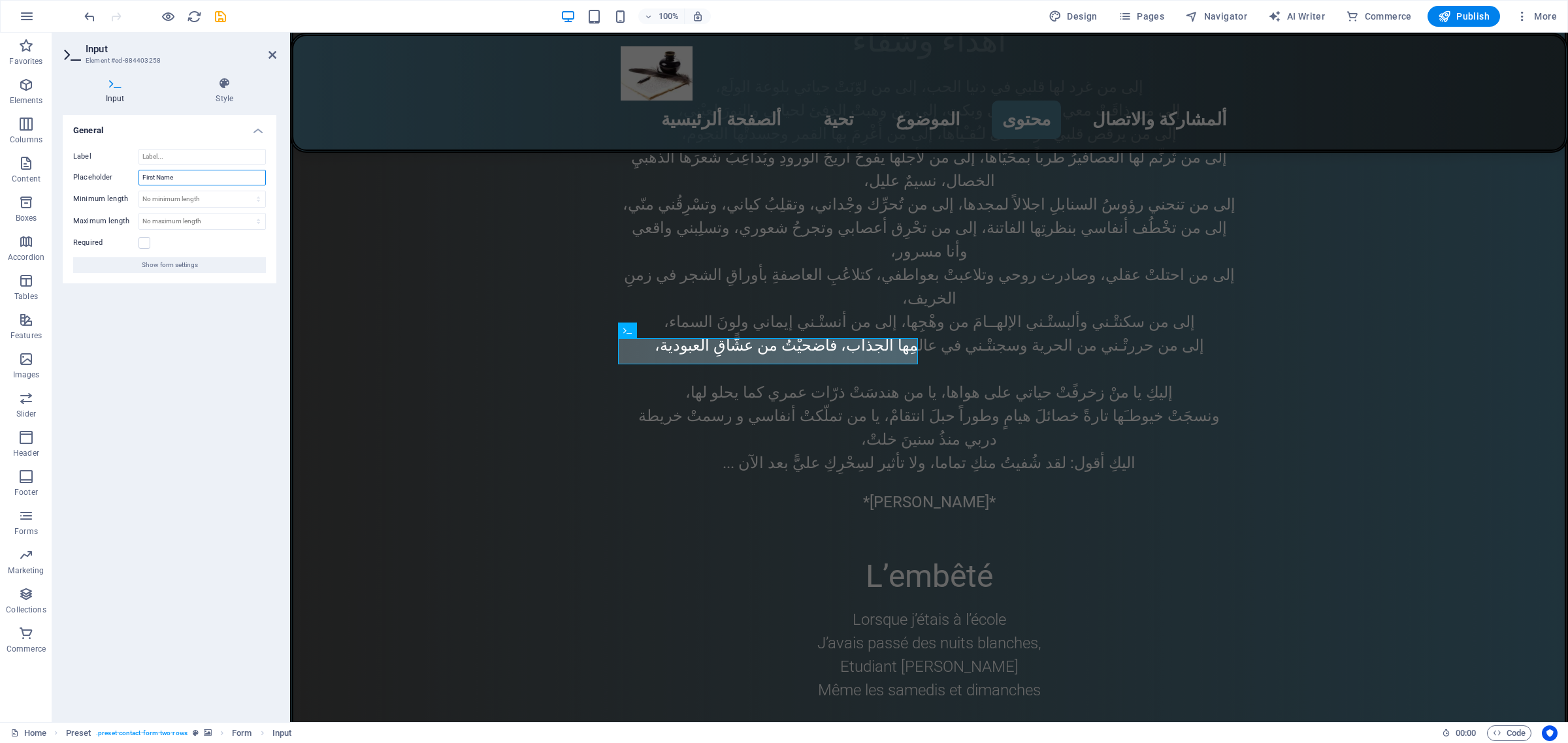
drag, startPoint x: 208, startPoint y: 179, endPoint x: 132, endPoint y: 179, distance: 76.0
click at [132, 179] on div "Placeholder First Name" at bounding box center [169, 177] width 193 height 15
type input "ألاسم"
click at [365, 304] on icon "save" at bounding box center [640, 313] width 550 height 18
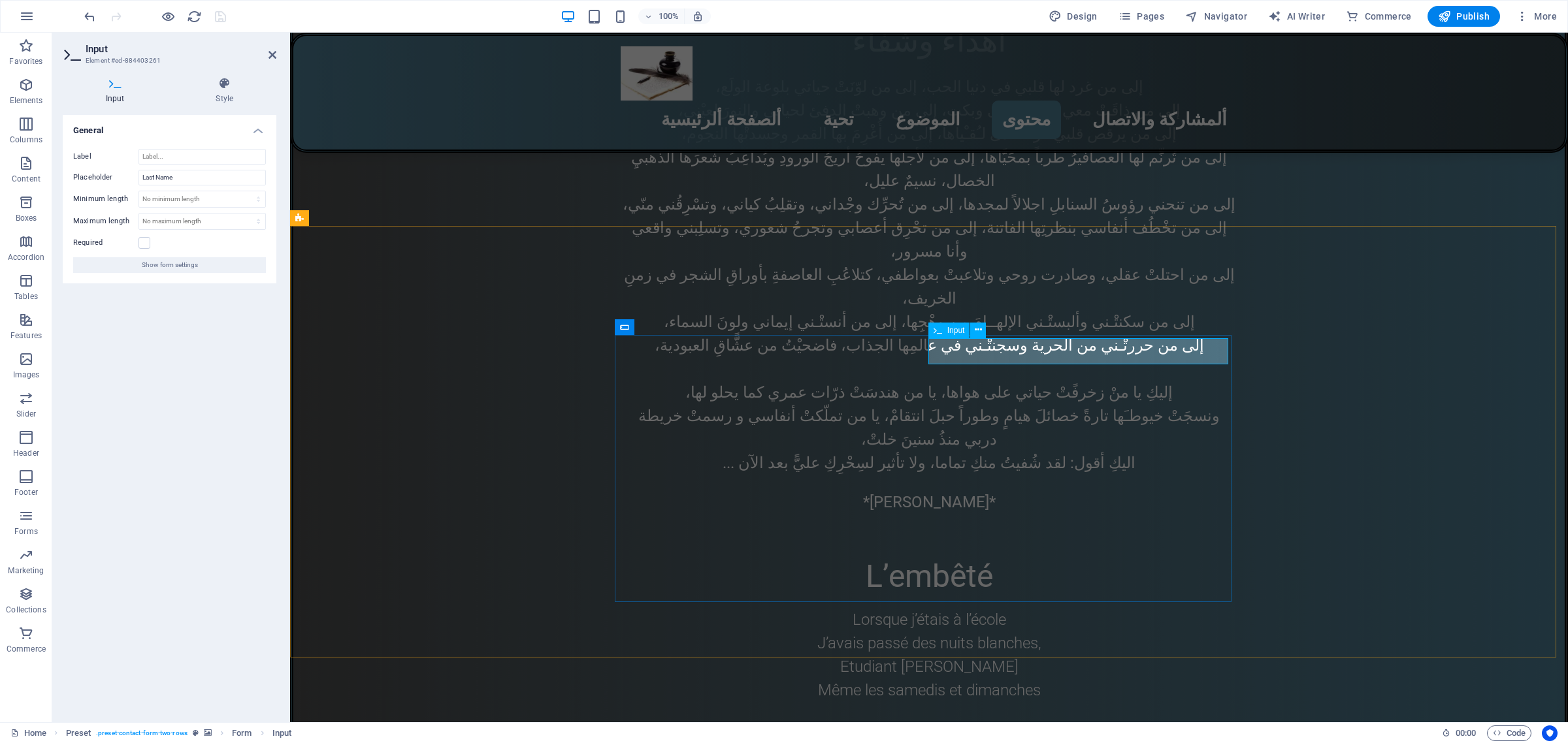
drag, startPoint x: 995, startPoint y: 348, endPoint x: 947, endPoint y: 346, distance: 48.0
drag, startPoint x: 184, startPoint y: 175, endPoint x: 130, endPoint y: 175, distance: 54.0
click at [130, 175] on div "Placeholder Last Name" at bounding box center [169, 177] width 193 height 15
type input "ألعائلة"
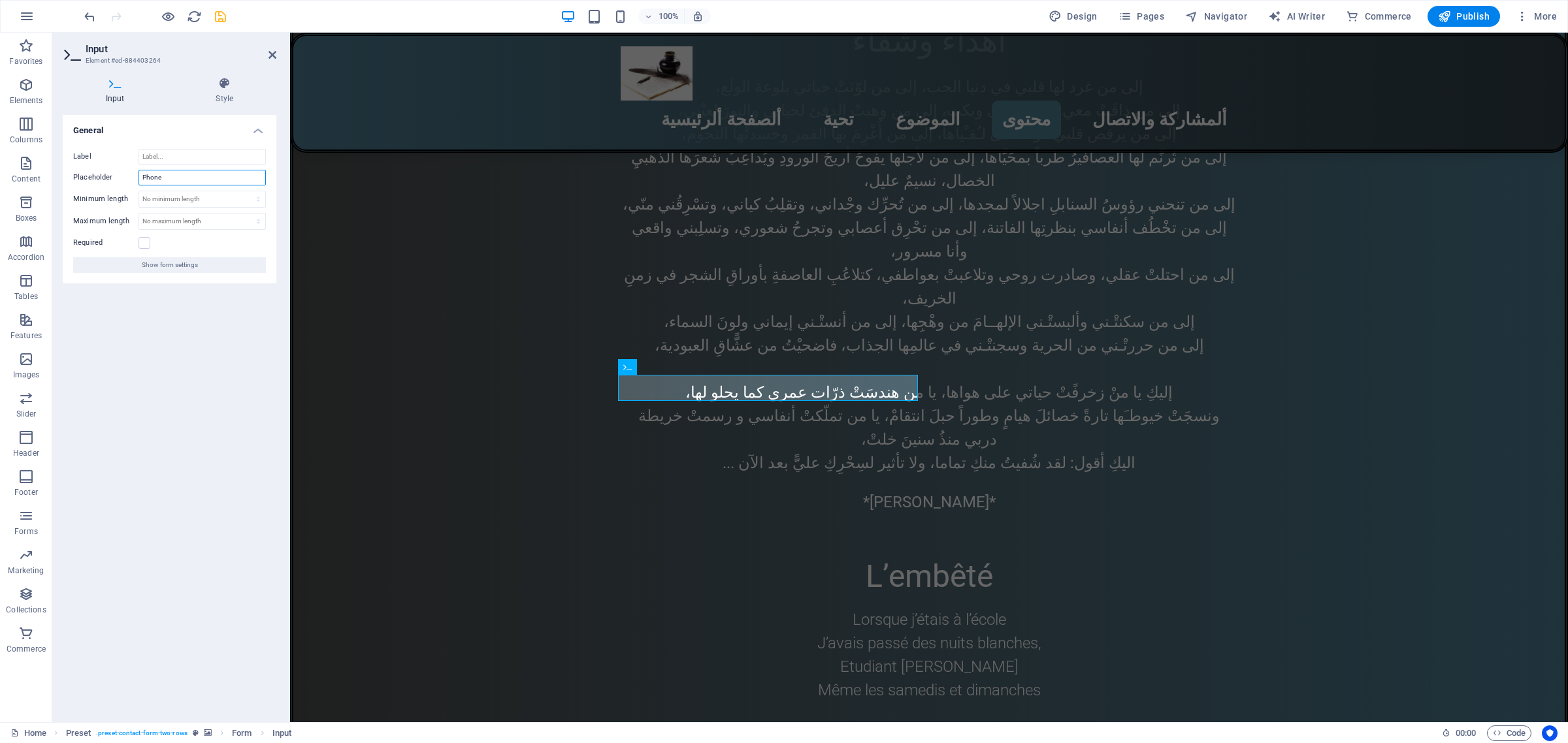
drag, startPoint x: 178, startPoint y: 178, endPoint x: 142, endPoint y: 175, distance: 36.1
click at [142, 175] on input "Phone" at bounding box center [203, 177] width 128 height 15
type input "رقم محمول أو أرضي"
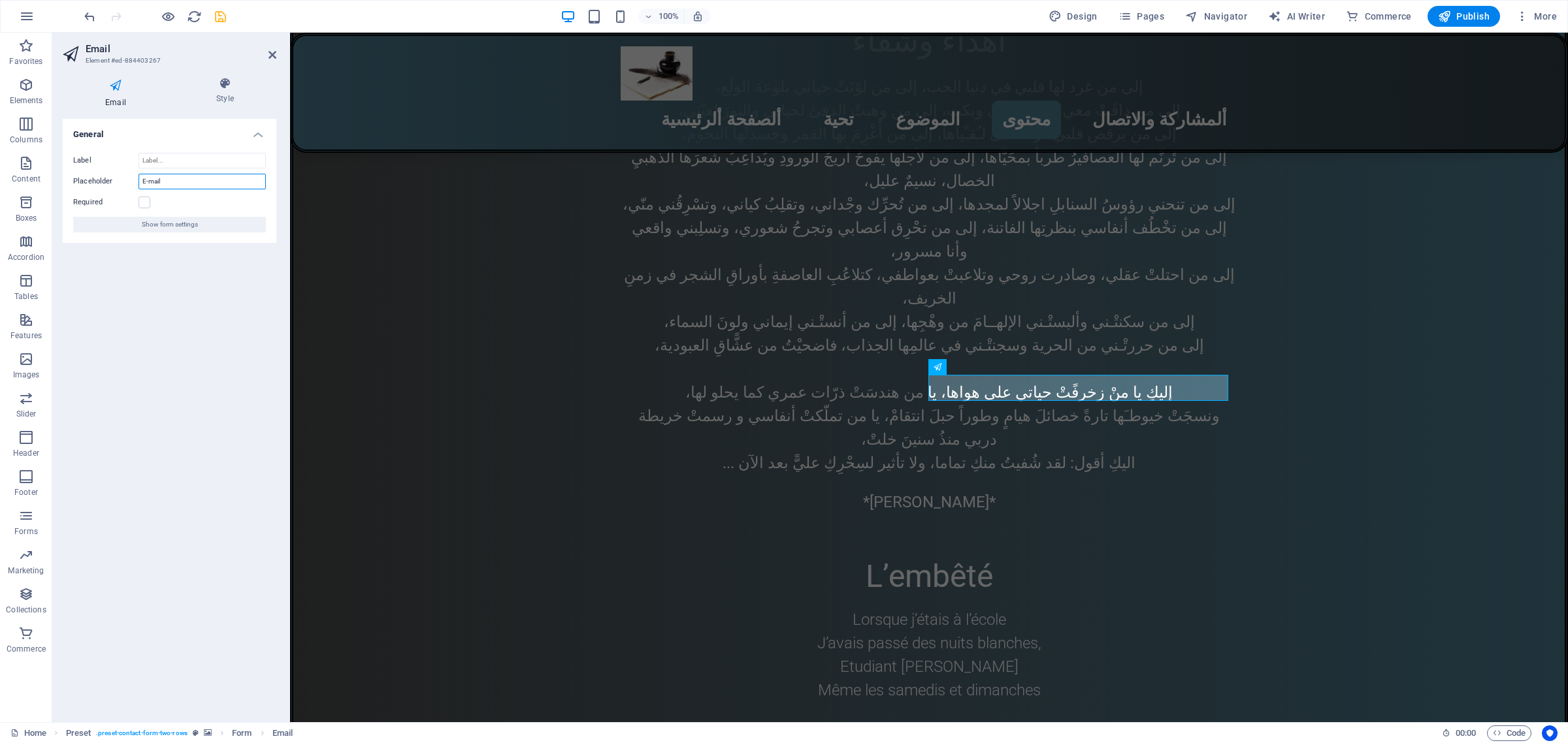
drag, startPoint x: 171, startPoint y: 179, endPoint x: 100, endPoint y: 177, distance: 71.0
click at [100, 177] on div "Placeholder E-mail" at bounding box center [169, 182] width 193 height 15
type input "بريد الكتروني"
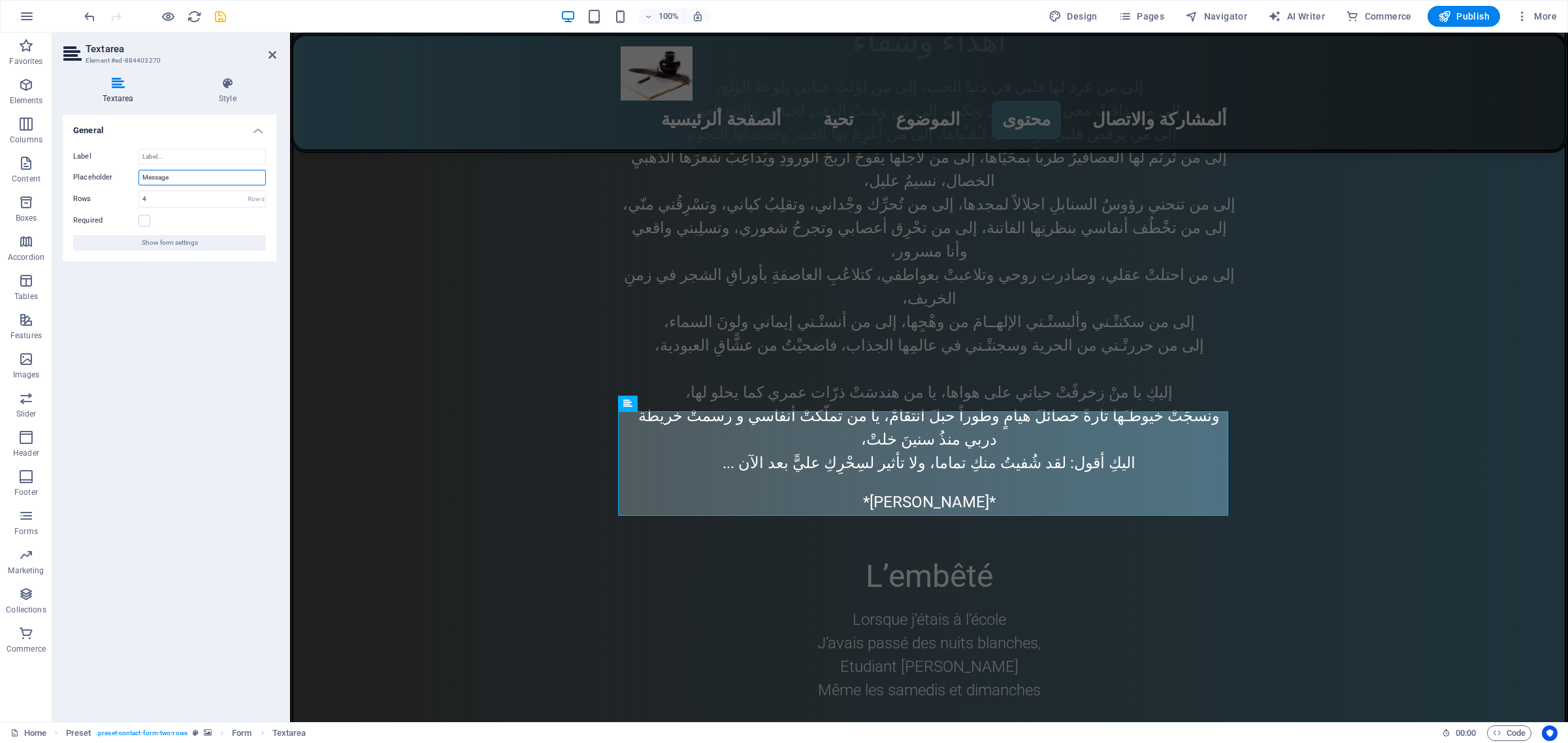
drag, startPoint x: 178, startPoint y: 177, endPoint x: 126, endPoint y: 177, distance: 52.0
click at [126, 177] on div "Placeholder Message" at bounding box center [169, 177] width 193 height 15
type input "ألرسالة"
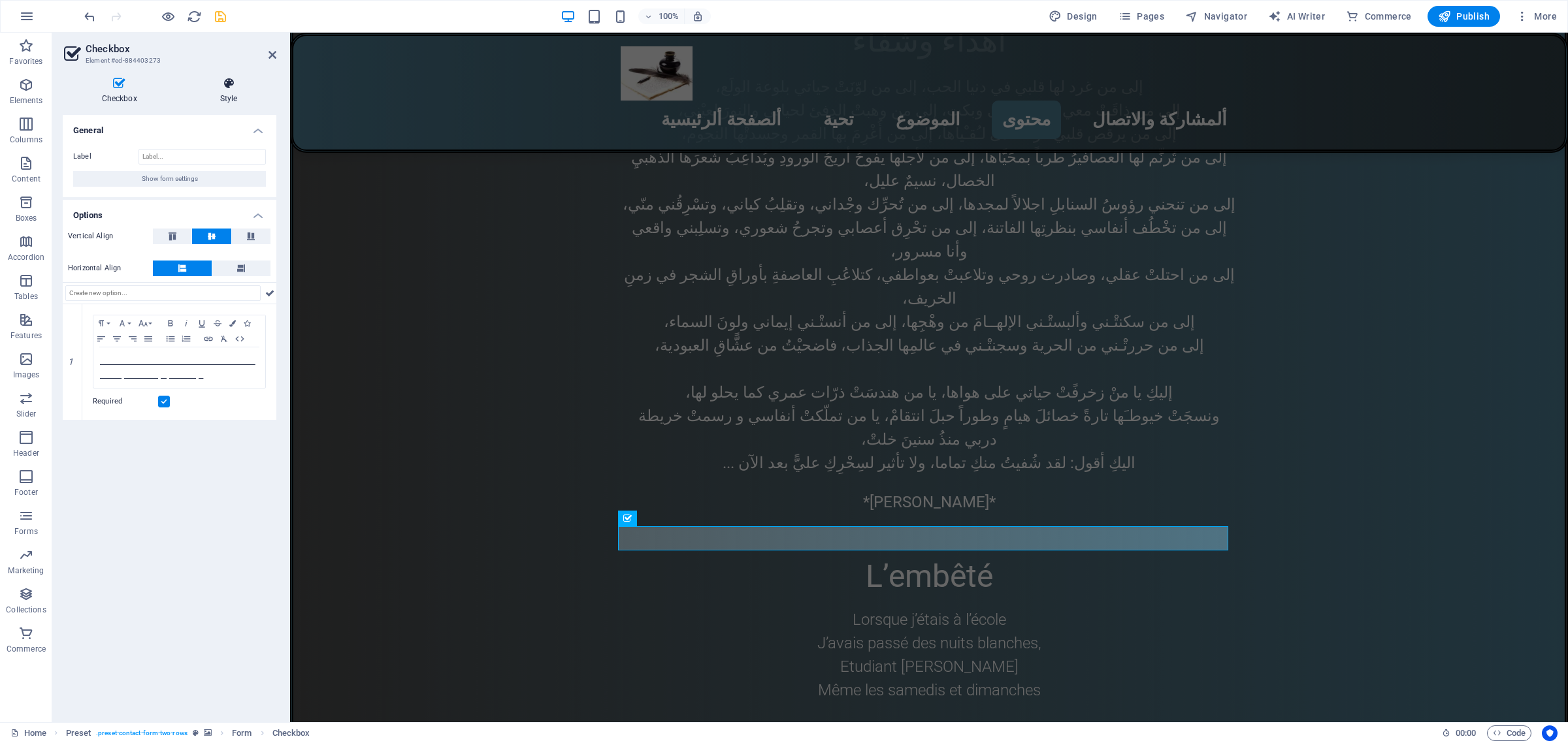
click at [226, 93] on h4 "Style" at bounding box center [229, 90] width 95 height 27
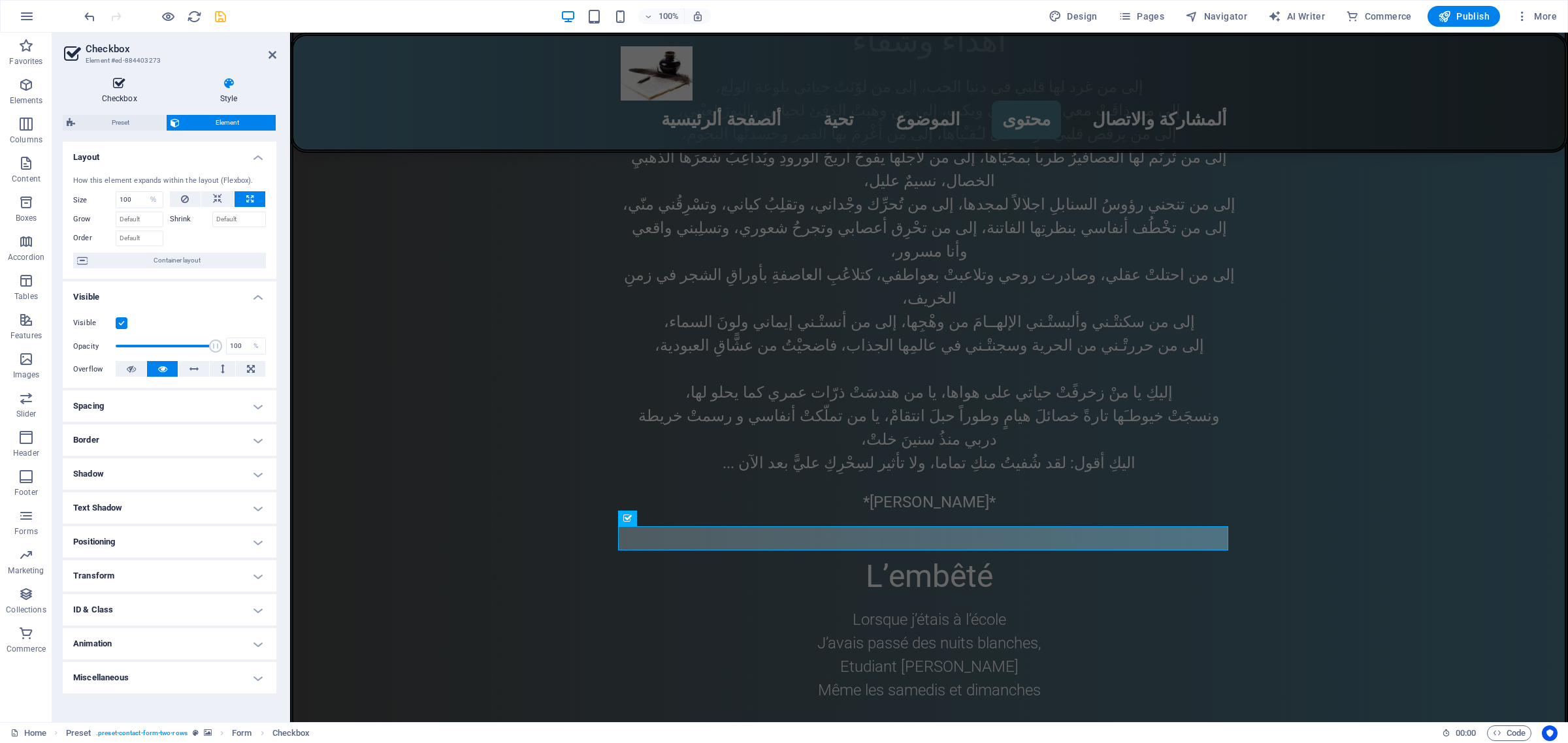
click at [119, 87] on icon at bounding box center [119, 83] width 113 height 13
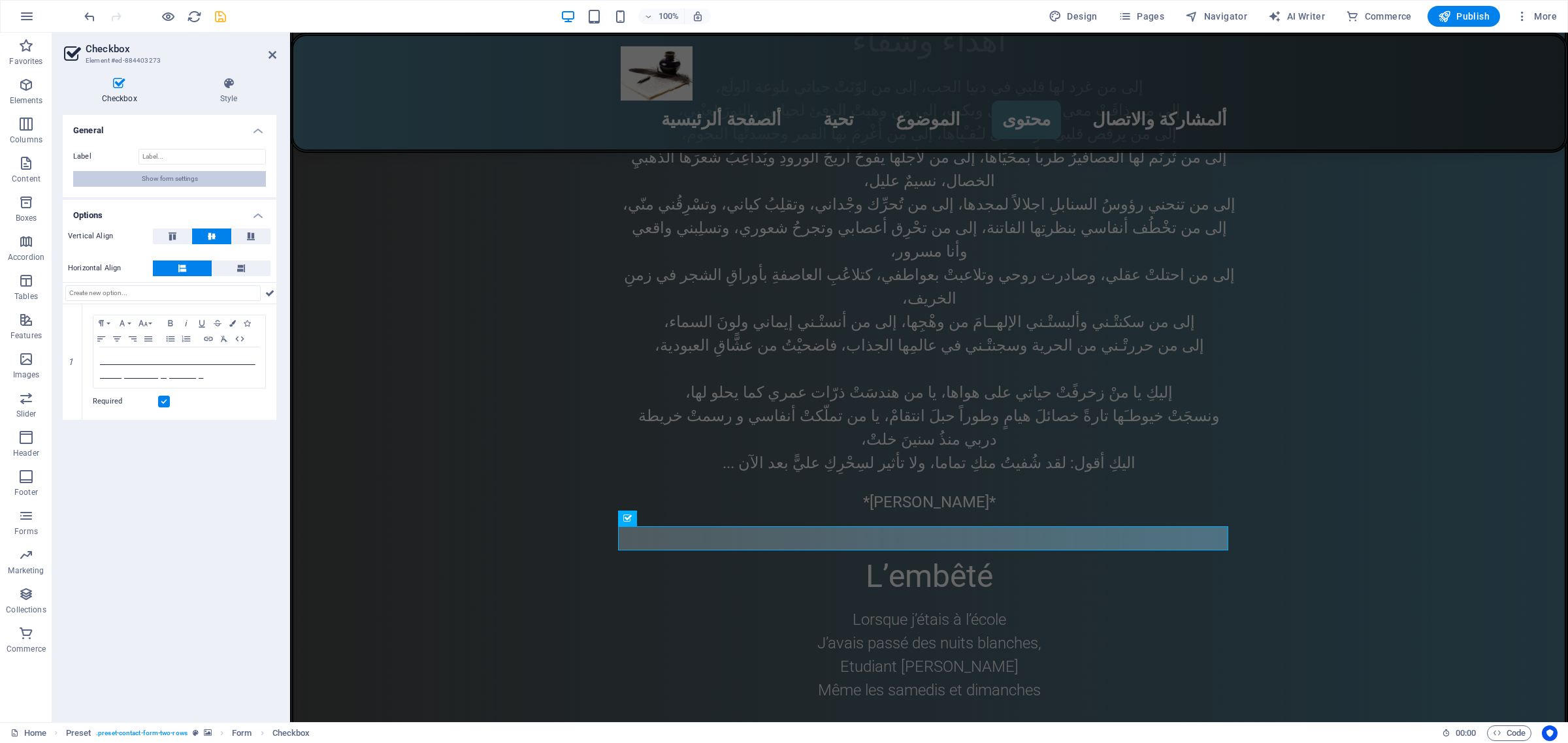
click at [180, 183] on span "Show form settings" at bounding box center [170, 179] width 56 height 15
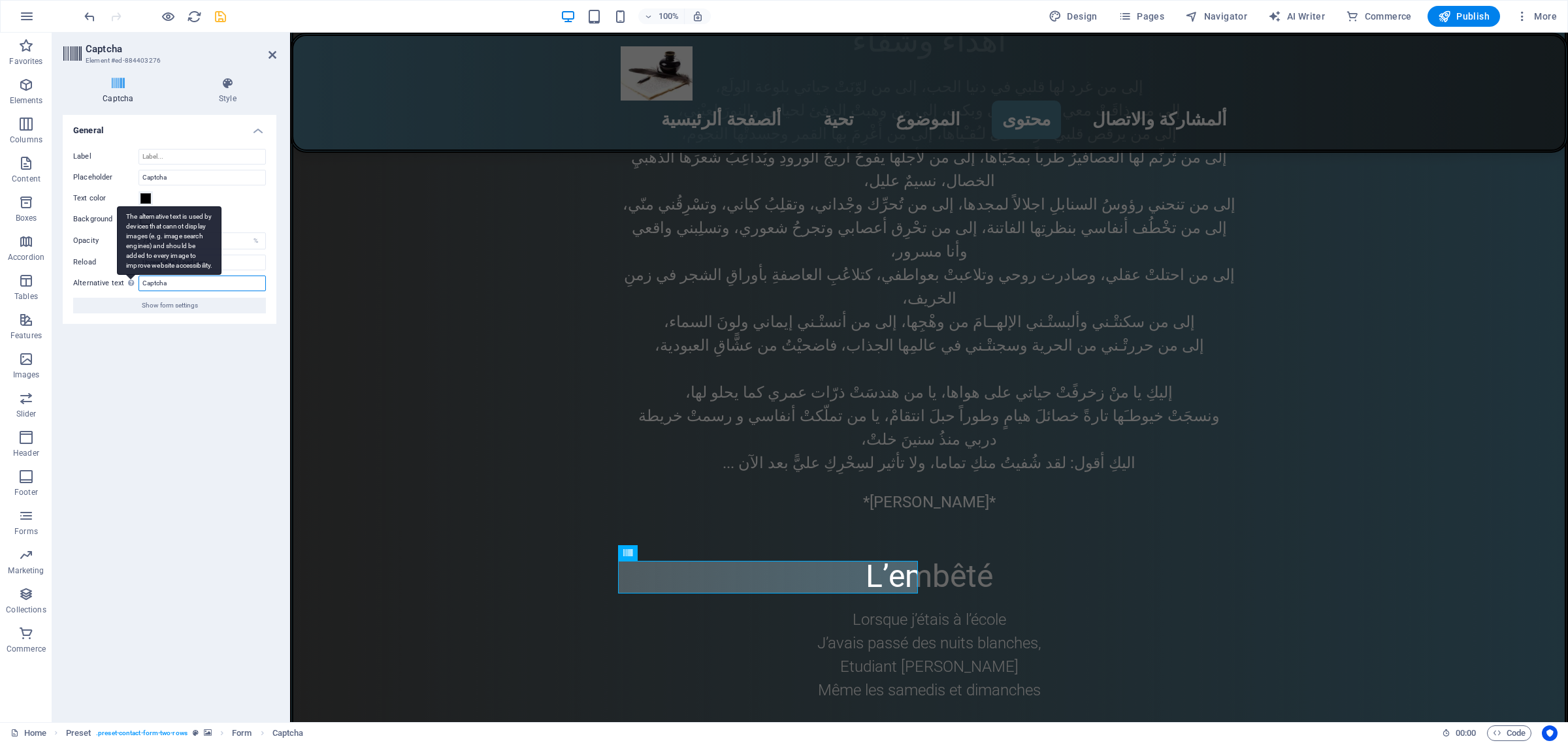
drag, startPoint x: 187, startPoint y: 279, endPoint x: 132, endPoint y: 281, distance: 55.0
click at [132, 281] on div "Alternative text The alternative text is used by devices that cannot display im…" at bounding box center [169, 283] width 193 height 15
type input "C"
type input "ه"
type input "ههه"
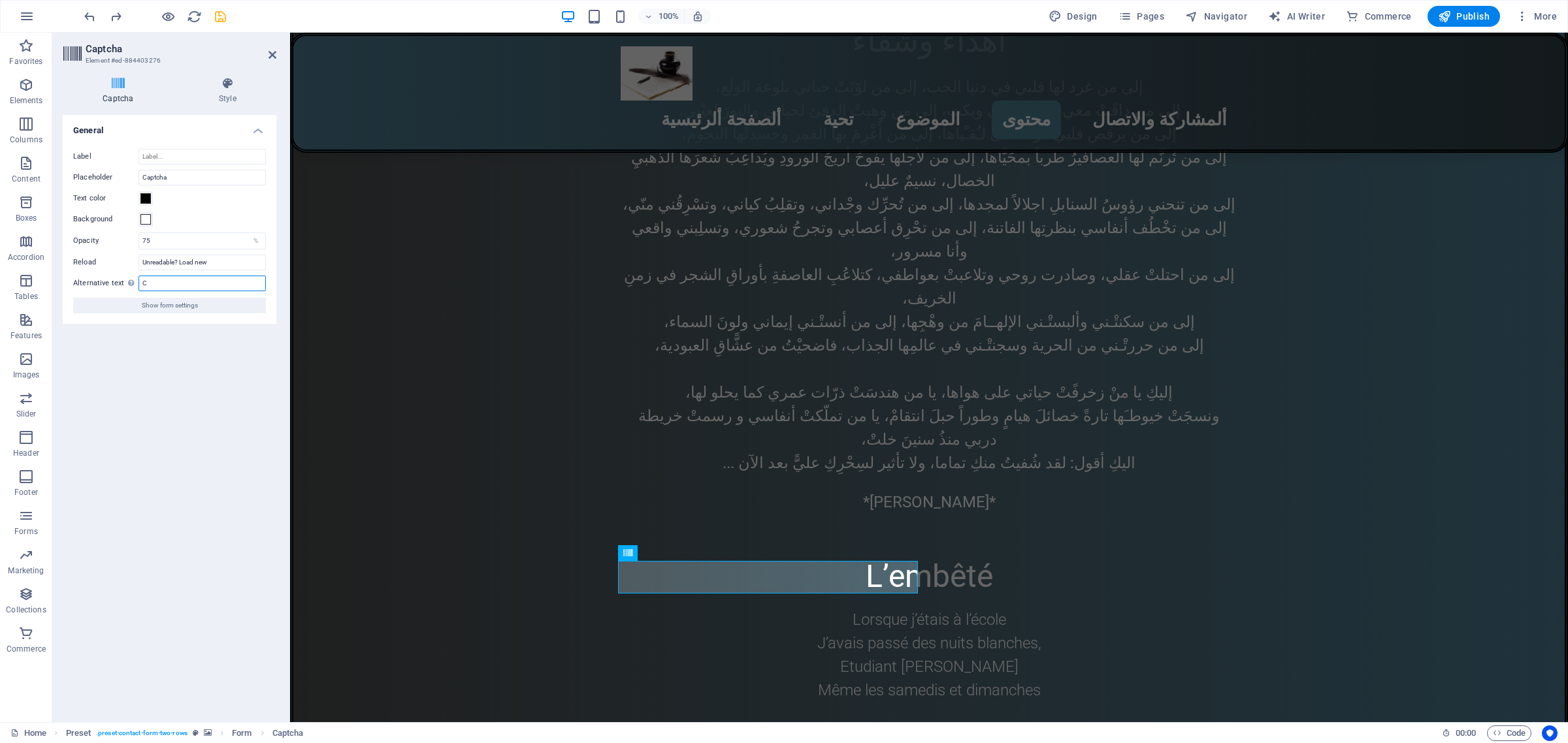
type input "Captcha"
click at [177, 177] on input "Captcha" at bounding box center [203, 177] width 128 height 15
drag, startPoint x: 177, startPoint y: 177, endPoint x: 135, endPoint y: 177, distance: 42.0
click at [135, 177] on div "Placeholder Captcha" at bounding box center [169, 177] width 193 height 15
type input "ض"
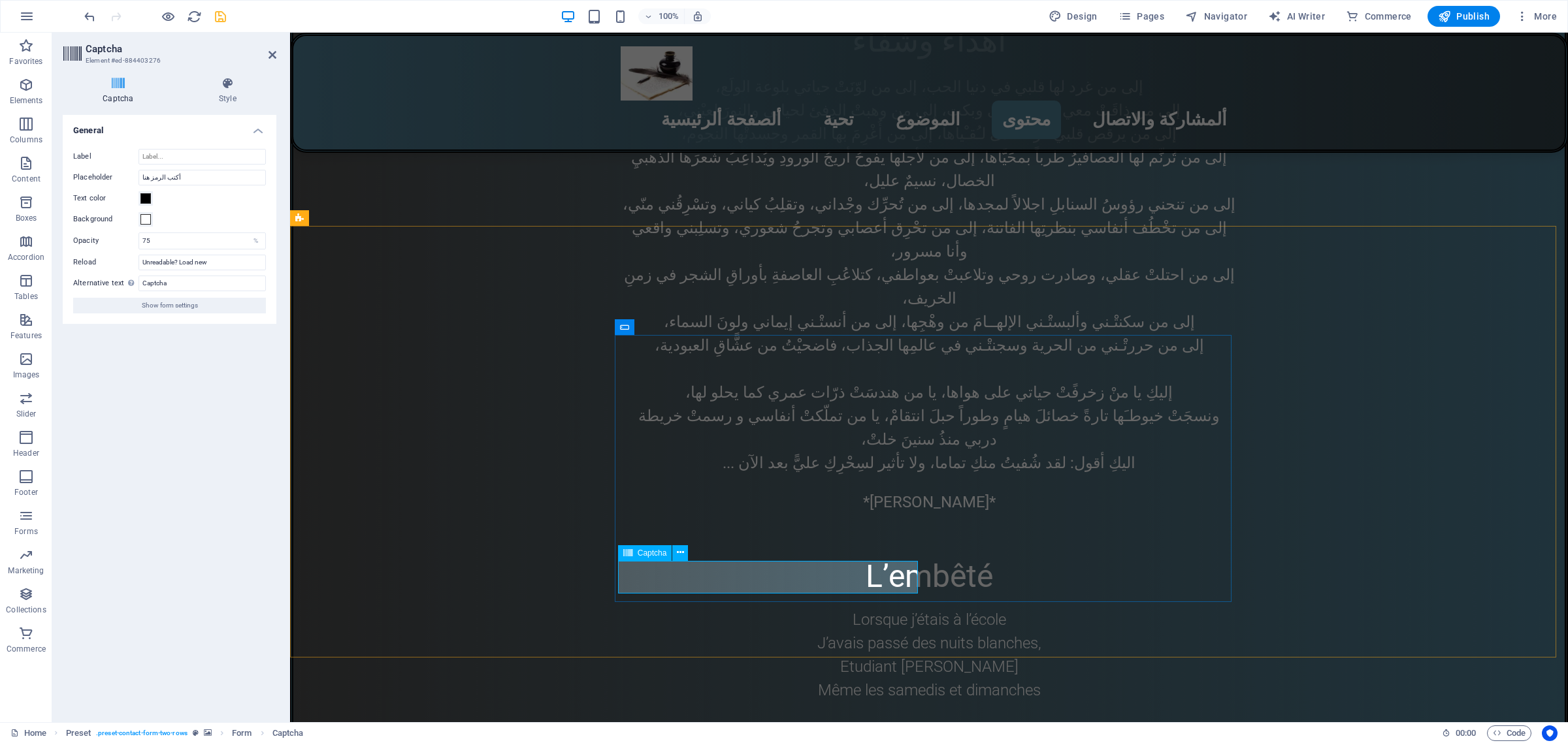
drag, startPoint x: 750, startPoint y: 575, endPoint x: 761, endPoint y: 586, distance: 15.6
click at [149, 173] on input "أكتب الرمز هنا" at bounding box center [203, 177] width 128 height 15
type input "ضع الرمز هنا"
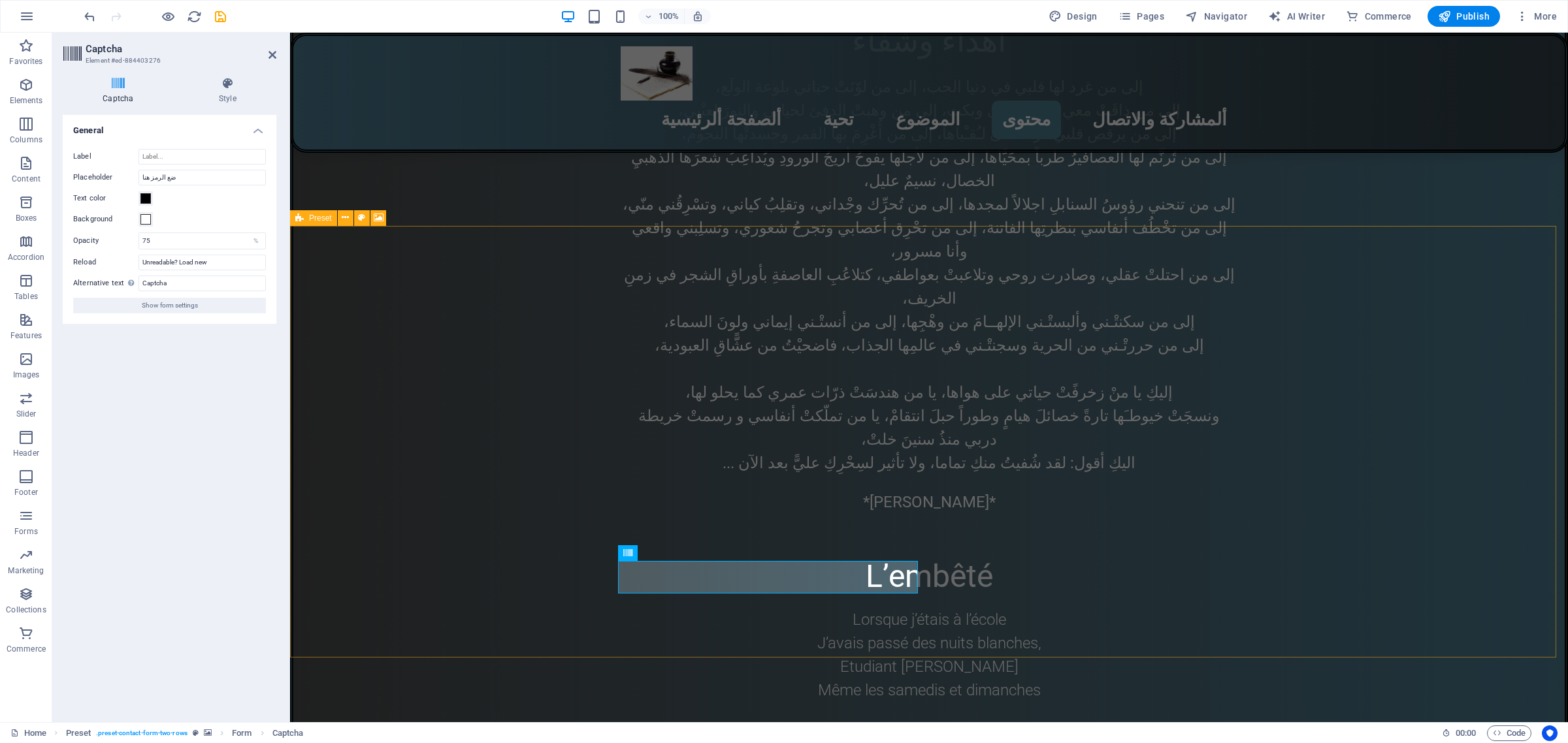
drag, startPoint x: 216, startPoint y: 22, endPoint x: 215, endPoint y: 28, distance: 6.1
click at [574, 144] on div "100% Design Pages Navigator AI Writer Commerce Publish More" at bounding box center [574, 150] width 0 height 13
click at [220, 17] on icon "save" at bounding box center [220, 16] width 15 height 15
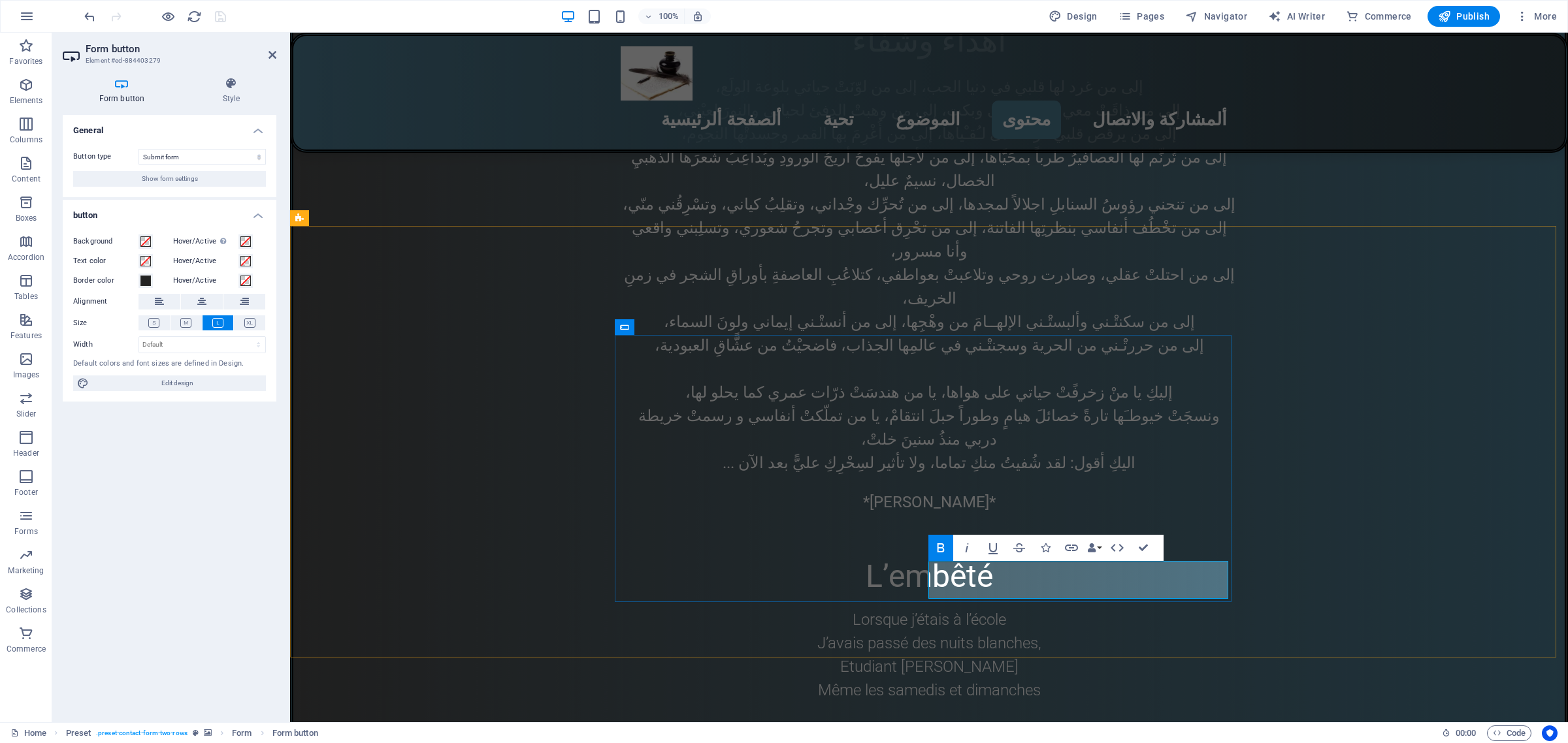
type button "Send"
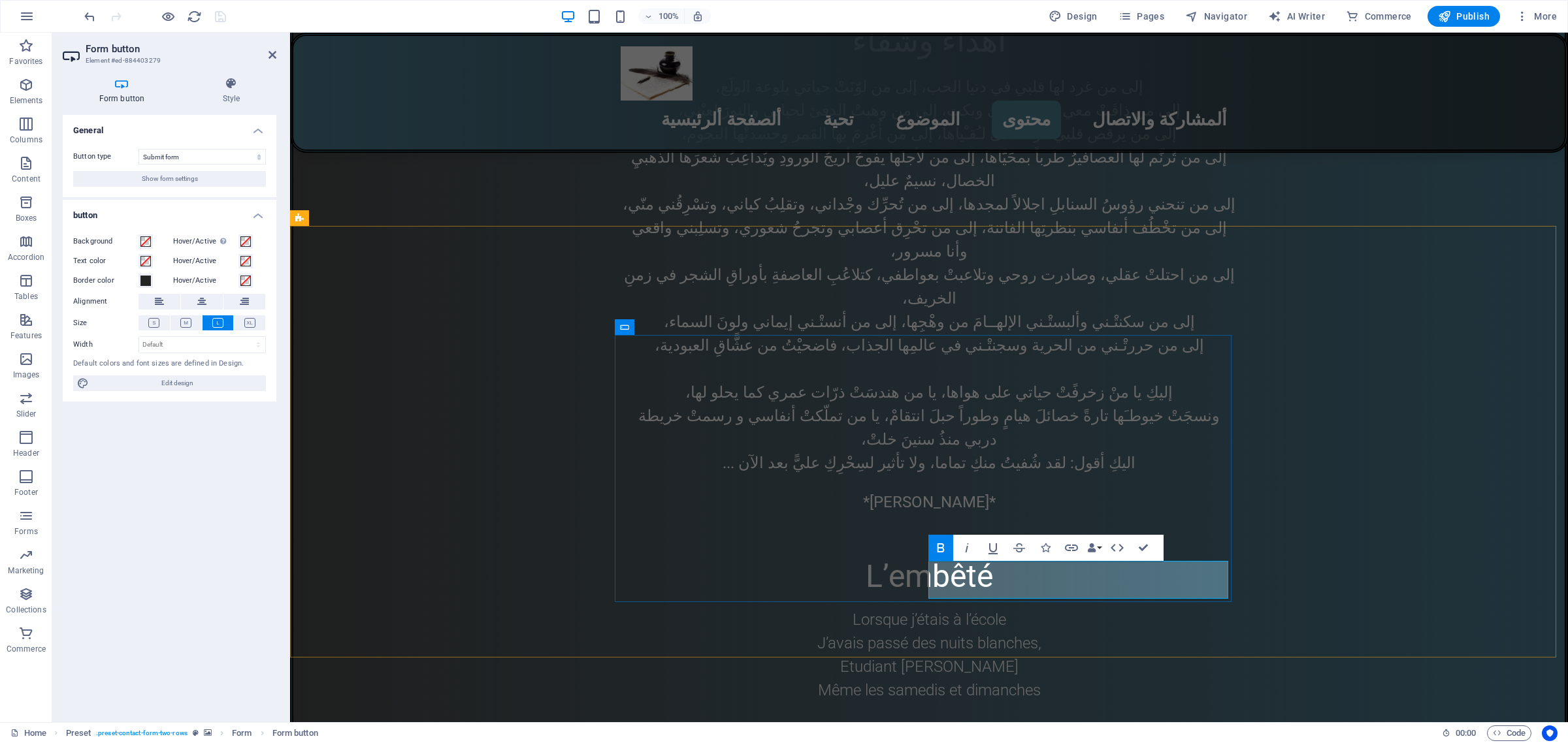
drag, startPoint x: 1067, startPoint y: 578, endPoint x: 1083, endPoint y: 577, distance: 16.0
click at [182, 323] on icon at bounding box center [186, 323] width 11 height 10
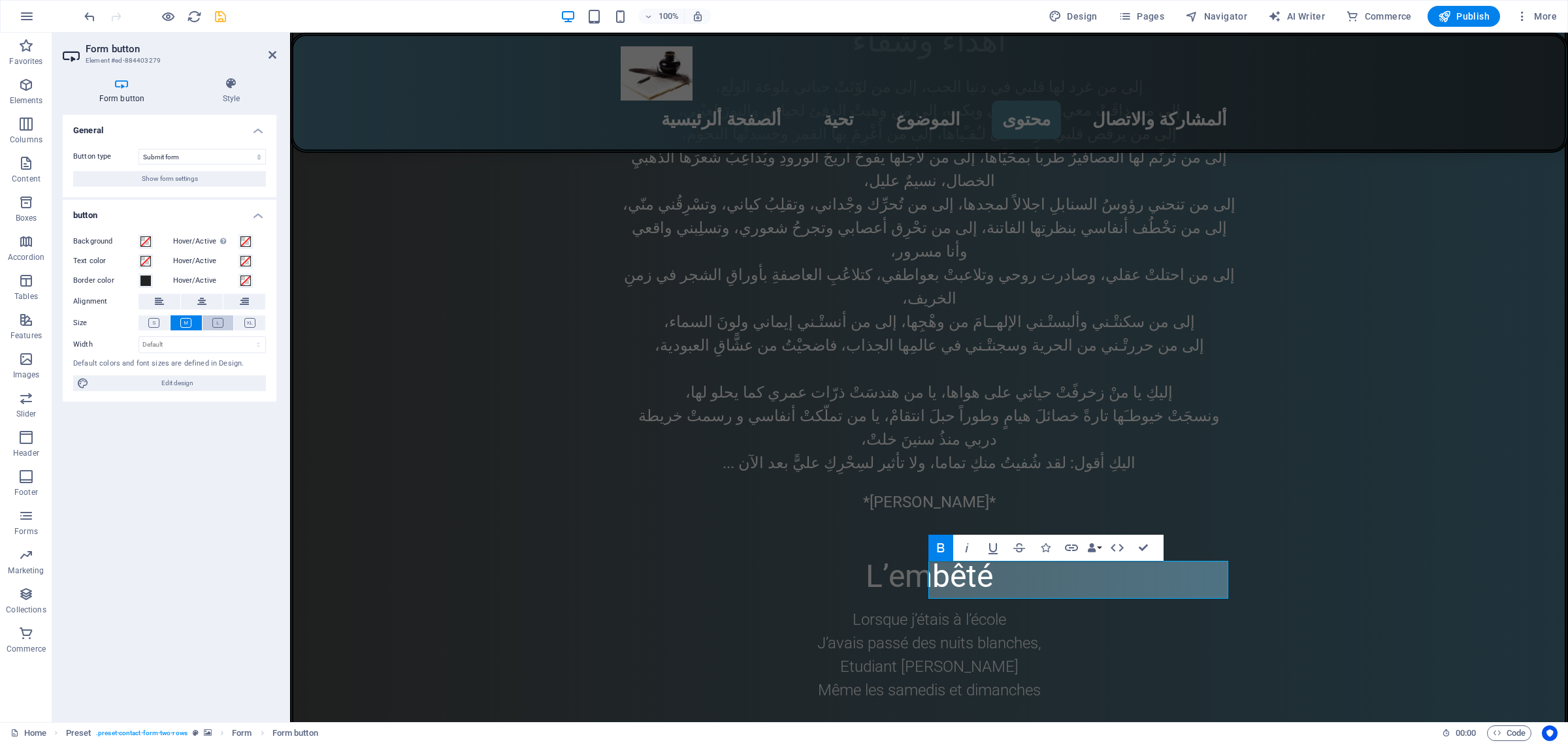
click at [217, 320] on icon at bounding box center [218, 323] width 11 height 10
click at [250, 321] on icon at bounding box center [250, 323] width 11 height 10
click at [216, 319] on icon at bounding box center [218, 323] width 11 height 10
click at [175, 386] on span "Edit design" at bounding box center [177, 383] width 169 height 15
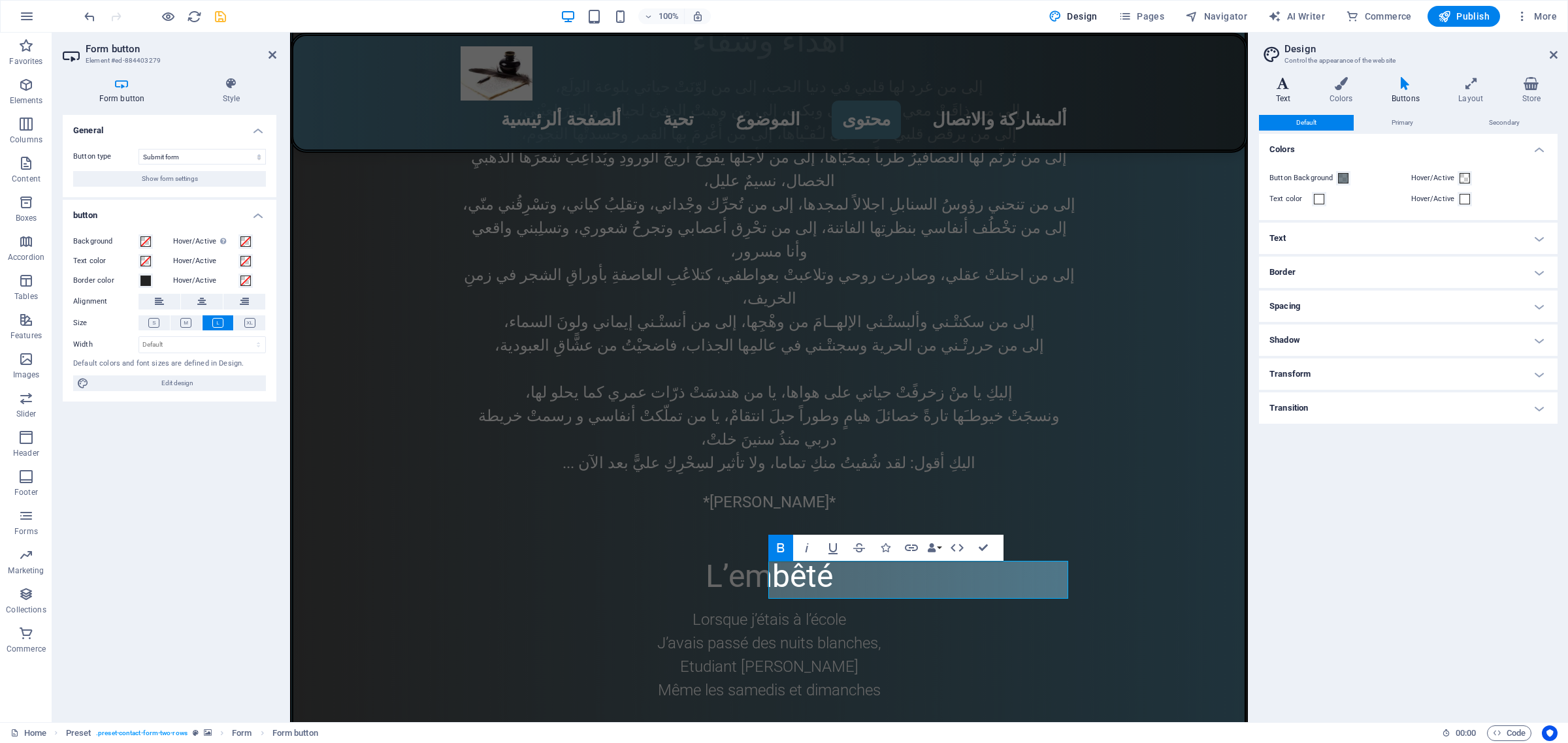
click at [1286, 81] on icon at bounding box center [1283, 83] width 48 height 13
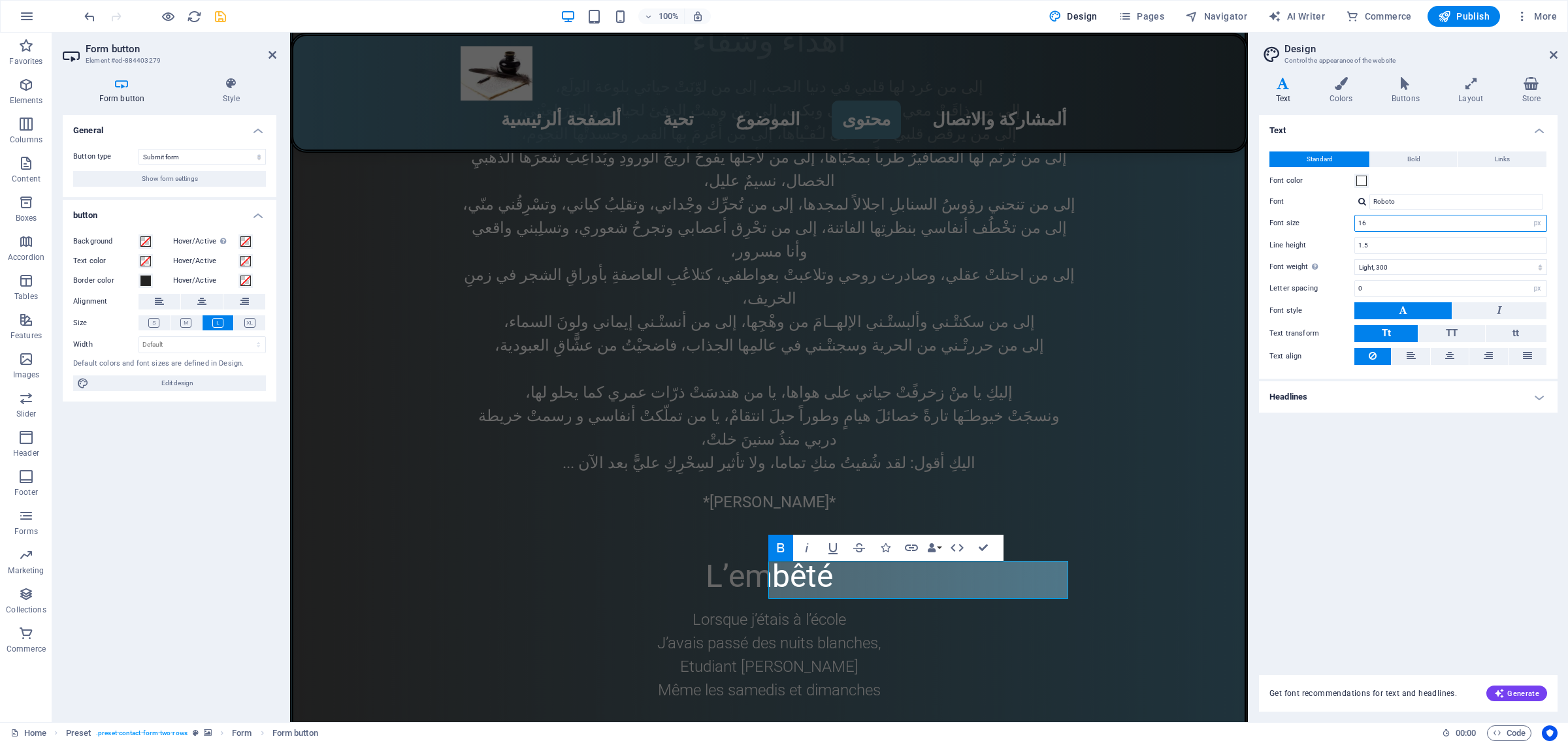
click at [1372, 221] on input "16" at bounding box center [1450, 223] width 191 height 15
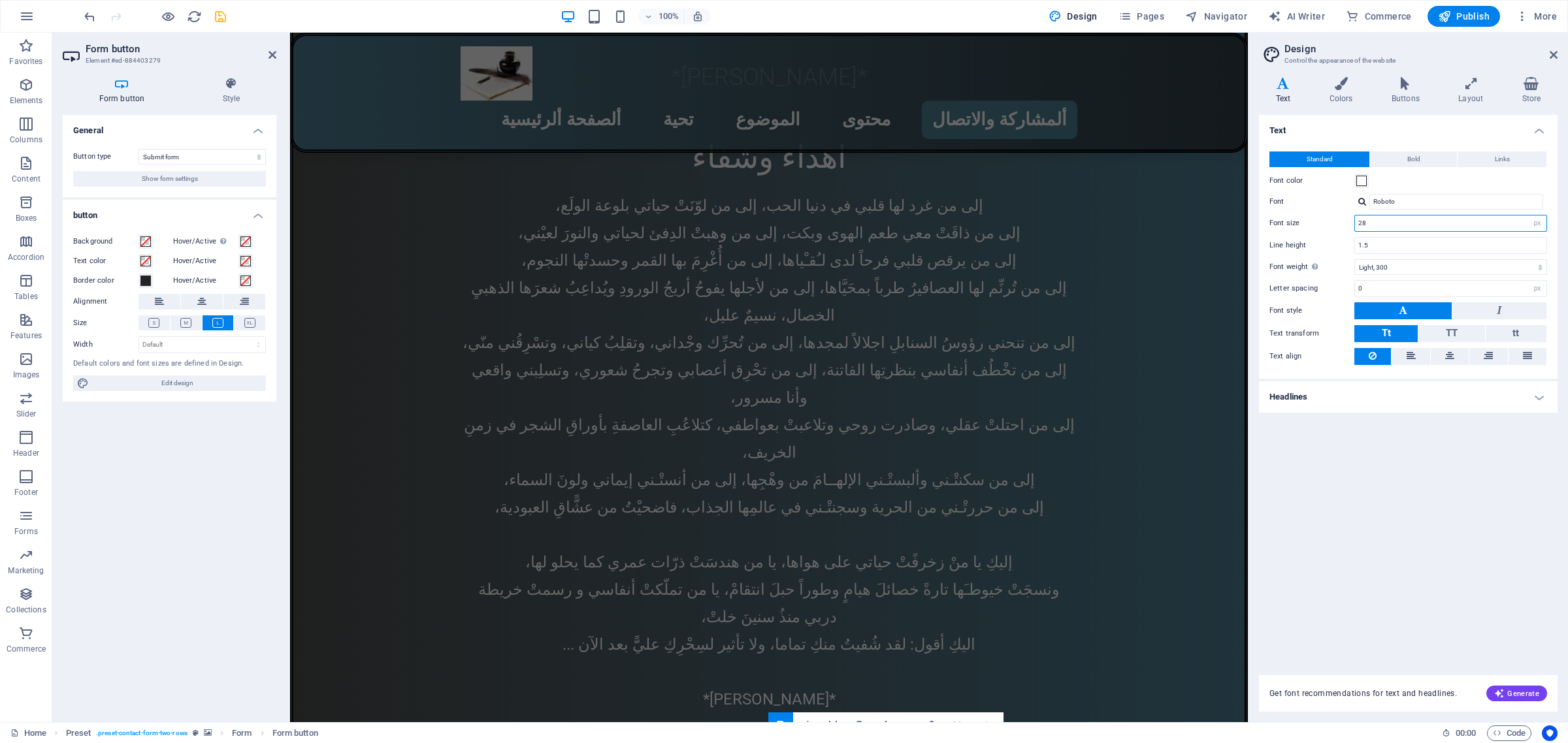
scroll to position [5092, 0]
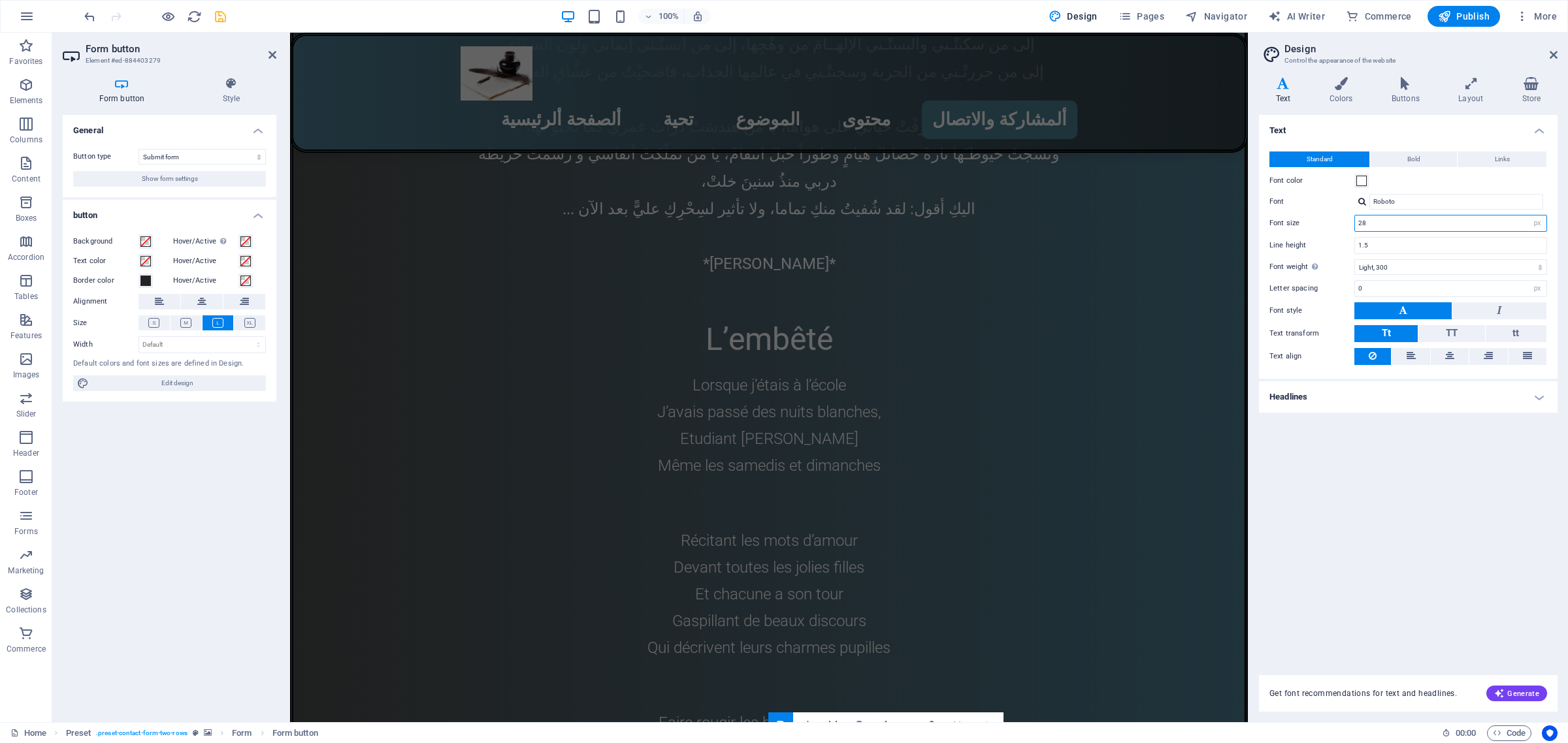
type input "2"
type input "16"
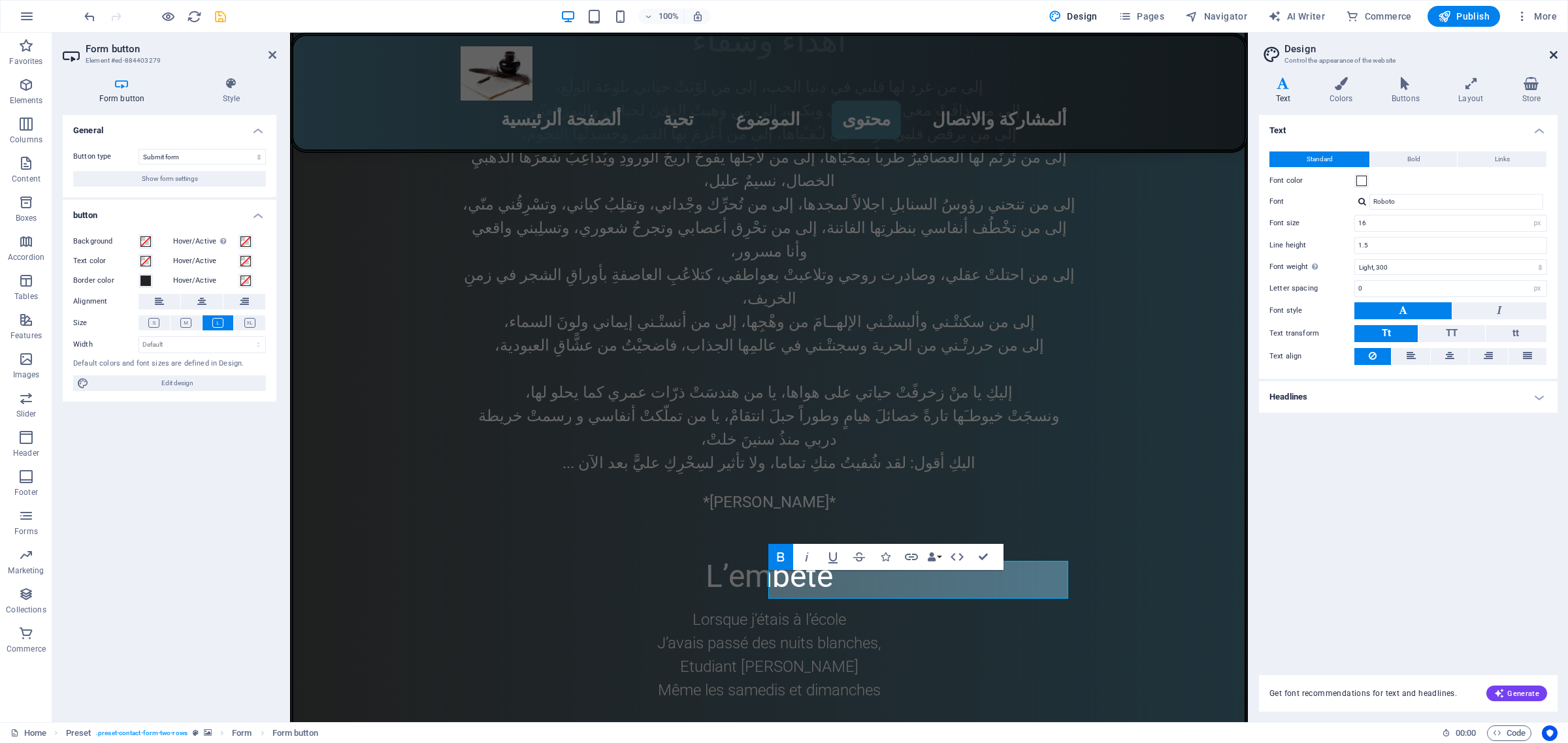
click at [1557, 50] on icon at bounding box center [1553, 55] width 8 height 11
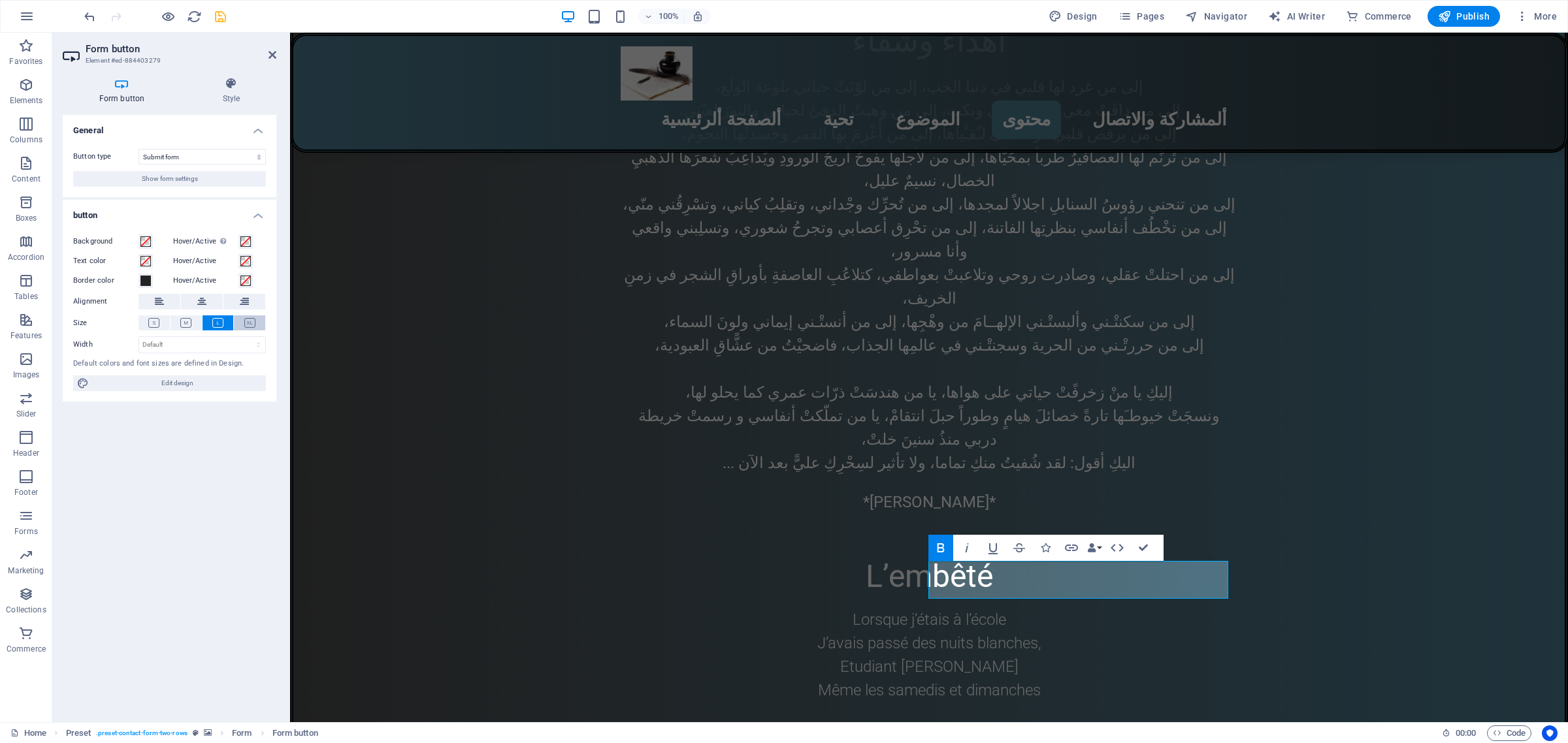
click at [250, 321] on icon at bounding box center [250, 323] width 11 height 10
click at [151, 323] on icon at bounding box center [154, 323] width 11 height 10
click at [247, 322] on icon at bounding box center [250, 323] width 11 height 10
click at [243, 301] on icon at bounding box center [244, 301] width 9 height 15
click at [201, 301] on icon at bounding box center [201, 301] width 9 height 15
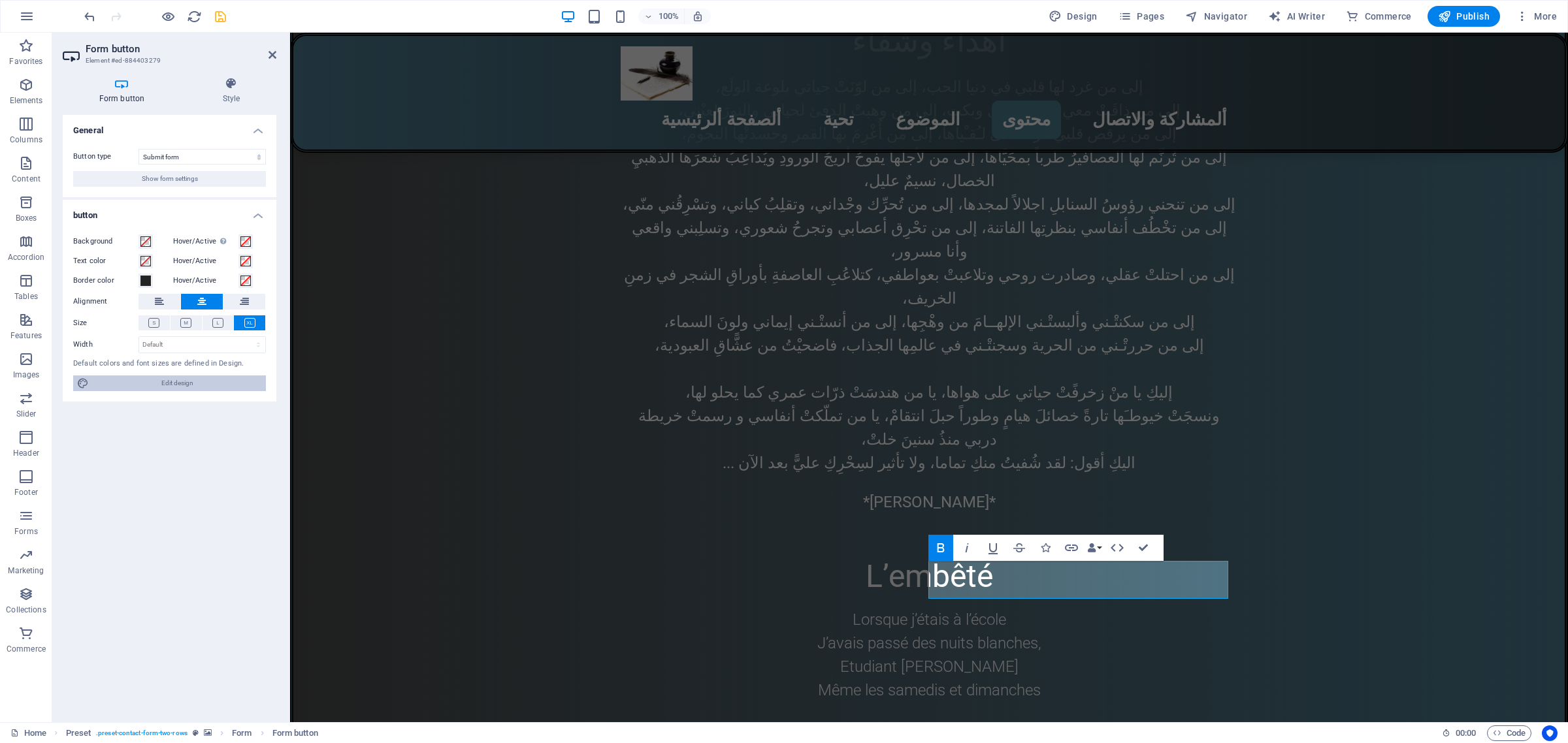
click at [175, 381] on span "Edit design" at bounding box center [177, 383] width 169 height 15
select select "px"
select select "400"
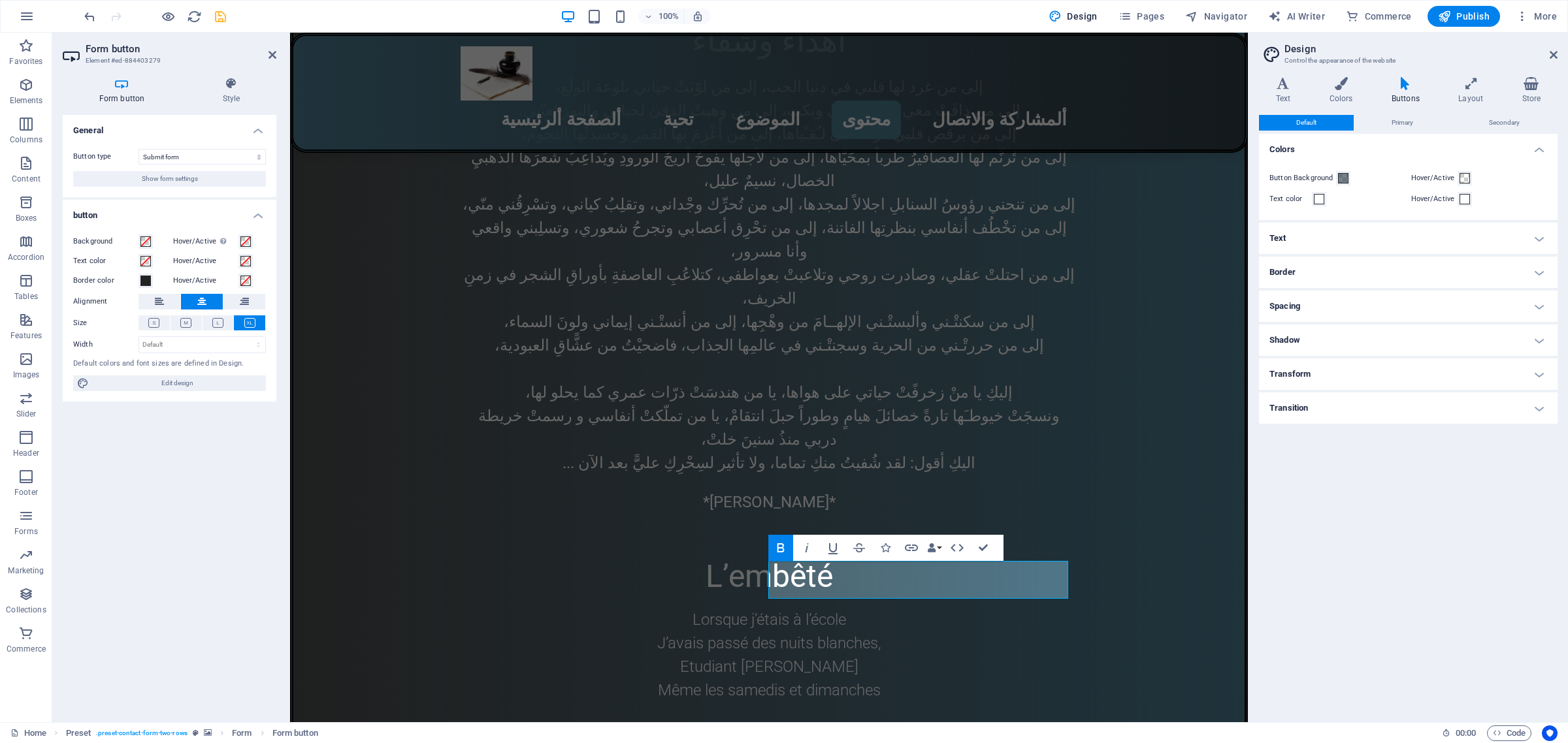
click at [1354, 237] on h4 "Text" at bounding box center [1408, 238] width 299 height 32
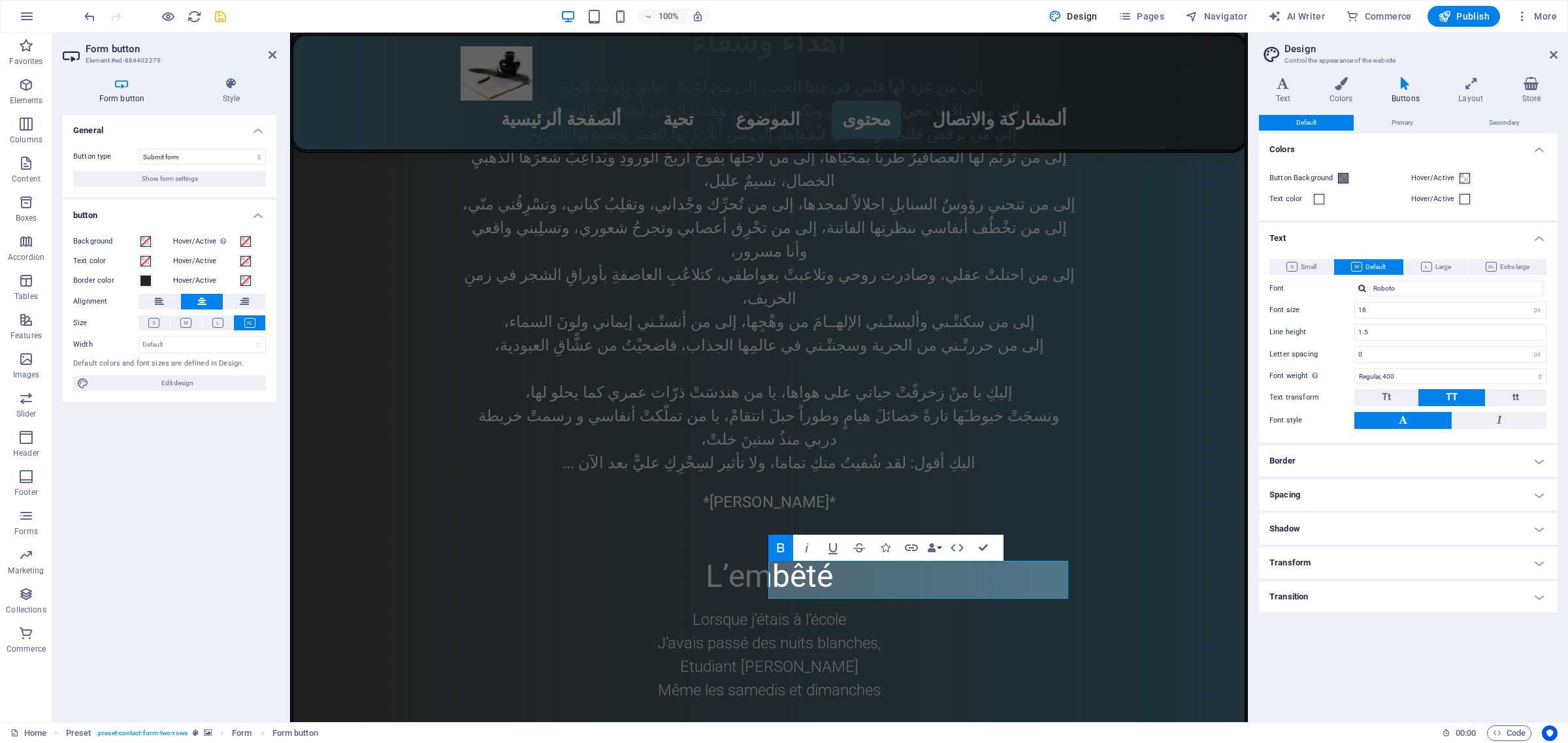
click at [1308, 458] on h4 "Border" at bounding box center [1408, 461] width 299 height 32
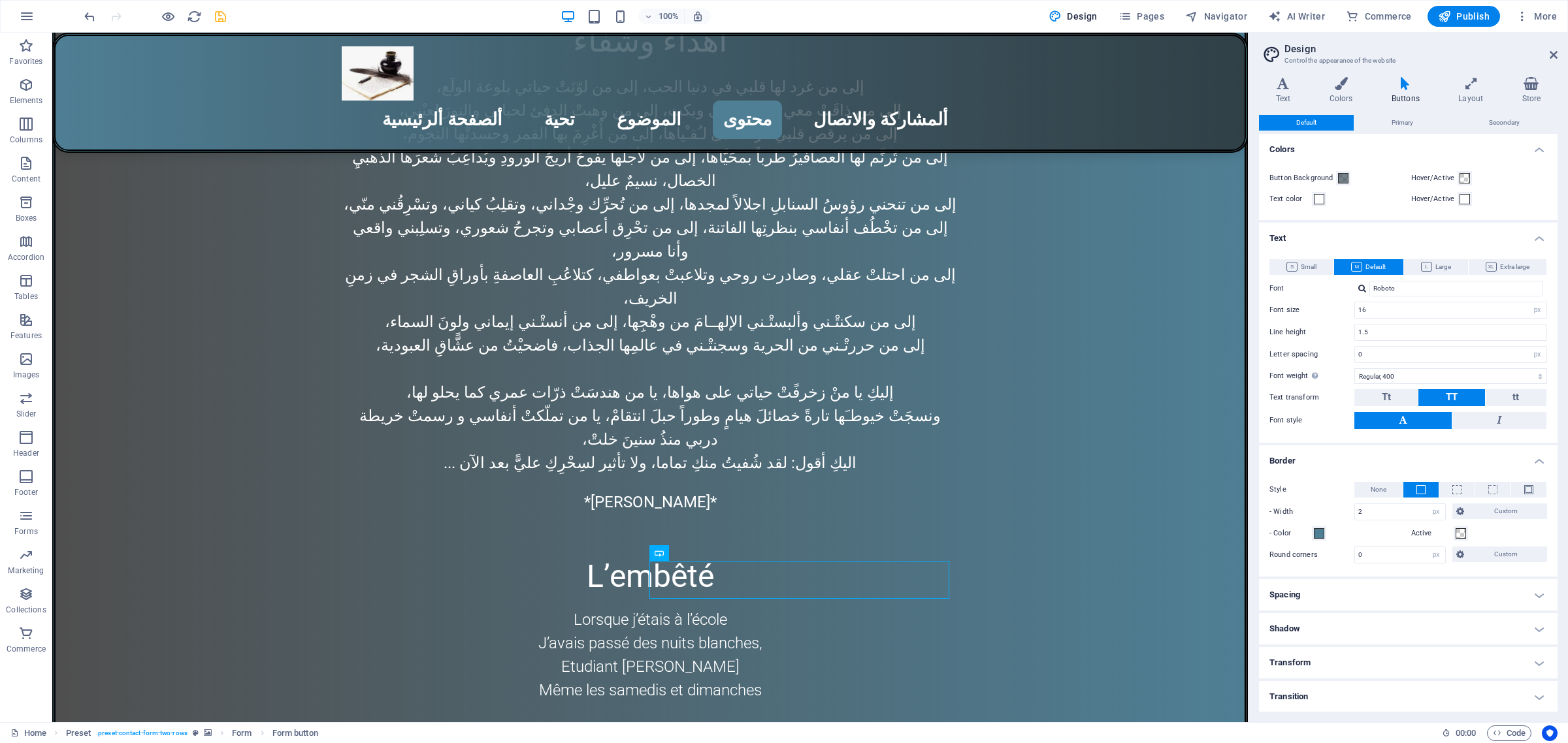
click at [1547, 55] on header "Design Control the appearance of the website" at bounding box center [1410, 50] width 296 height 34
click at [1555, 53] on icon at bounding box center [1553, 55] width 8 height 11
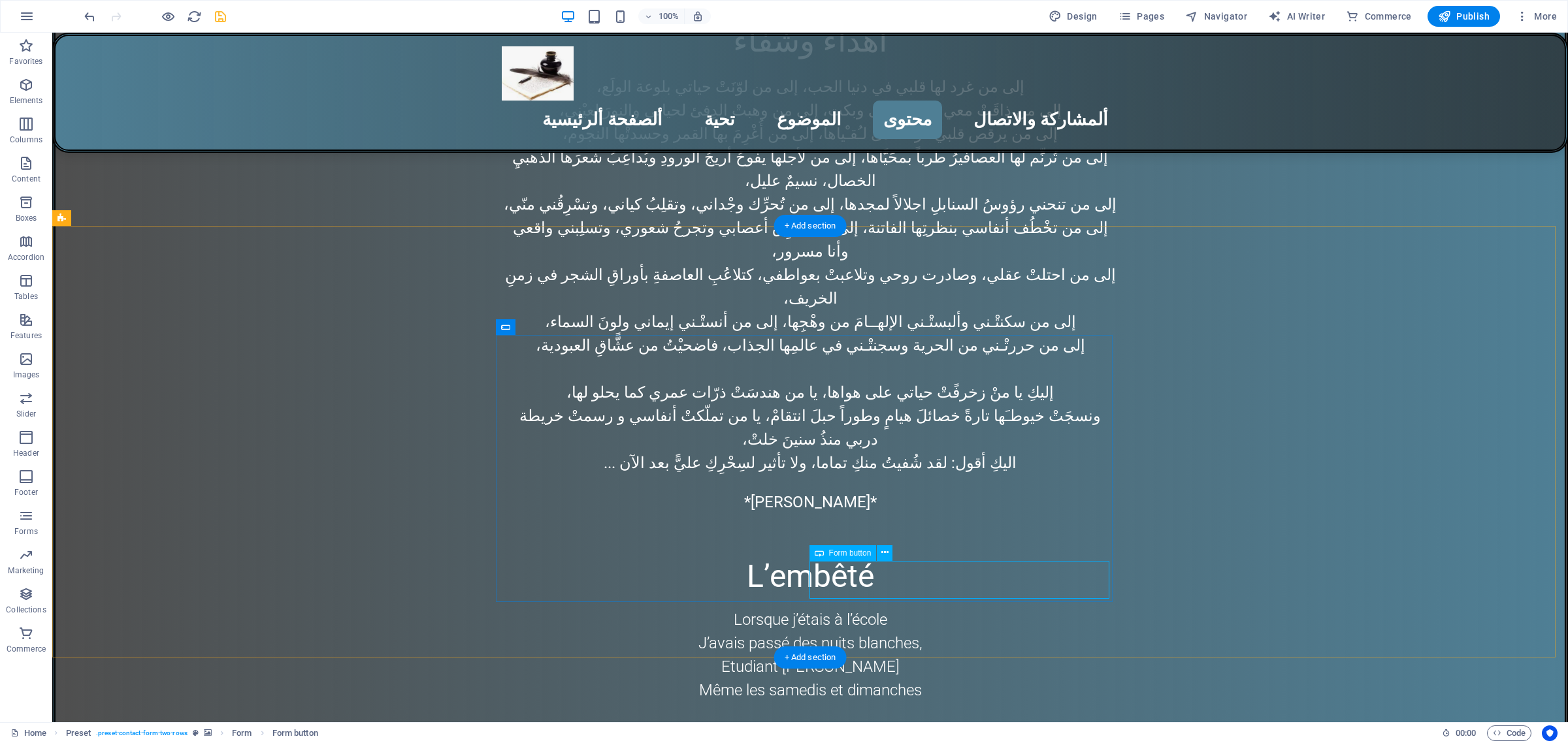
click at [886, 552] on icon at bounding box center [885, 553] width 7 height 14
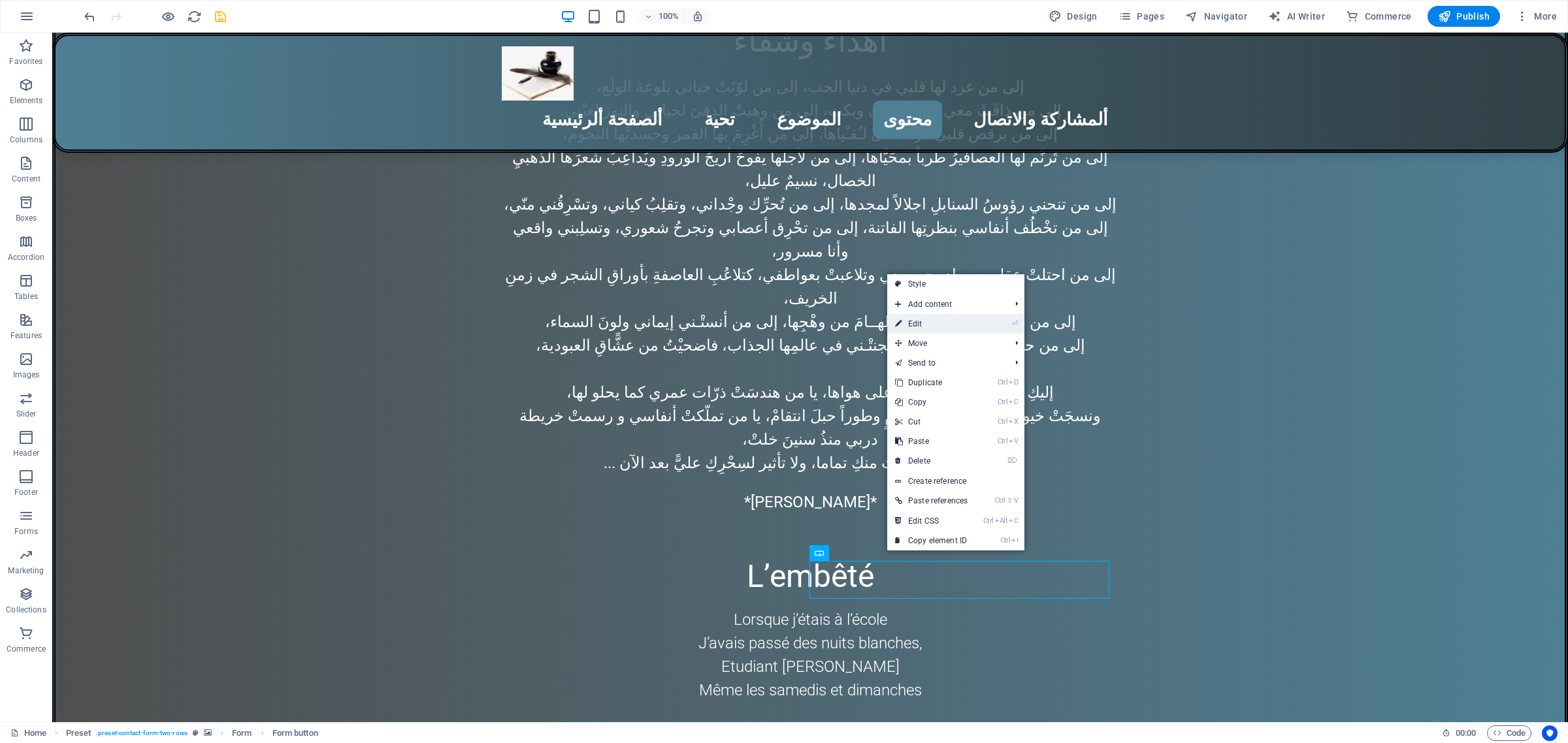
click at [933, 322] on link "⏎ Edit" at bounding box center [931, 324] width 88 height 20
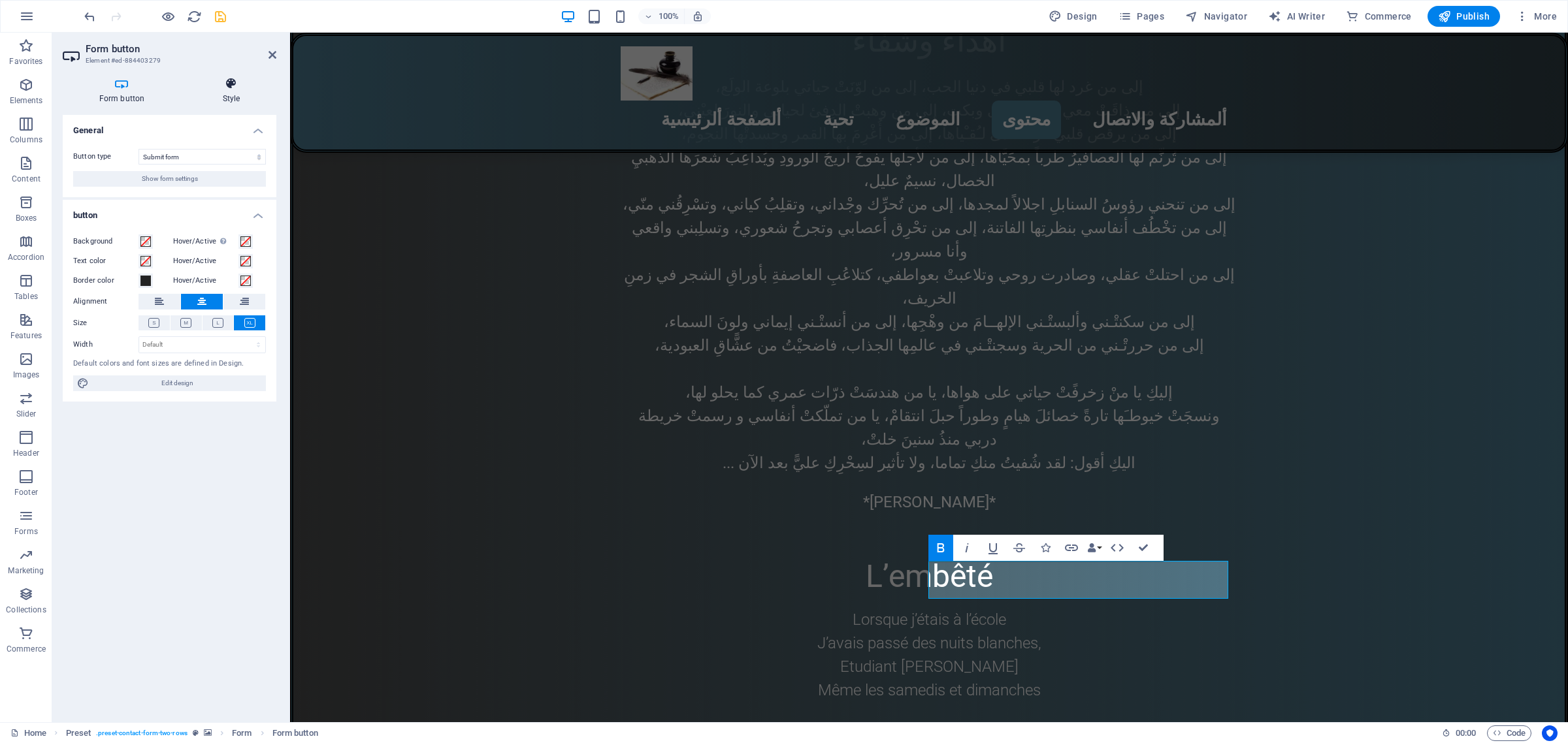
click at [232, 95] on h4 "Style" at bounding box center [231, 90] width 90 height 27
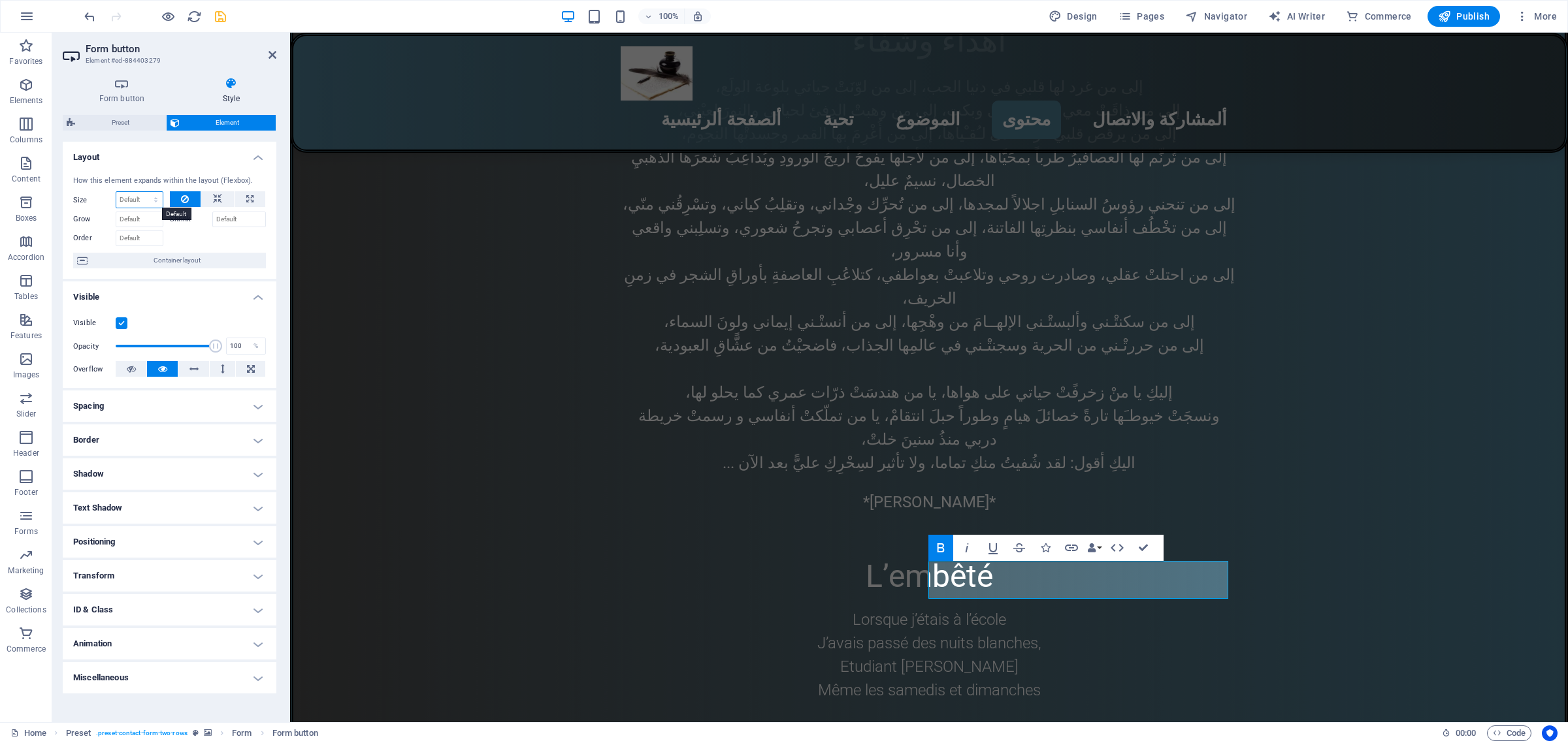
click at [154, 203] on select "Default auto px % 1/1 1/2 1/3 1/4 1/5 1/6 1/7 1/8 1/9 1/10" at bounding box center [140, 200] width 46 height 15
select select "px"
click at [144, 192] on select "Default auto px % 1/1 1/2 1/3 1/4 1/5 1/6 1/7 1/8 1/9 1/10" at bounding box center [140, 200] width 46 height 15
type input "0"
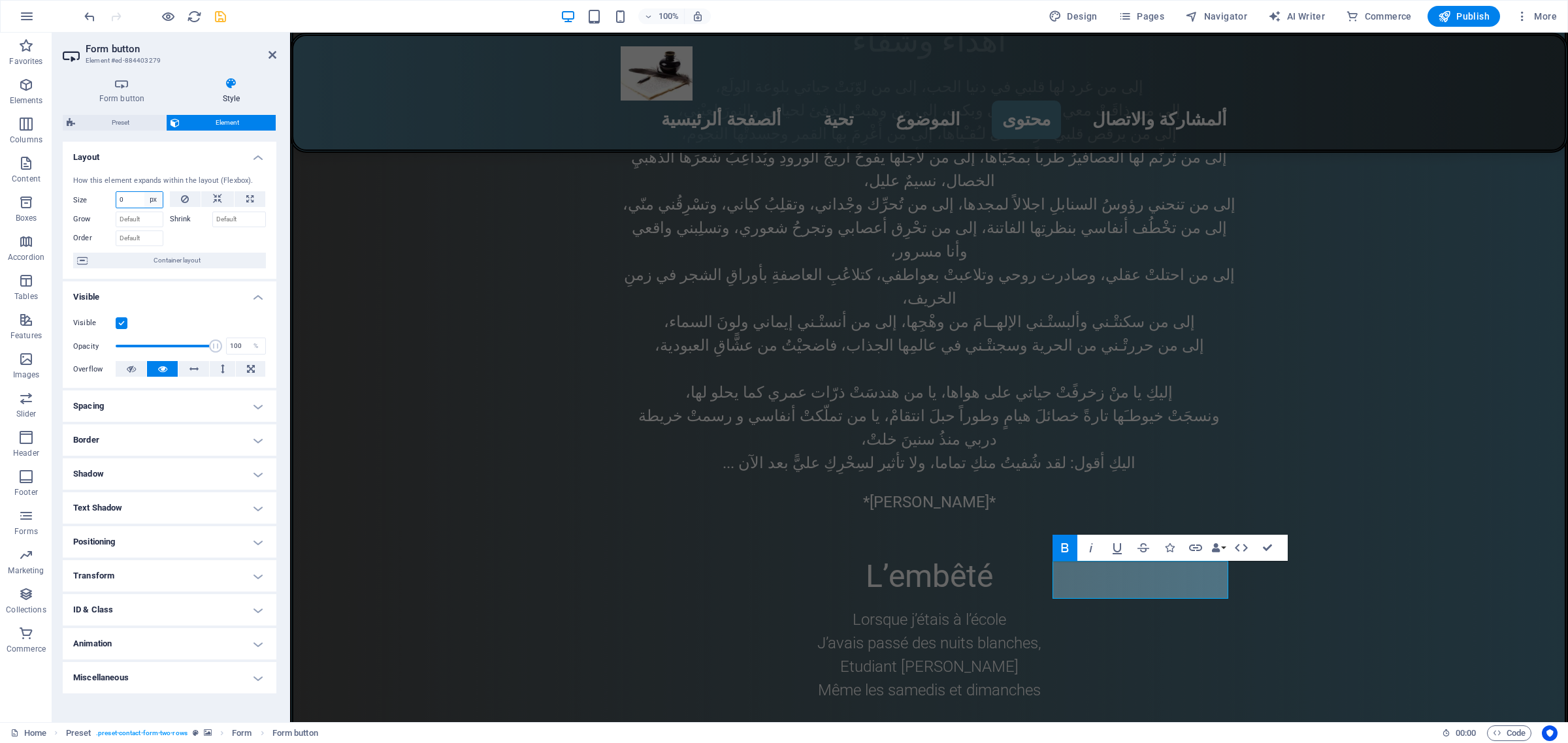
click at [154, 201] on select "Default auto px % 1/1 1/2 1/3 1/4 1/5 1/6 1/7 1/8 1/9 1/10" at bounding box center [154, 200] width 18 height 15
select select "c4idm3eii3s"
click at [144, 192] on select "Default auto px % 1/1 1/2 1/3 1/4 1/5 1/6 1/7 1/8 1/9 1/10" at bounding box center [154, 200] width 18 height 15
select select "DISABLED_OPTION_VALUE"
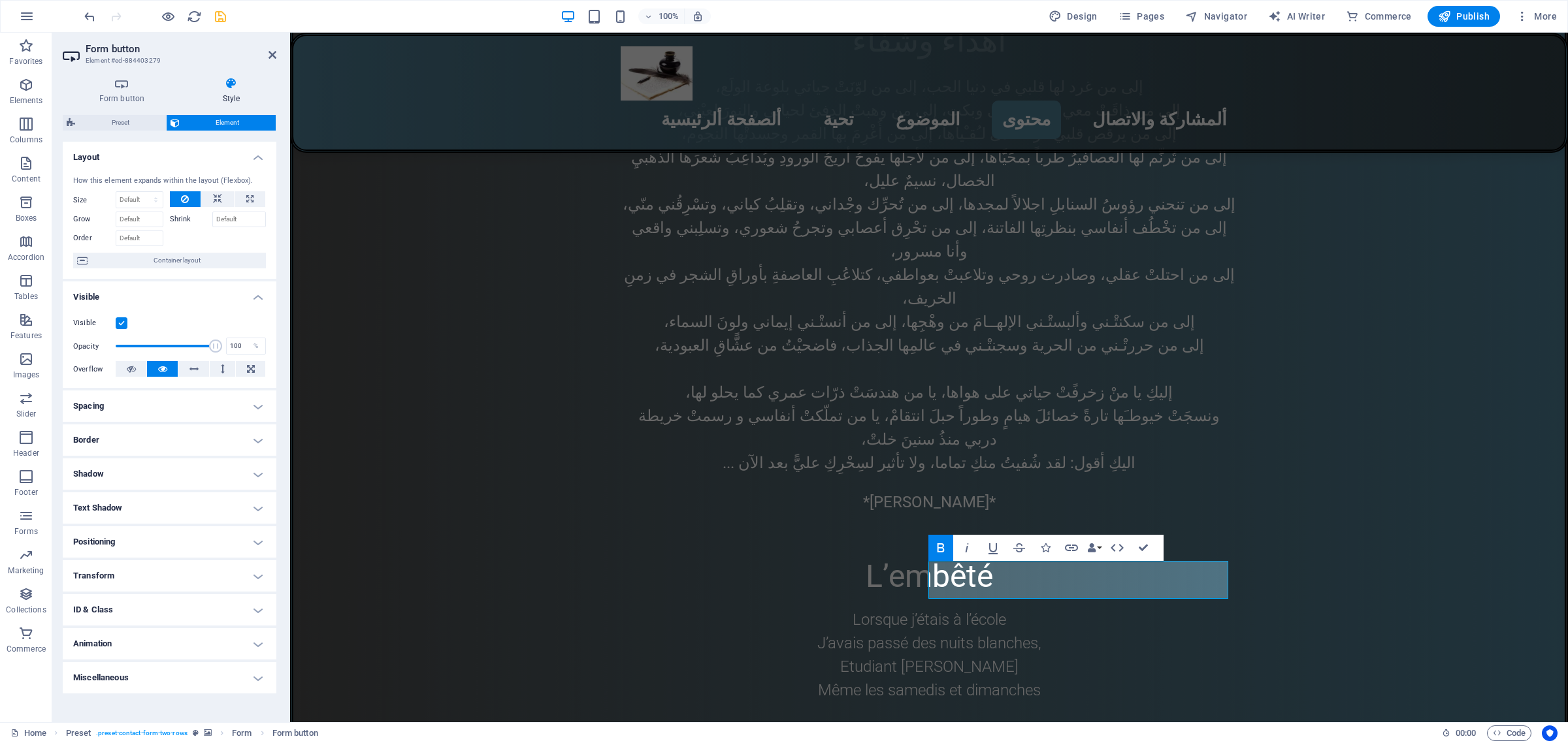
click at [253, 158] on h4 "Layout" at bounding box center [169, 154] width 214 height 24
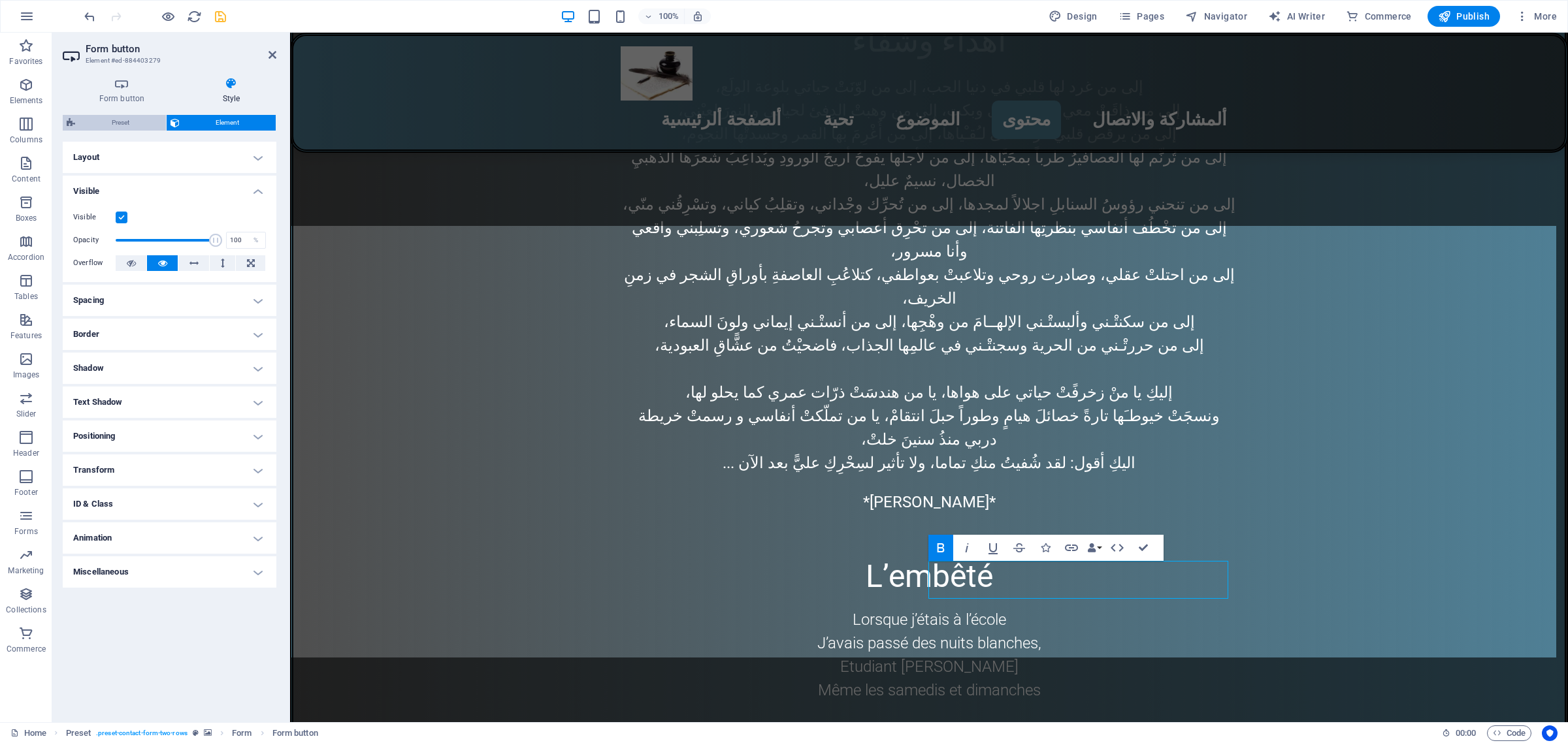
click at [119, 118] on span "Preset" at bounding box center [121, 123] width 83 height 15
select select "px"
select select "rem"
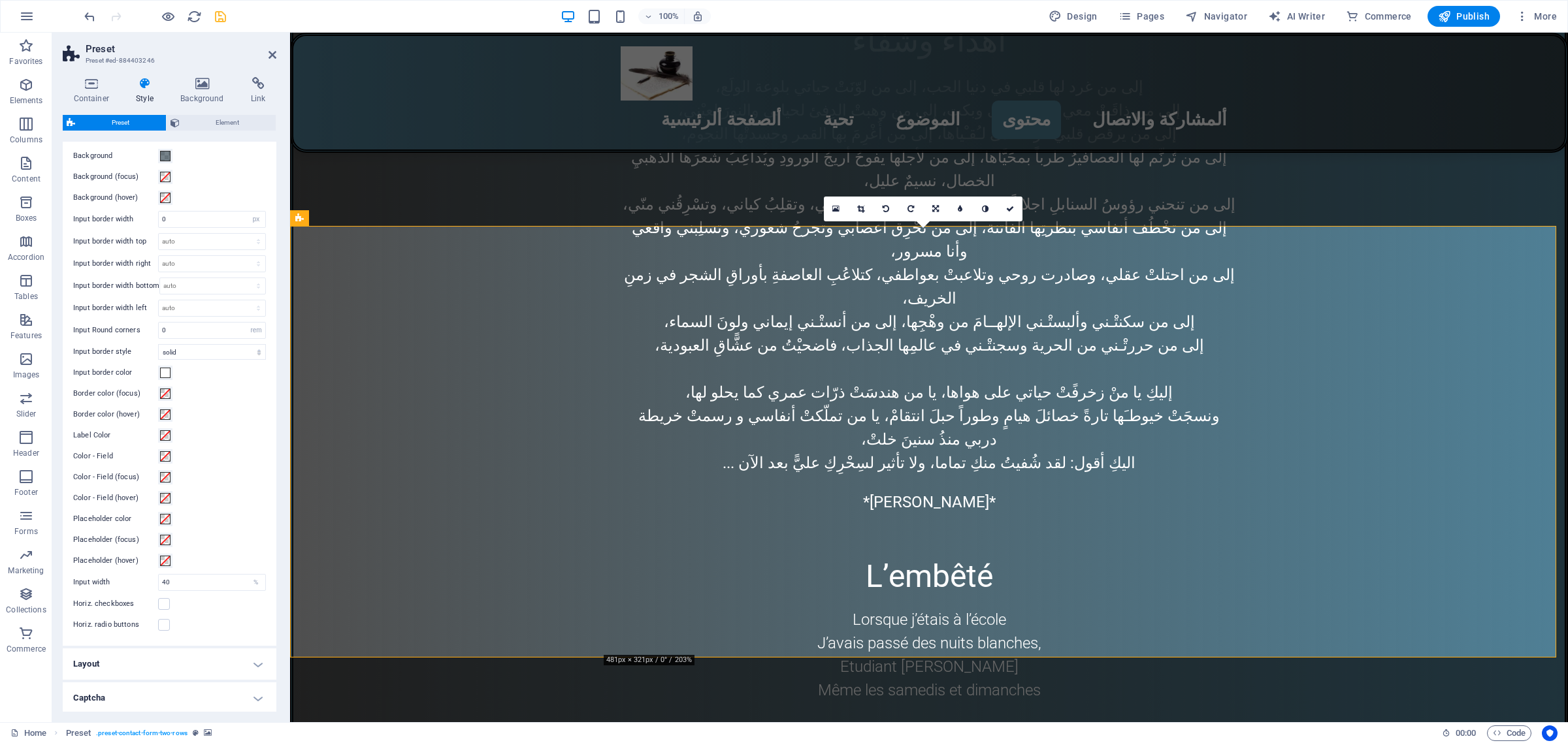
scroll to position [217, 0]
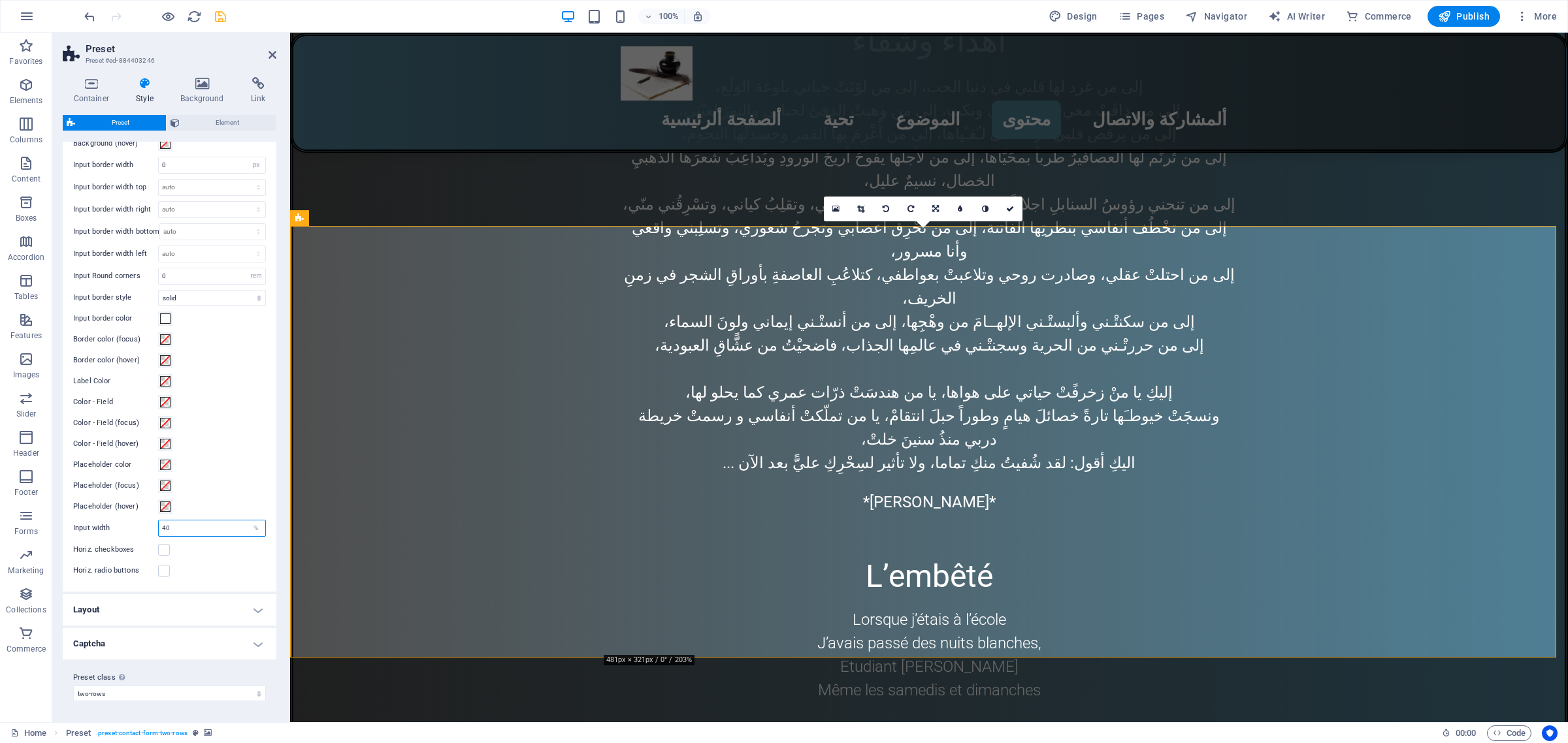
drag, startPoint x: 172, startPoint y: 527, endPoint x: 152, endPoint y: 522, distance: 20.6
click at [155, 524] on div "Input width 40 %" at bounding box center [169, 529] width 193 height 17
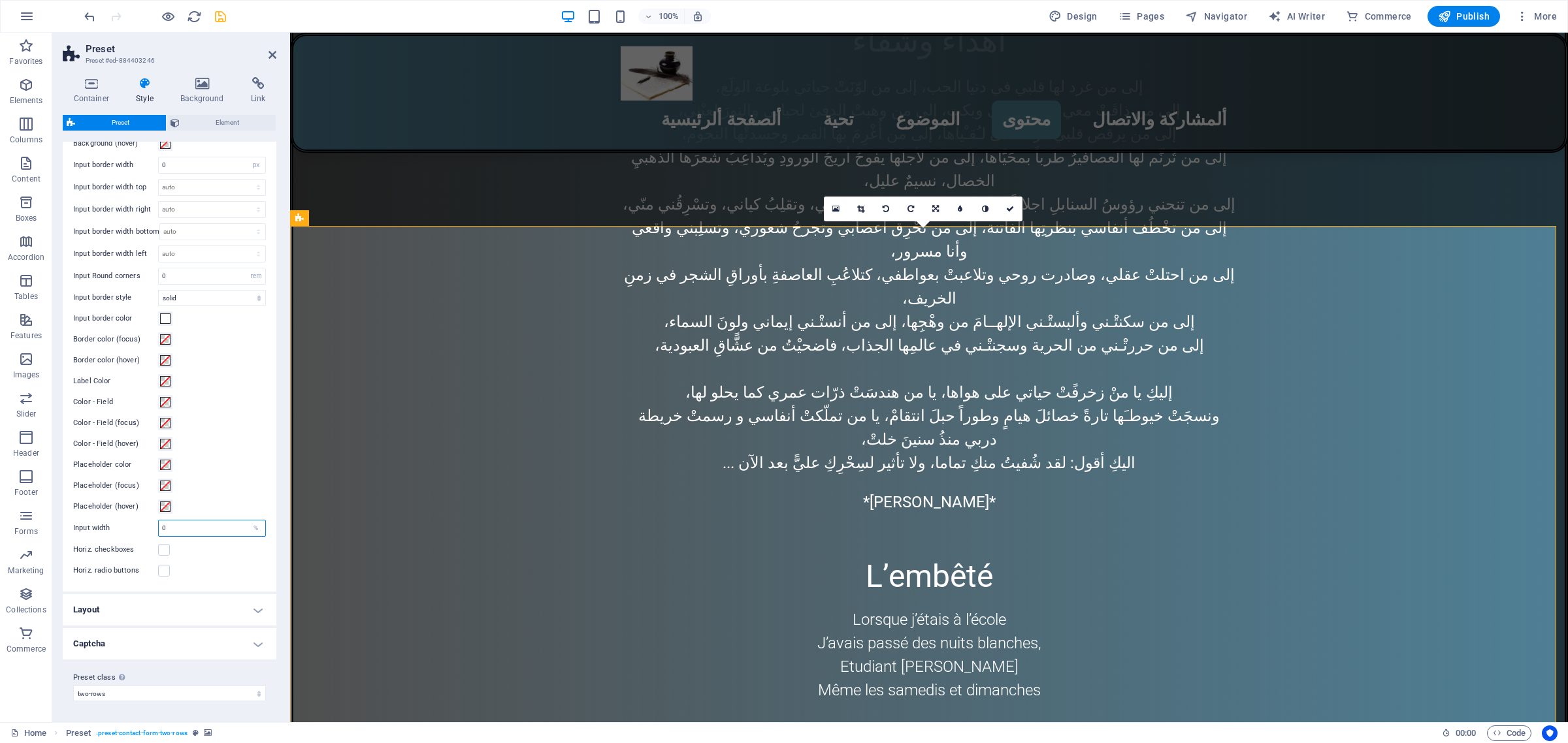
type input "40"
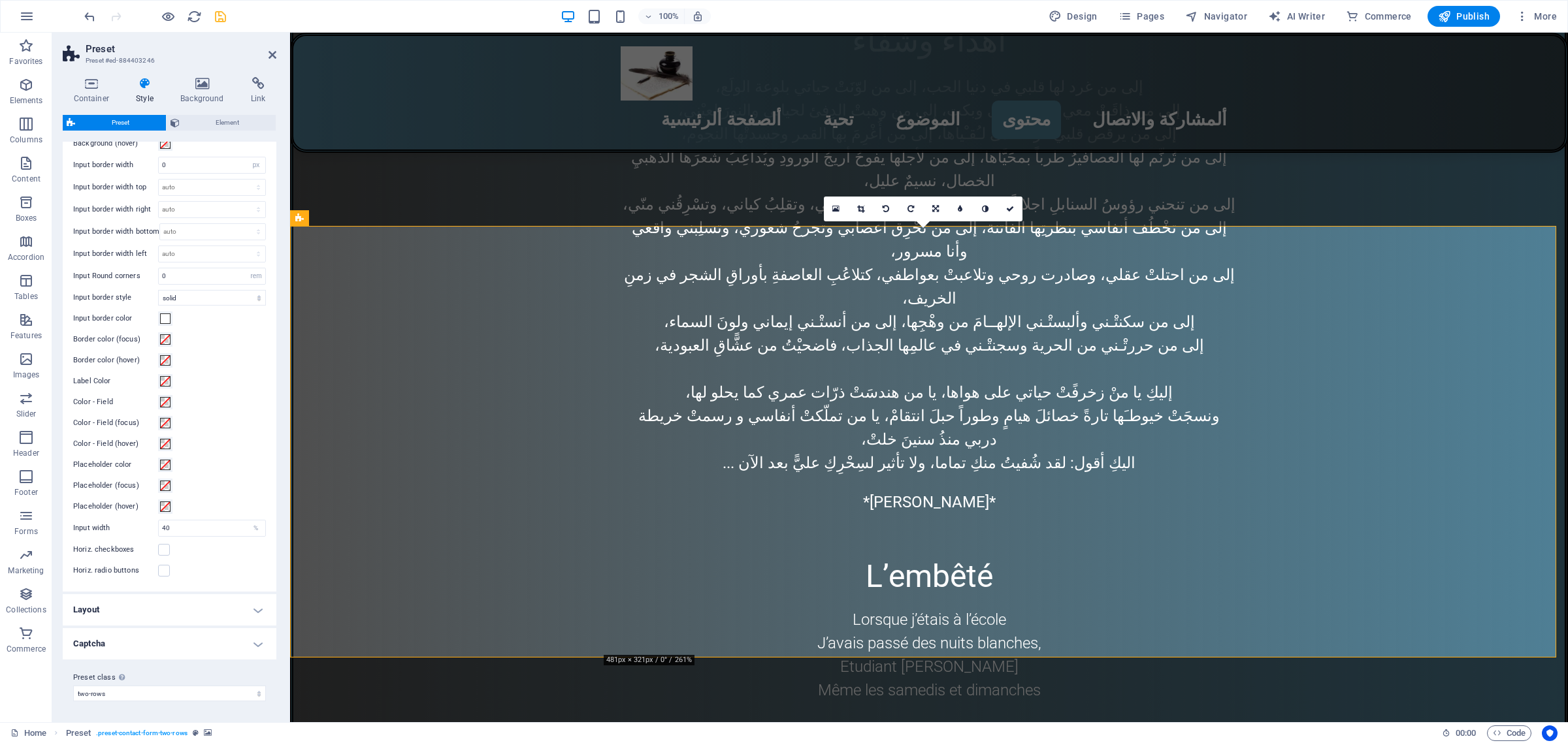
click at [161, 605] on h4 "Layout" at bounding box center [169, 610] width 214 height 32
click at [256, 645] on h4 "Captcha" at bounding box center [169, 643] width 214 height 32
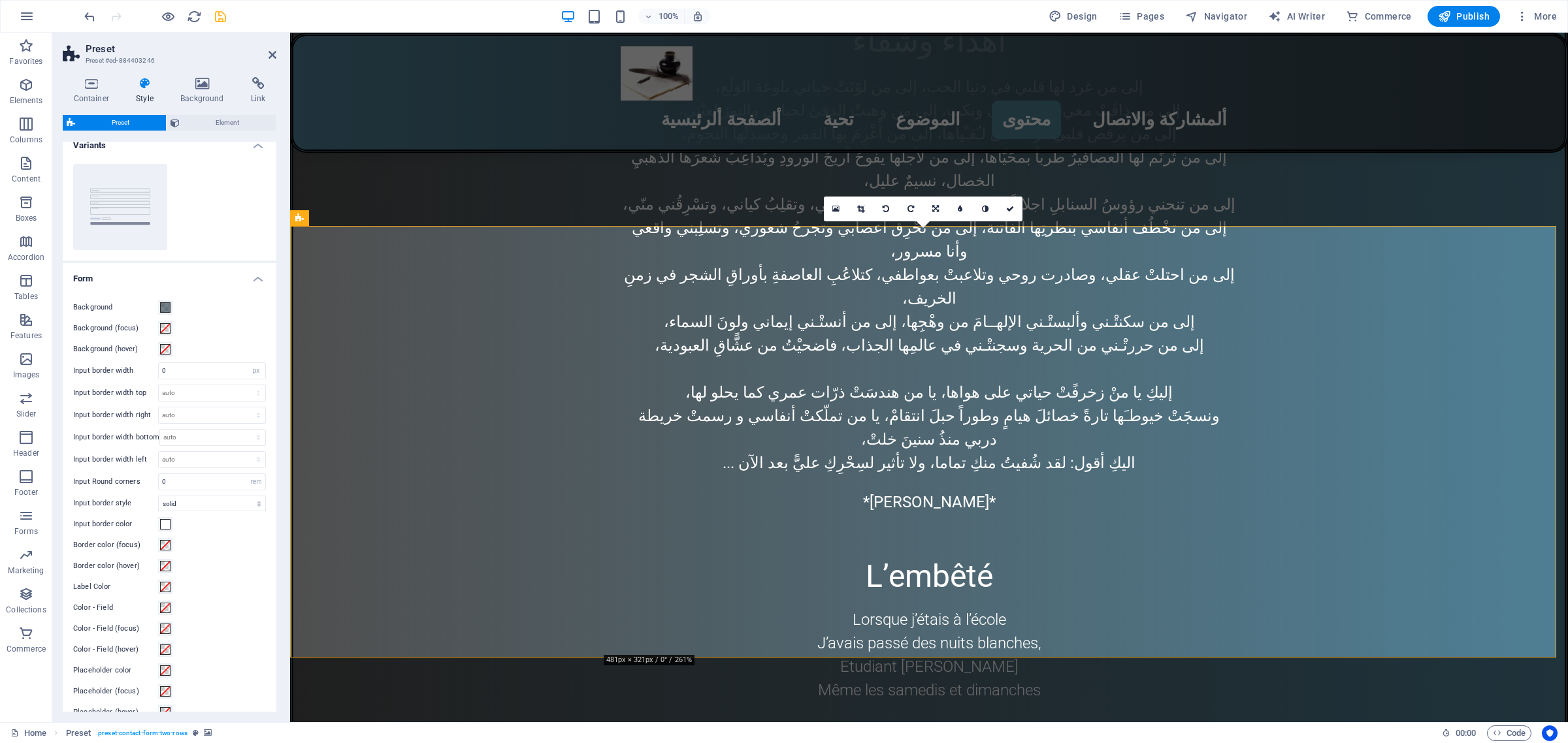
scroll to position [0, 0]
click at [221, 15] on icon "save" at bounding box center [220, 16] width 15 height 15
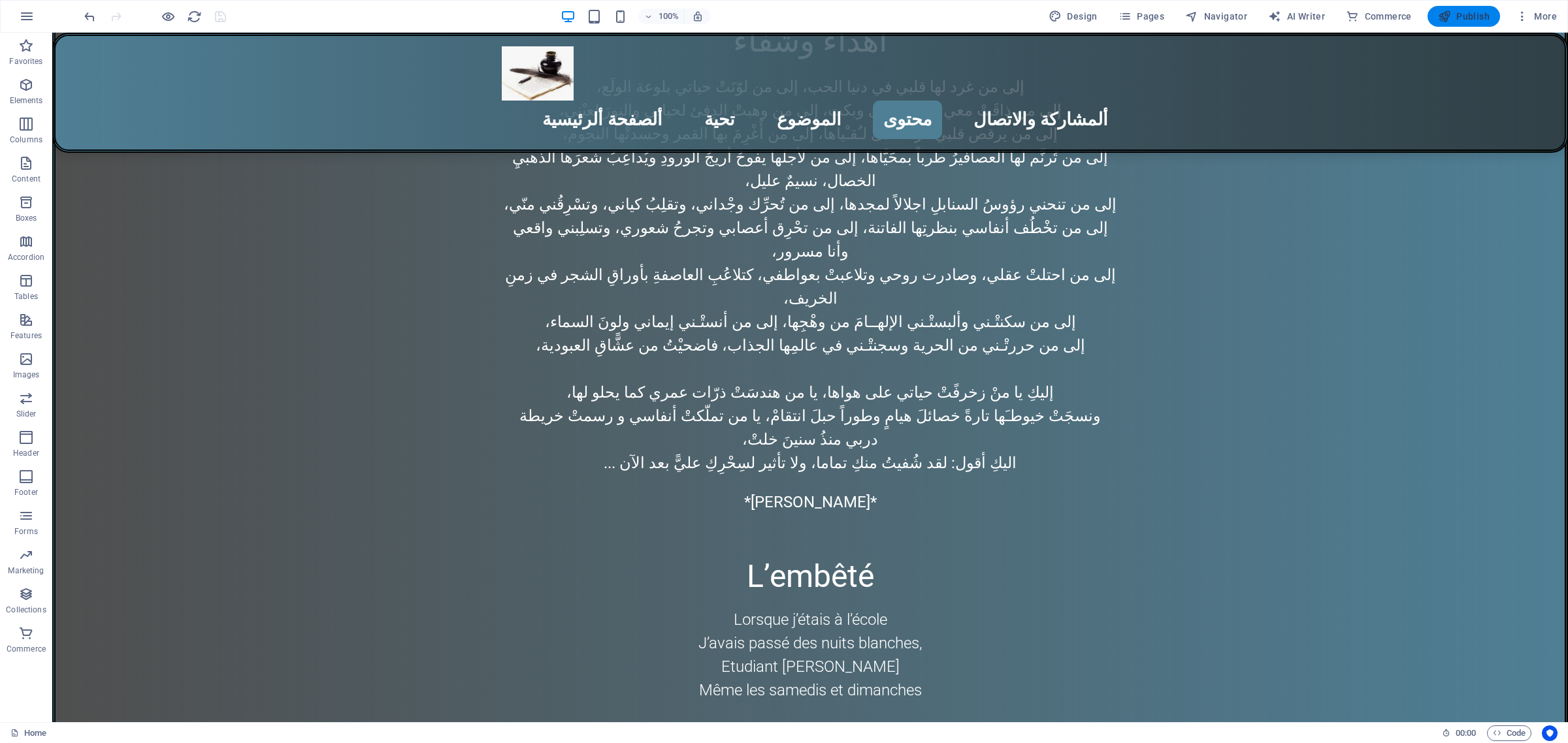
click at [758, 672] on icon "button" at bounding box center [758, 679] width 0 height 13
